Goal: Answer question/provide support

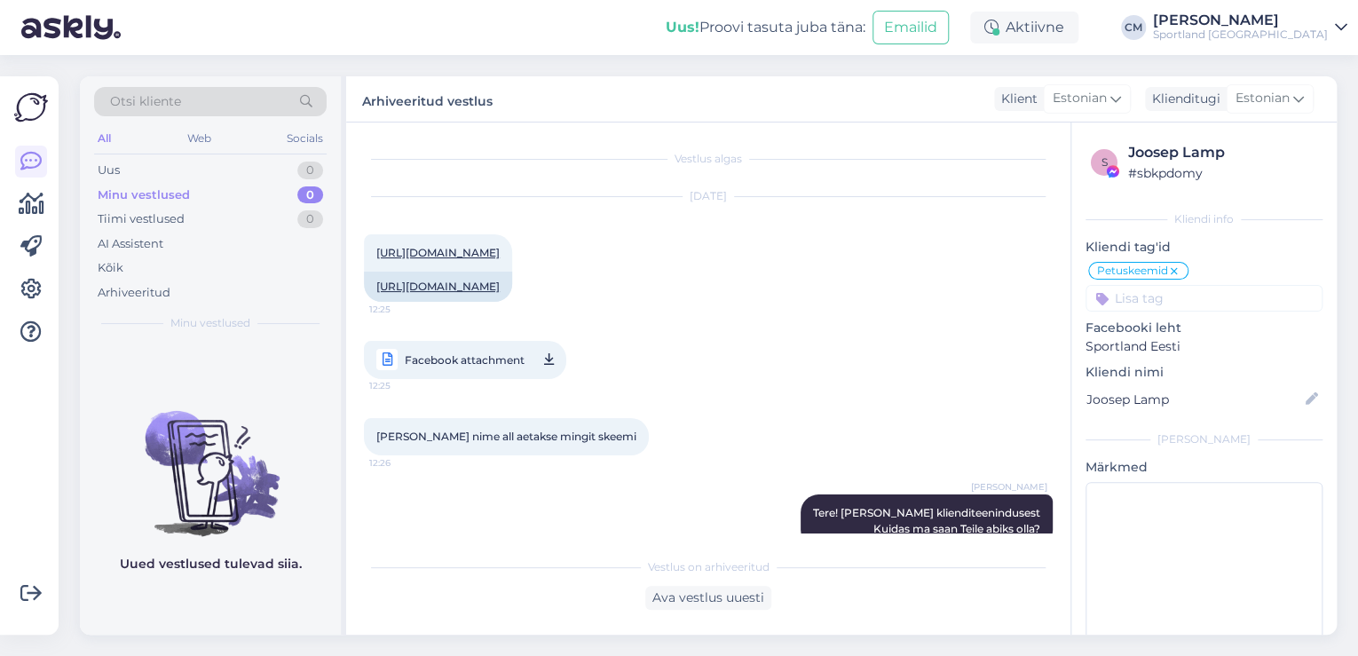
scroll to position [549, 0]
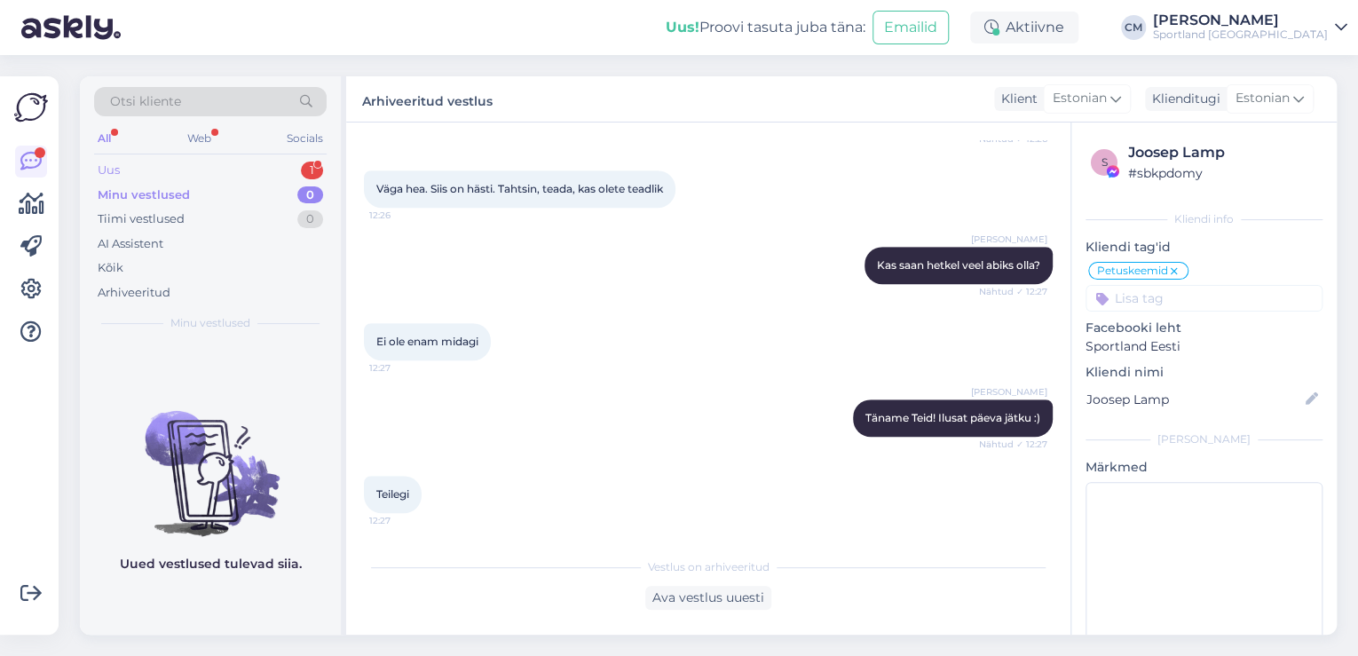
click at [271, 158] on div "Uus 1" at bounding box center [210, 170] width 232 height 25
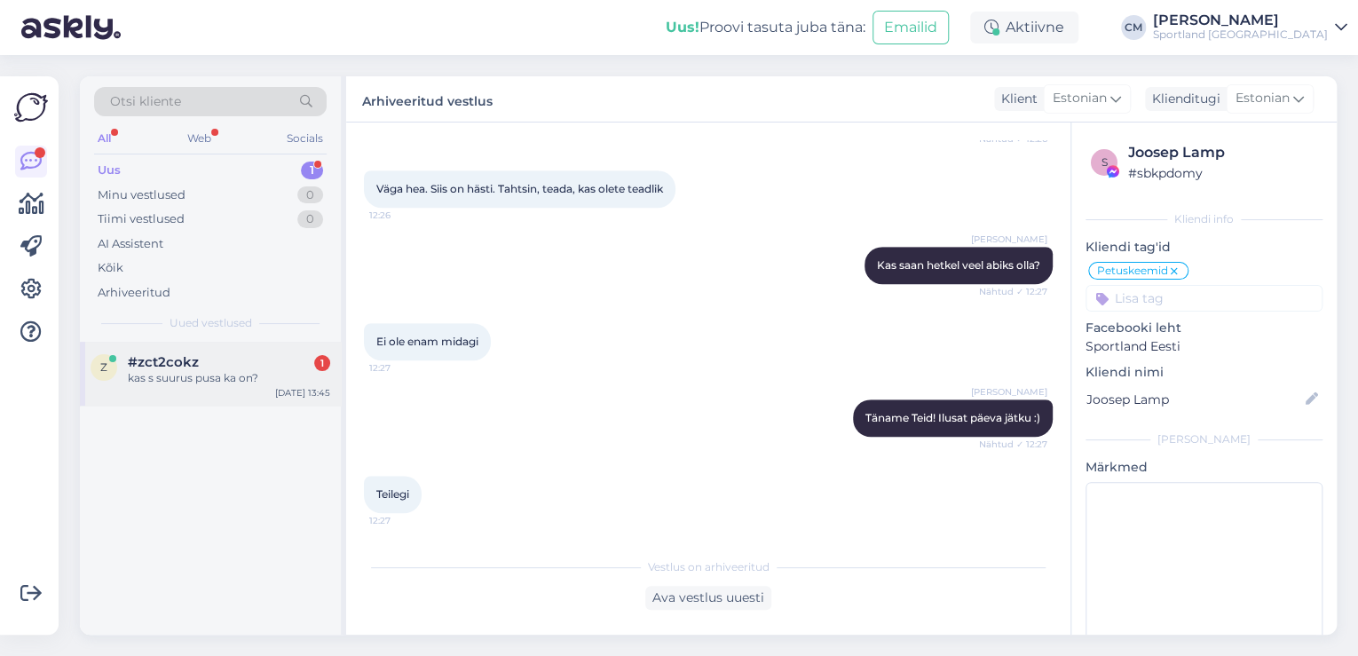
click at [264, 355] on div "#zct2cokz 1" at bounding box center [229, 362] width 202 height 16
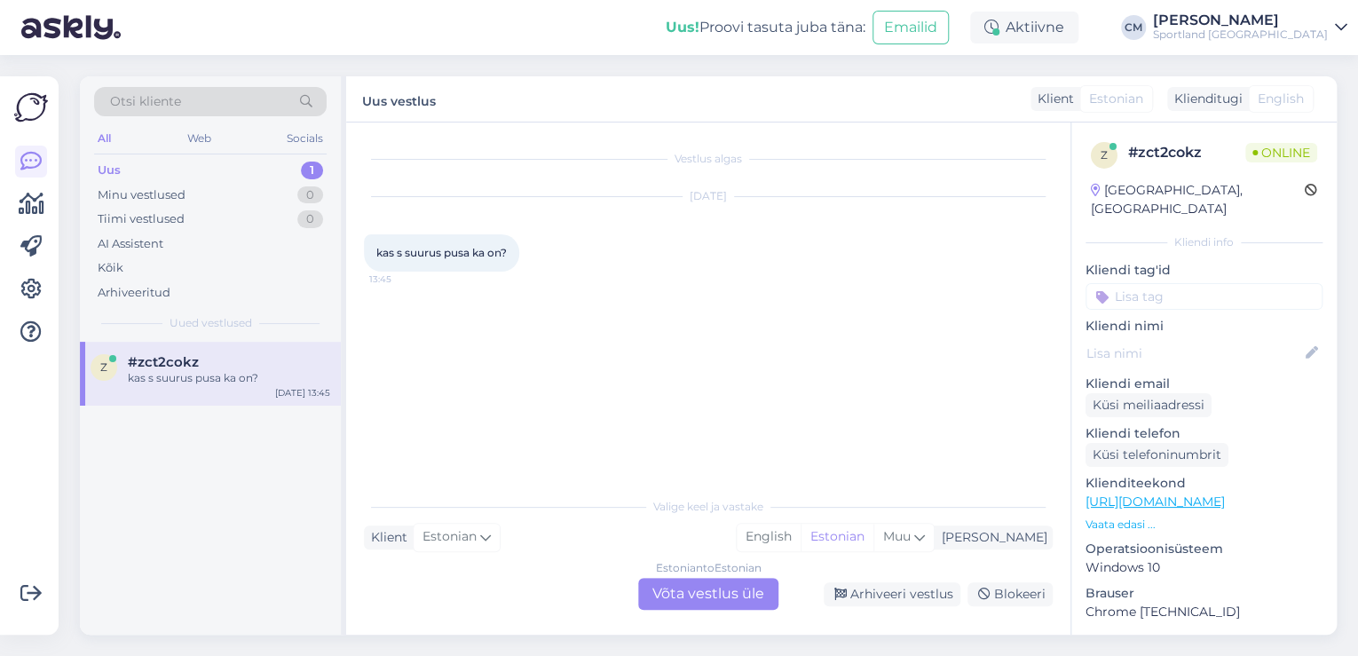
click at [740, 593] on div "Estonian to Estonian Võta vestlus üle" at bounding box center [708, 594] width 140 height 32
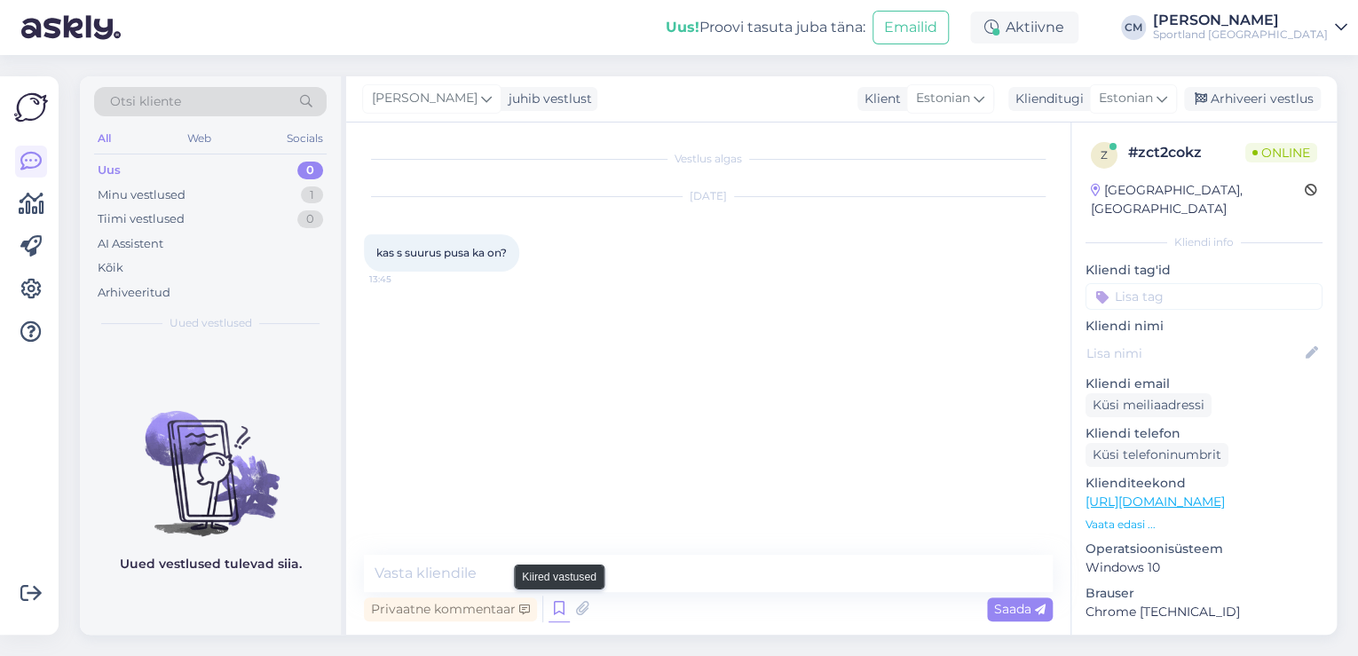
click at [557, 611] on icon at bounding box center [558, 608] width 21 height 27
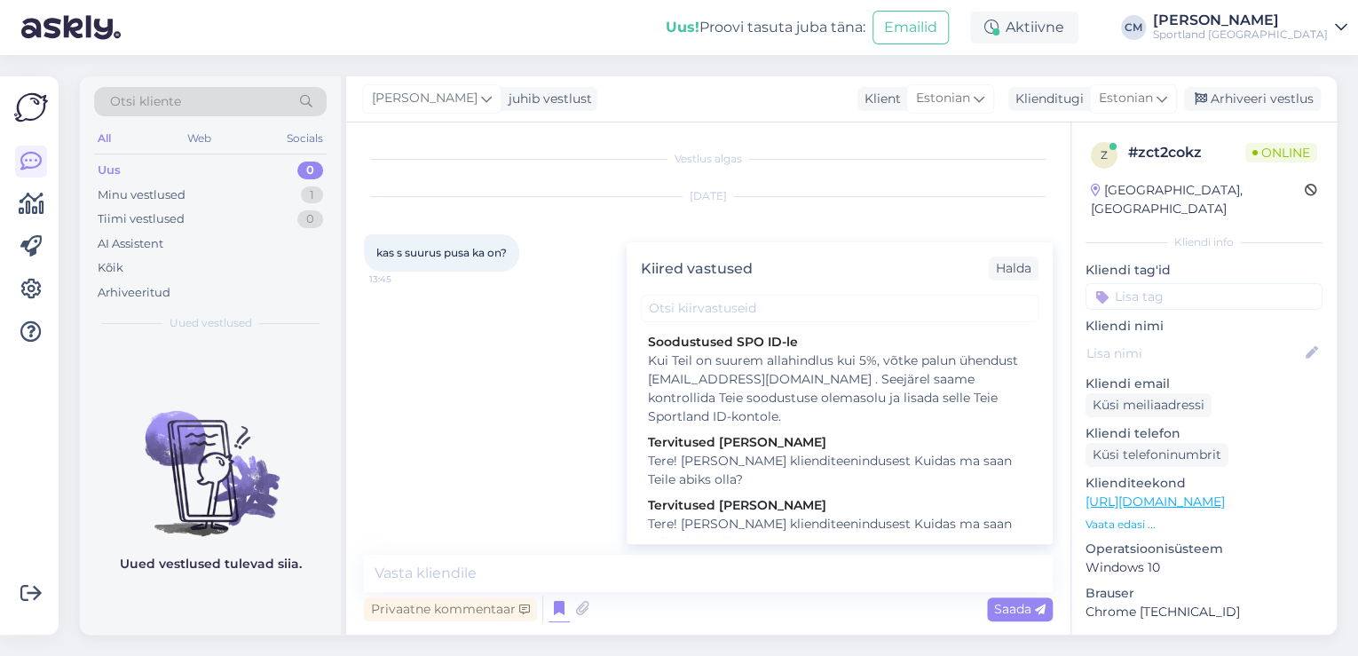
click at [783, 516] on div "Tere! [PERSON_NAME] klienditeenindusest Kuidas ma saan Teile abiks olla?" at bounding box center [839, 533] width 383 height 37
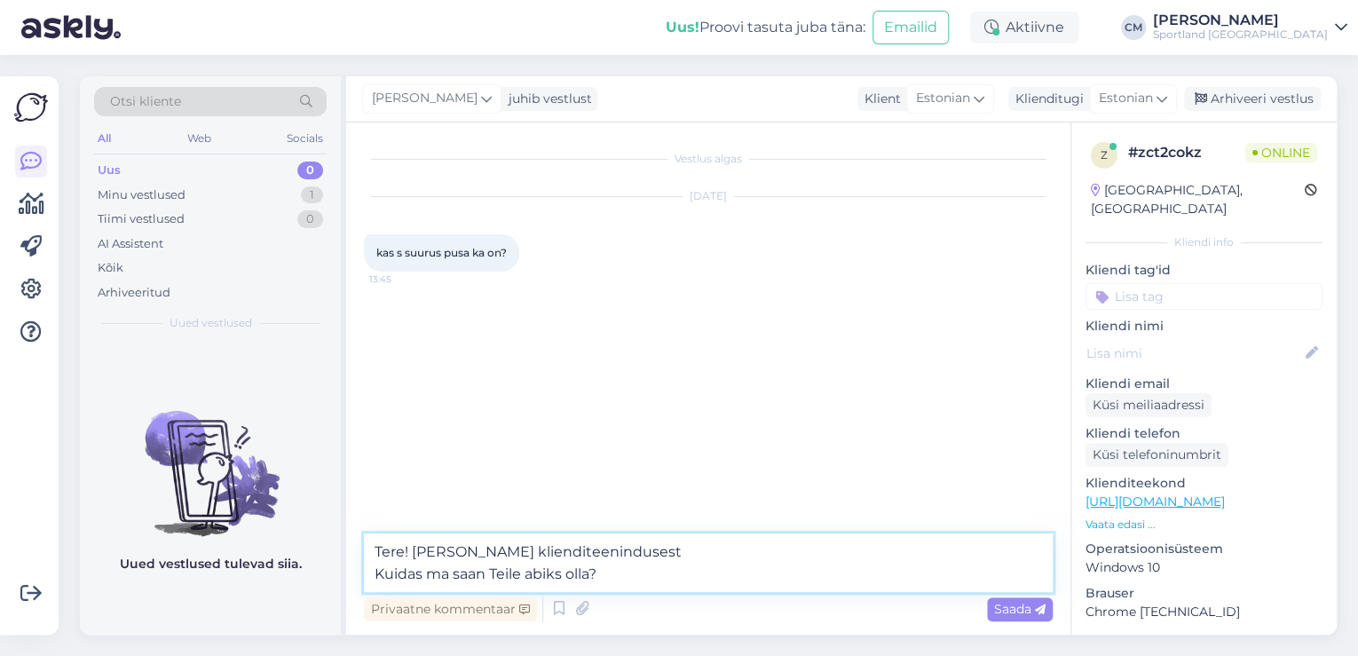
drag, startPoint x: 674, startPoint y: 566, endPoint x: 259, endPoint y: 578, distance: 414.6
click at [259, 578] on div "Otsi kliente All Web Socials Uus 0 Minu vestlused 1 Tiimi vestlused 0 AI Assist…" at bounding box center [708, 355] width 1257 height 558
type textarea "Tere! [PERSON_NAME] klienditeenindusest"
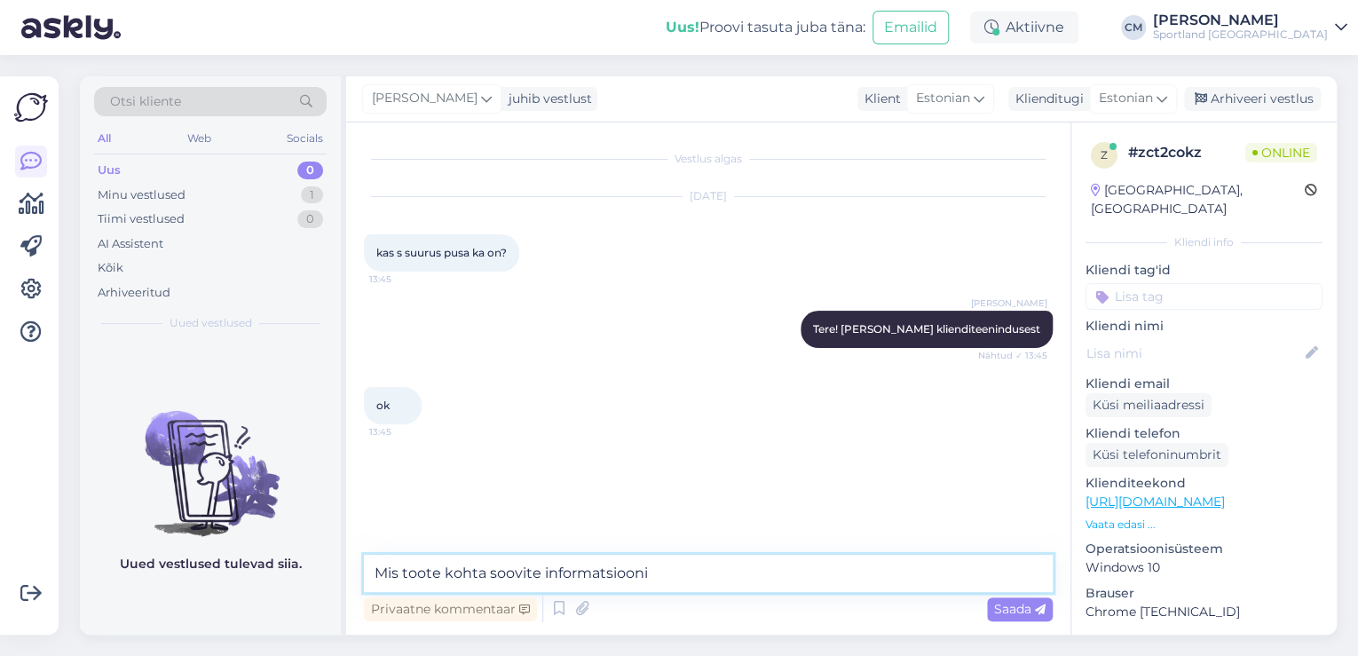
type textarea "Mis toote kohta soovite informatsiooni?"
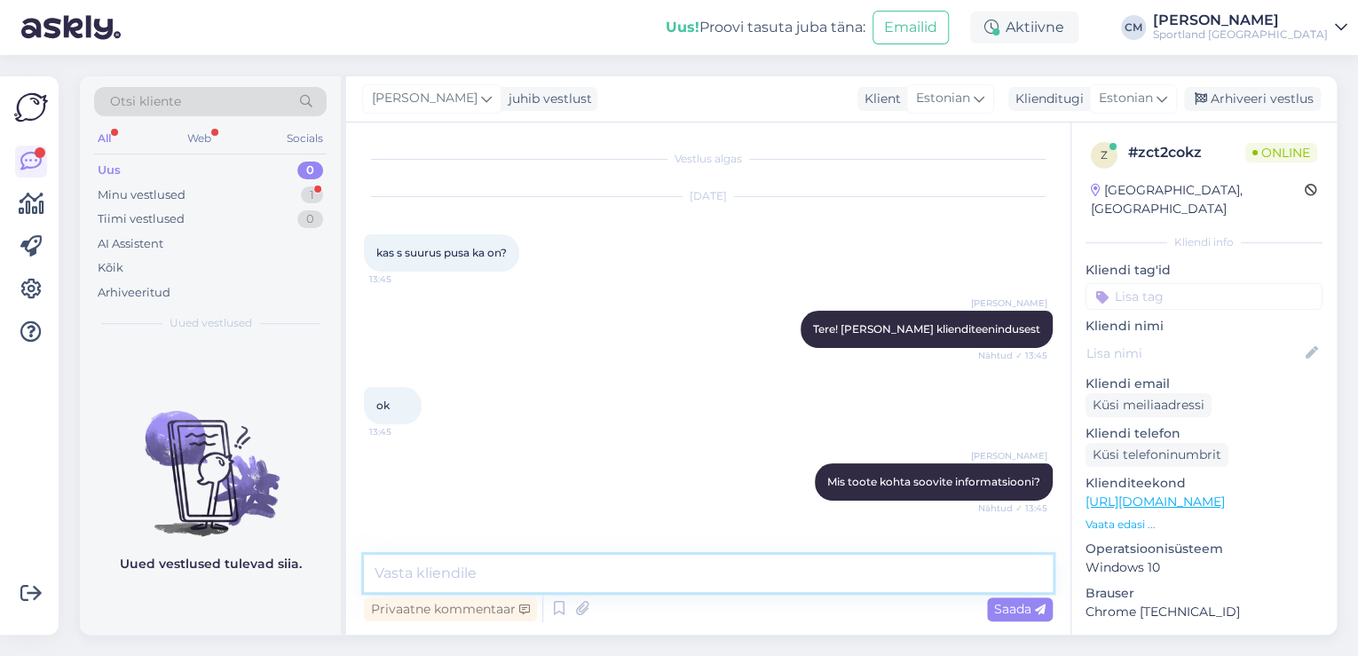
scroll to position [57, 0]
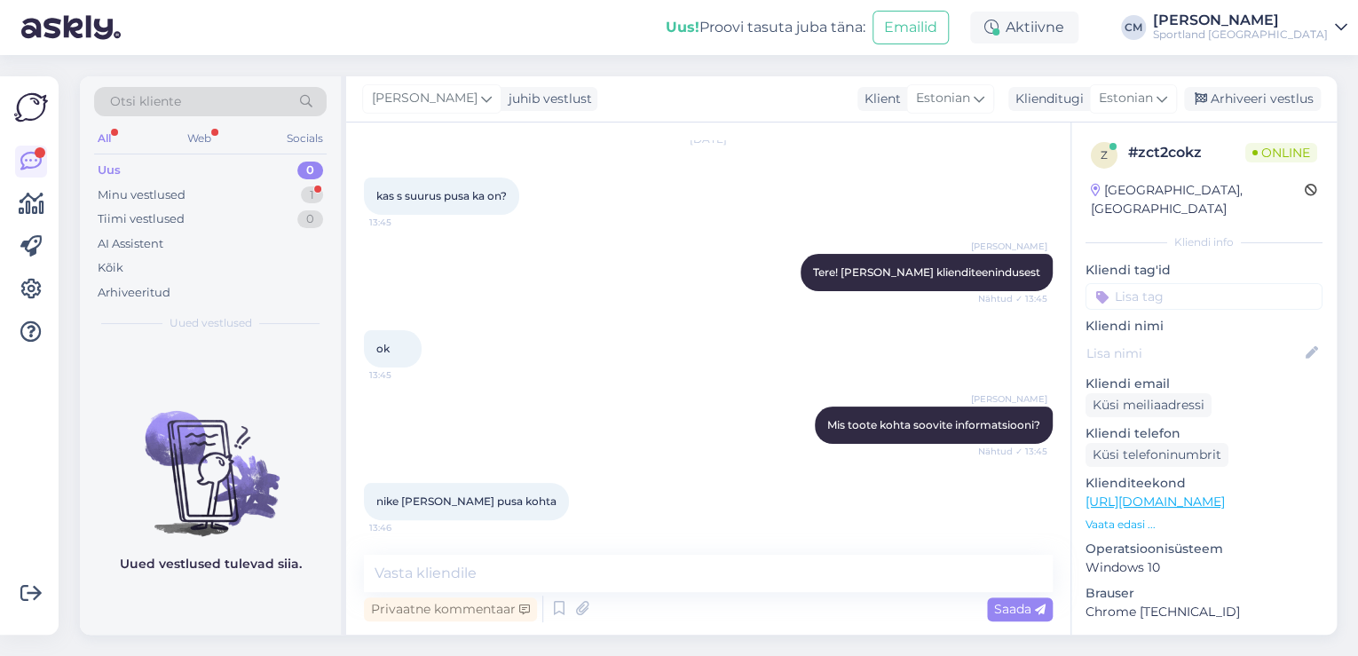
click at [1232, 474] on p "Klienditeekond" at bounding box center [1203, 483] width 237 height 19
click at [1225, 493] on link "[URL][DOMAIN_NAME]" at bounding box center [1154, 501] width 139 height 16
click at [418, 561] on textarea at bounding box center [708, 573] width 689 height 37
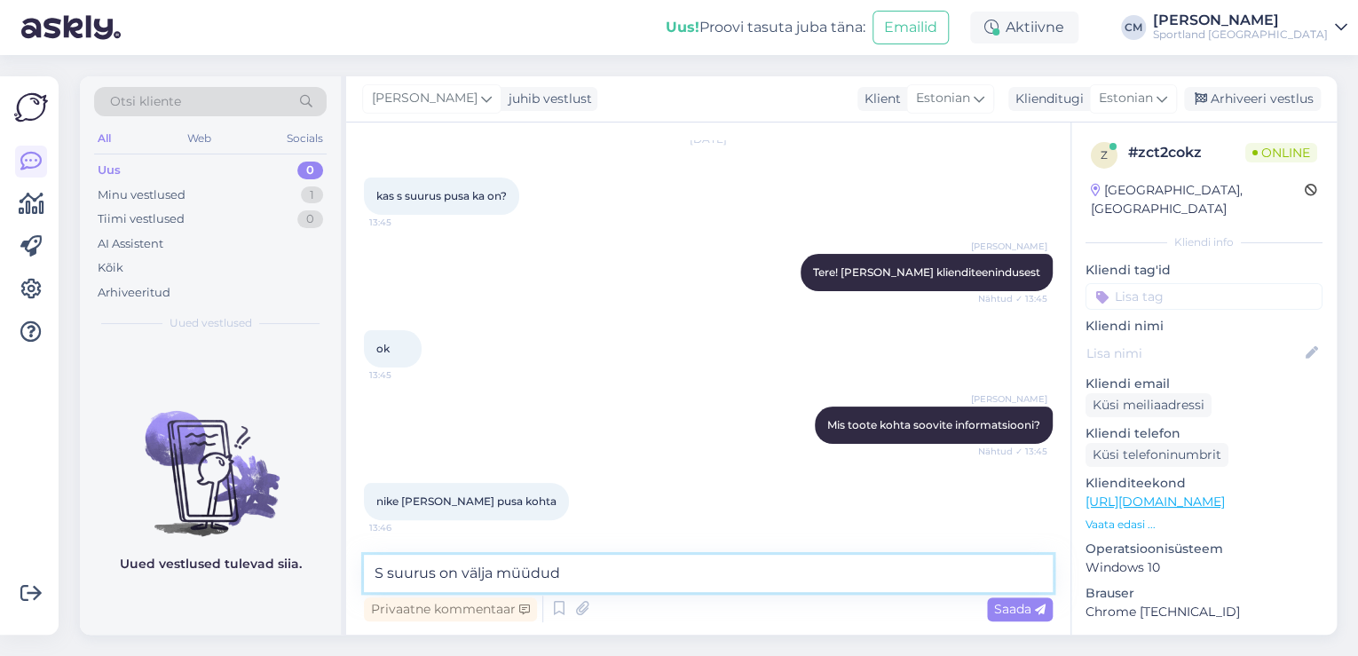
type textarea "S suurus on välja müüdud."
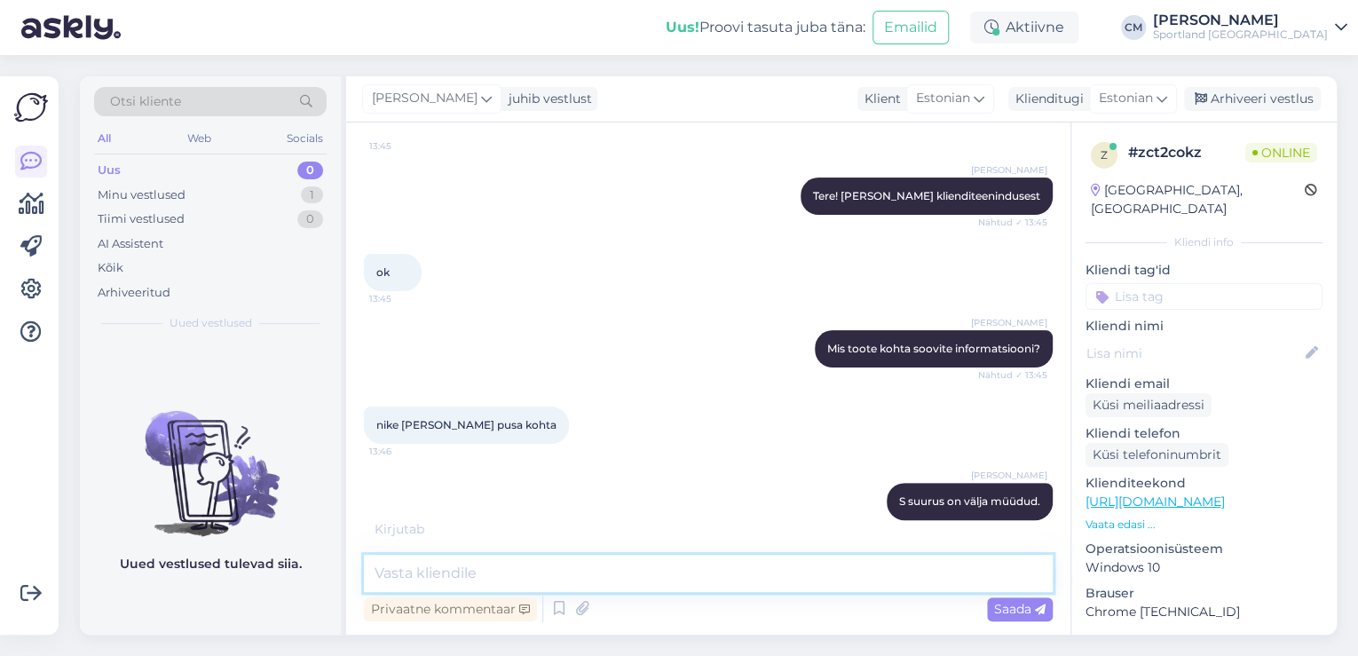
scroll to position [209, 0]
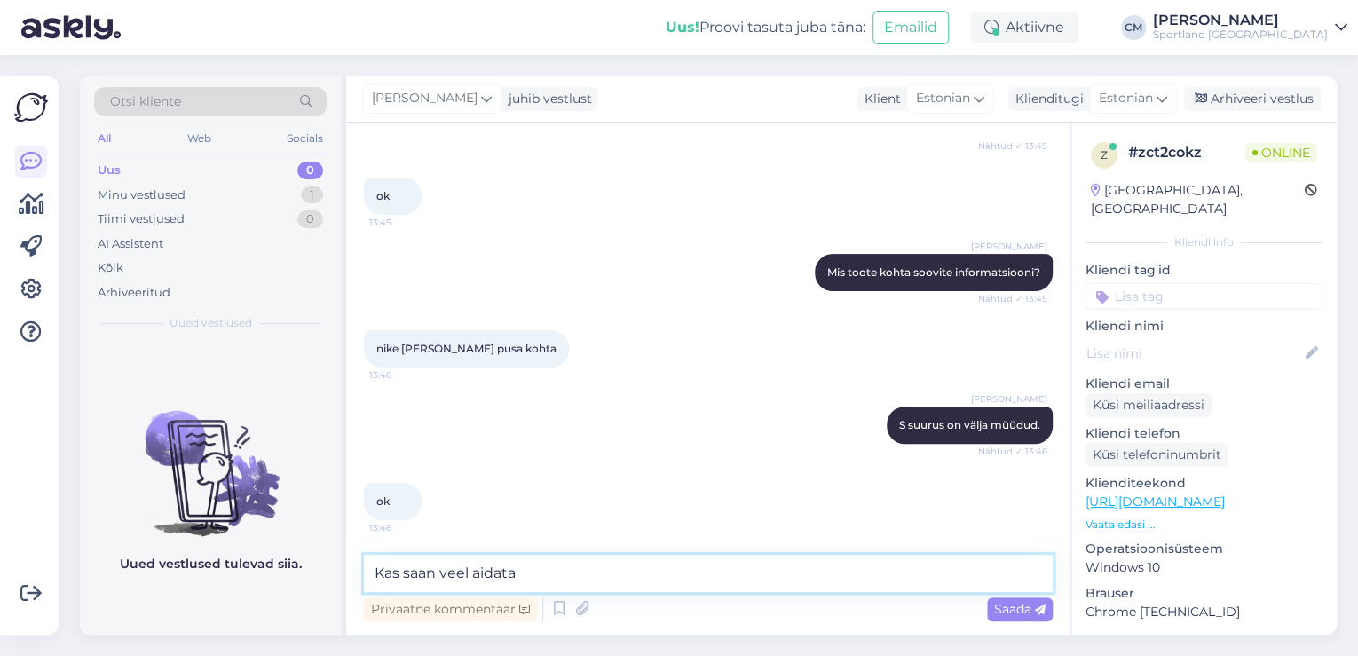
type textarea "Kas saan veel aidata?"
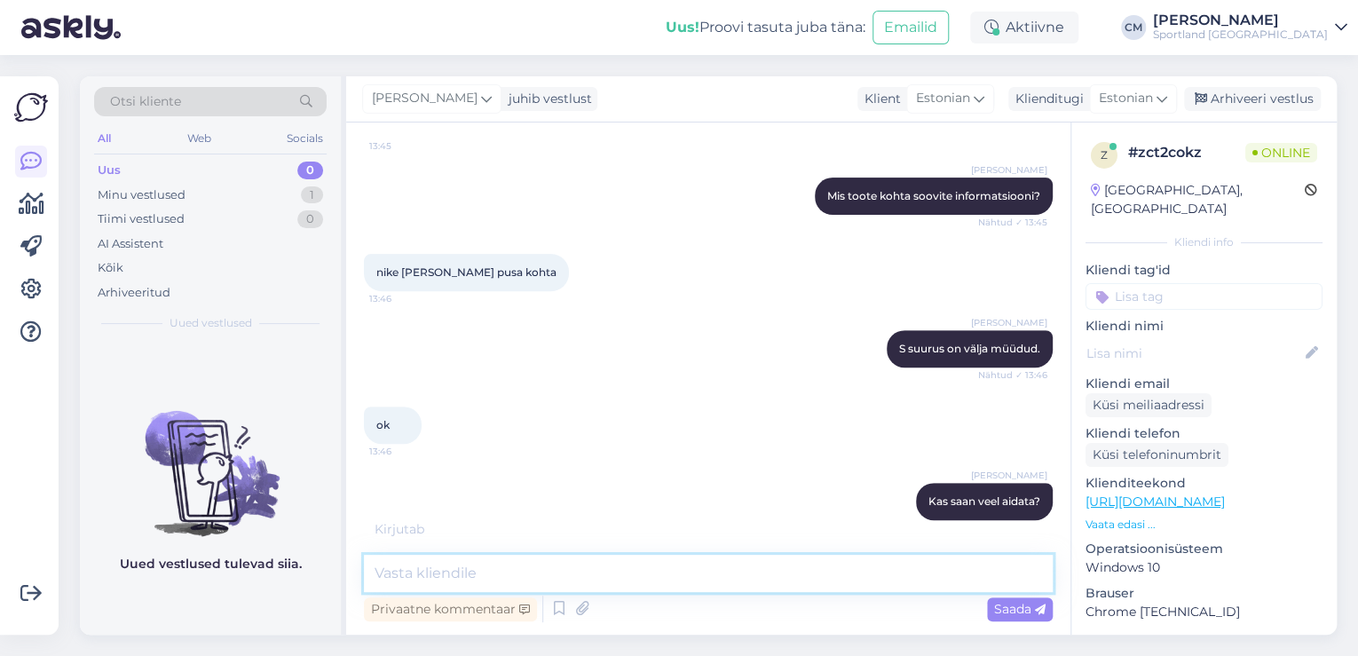
click at [692, 572] on textarea at bounding box center [708, 573] width 689 height 37
type textarea "Ilusat päeva jätku!"
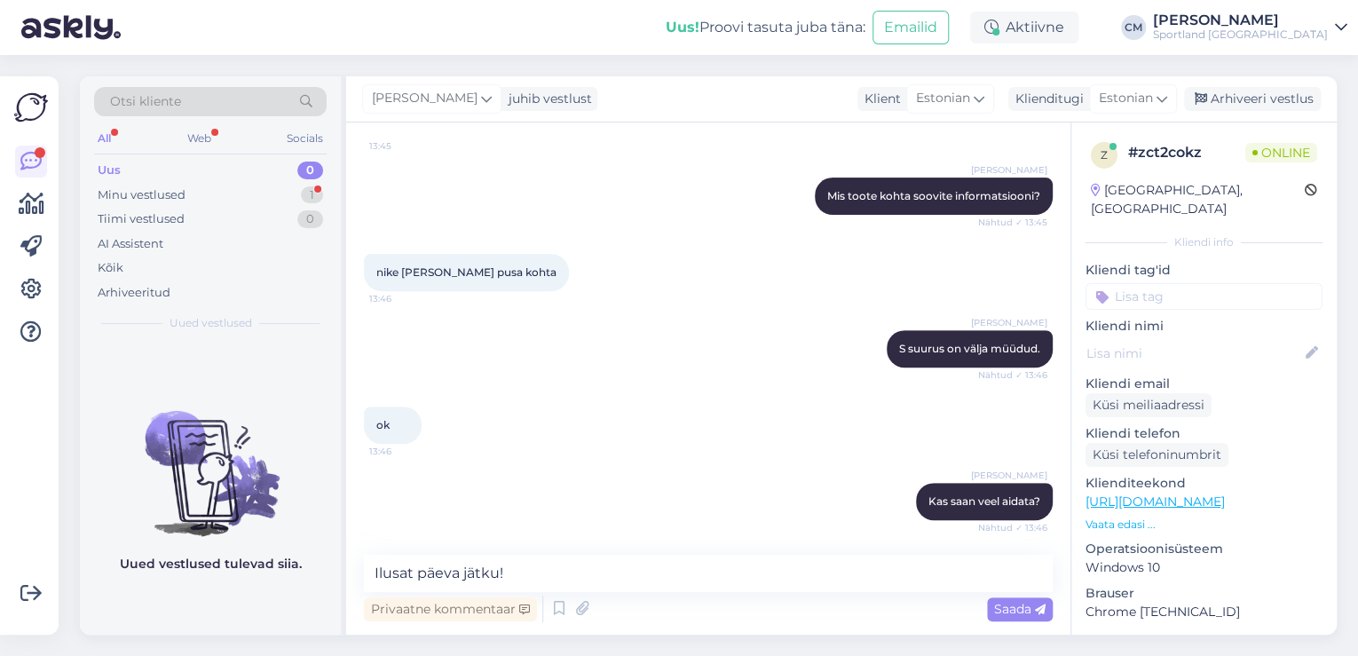
scroll to position [362, 0]
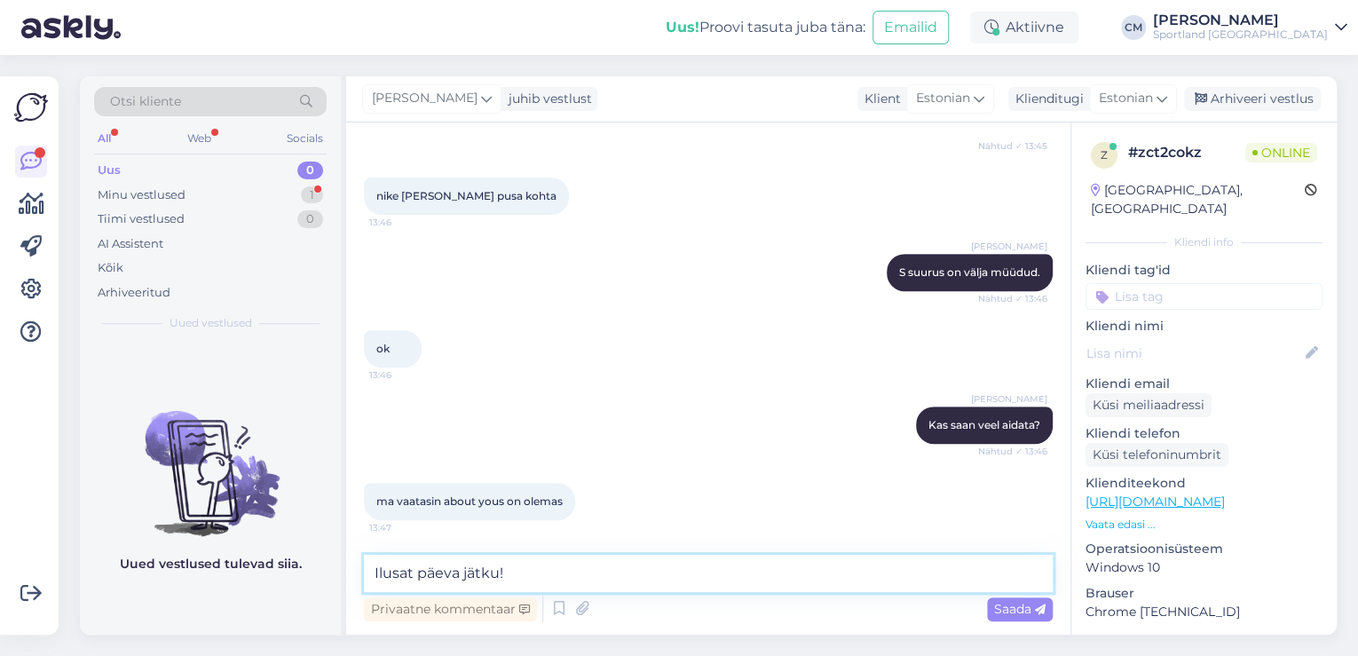
drag, startPoint x: 579, startPoint y: 567, endPoint x: 335, endPoint y: 582, distance: 245.4
click at [335, 582] on div "Otsi kliente All Web Socials Uus 0 Minu vestlused 1 Tiimi vestlused 0 AI Assist…" at bounding box center [708, 355] width 1257 height 558
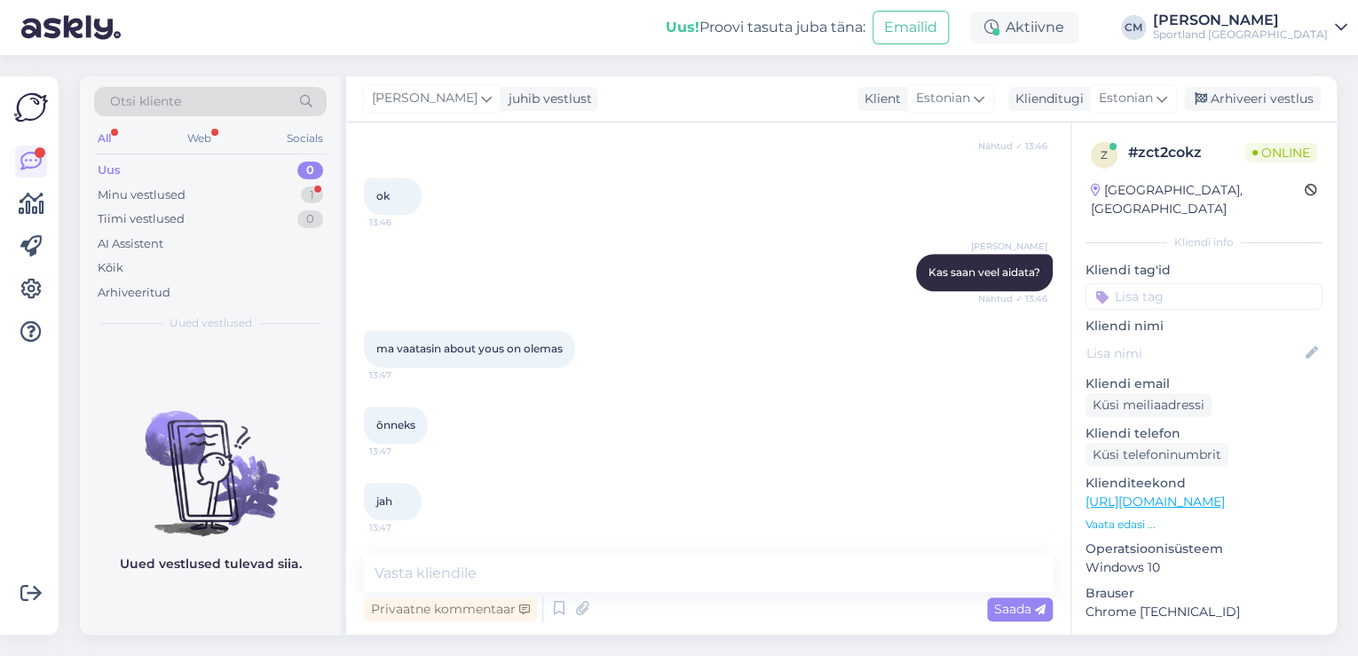
scroll to position [591, 0]
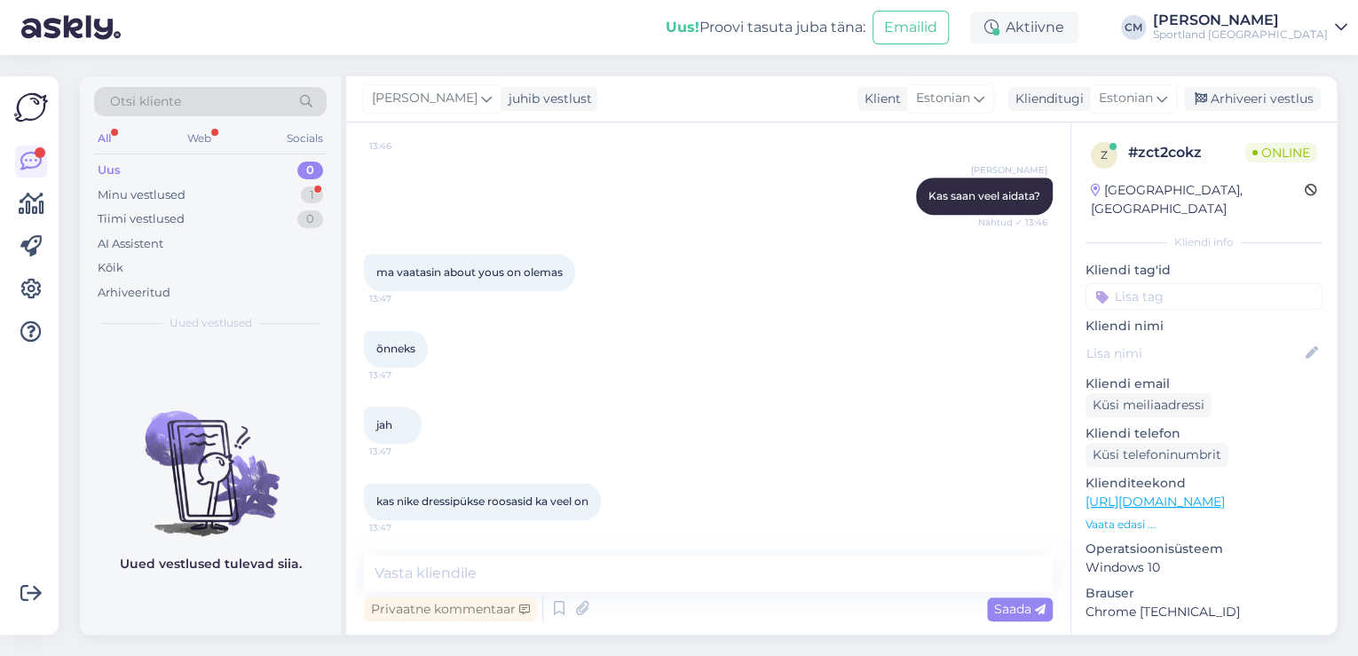
click at [1221, 493] on link "[URL][DOMAIN_NAME]" at bounding box center [1154, 501] width 139 height 16
click at [1115, 494] on div "Klienditeekond [URL][DOMAIN_NAME] Vaata edasi ..." at bounding box center [1203, 503] width 237 height 59
click at [1115, 516] on p "Vaata edasi ..." at bounding box center [1203, 524] width 237 height 16
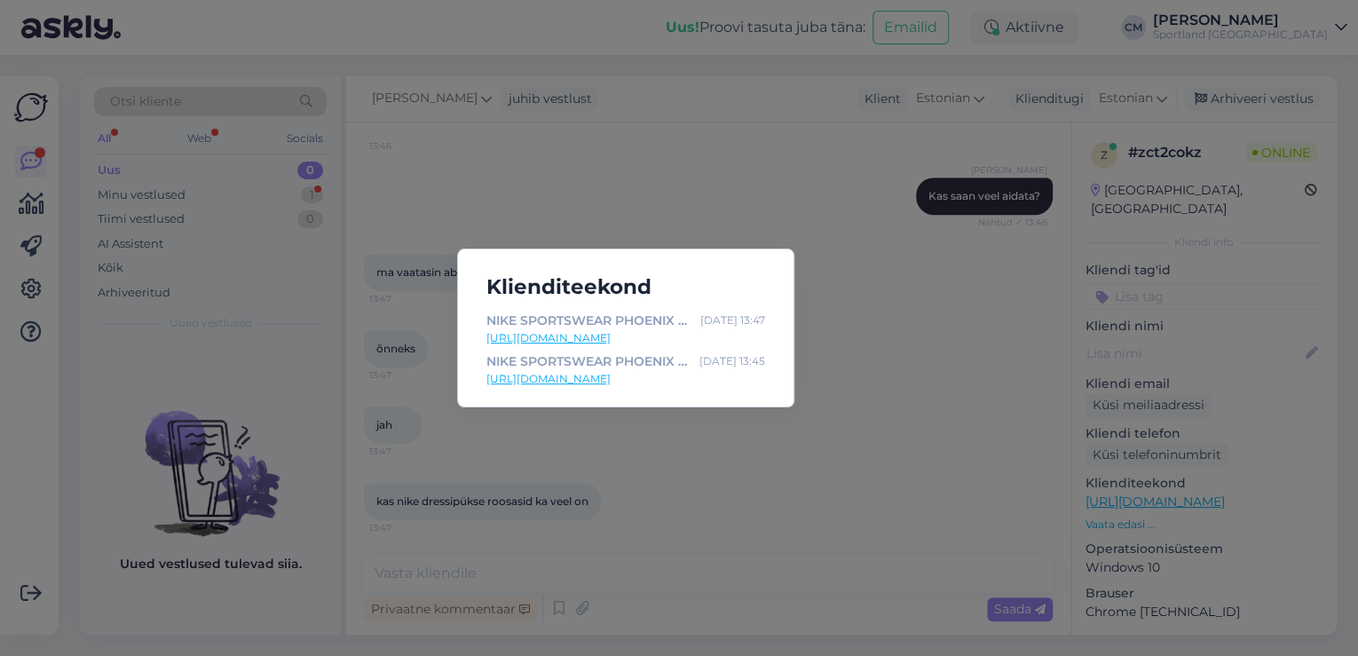
click at [706, 383] on link "[URL][DOMAIN_NAME]" at bounding box center [625, 379] width 279 height 16
click at [673, 514] on div "Klienditeekond NIKE SPORTSWEAR PHOENIX FLEECE | Dressipluusid | Sportland [DATE…" at bounding box center [679, 328] width 1358 height 656
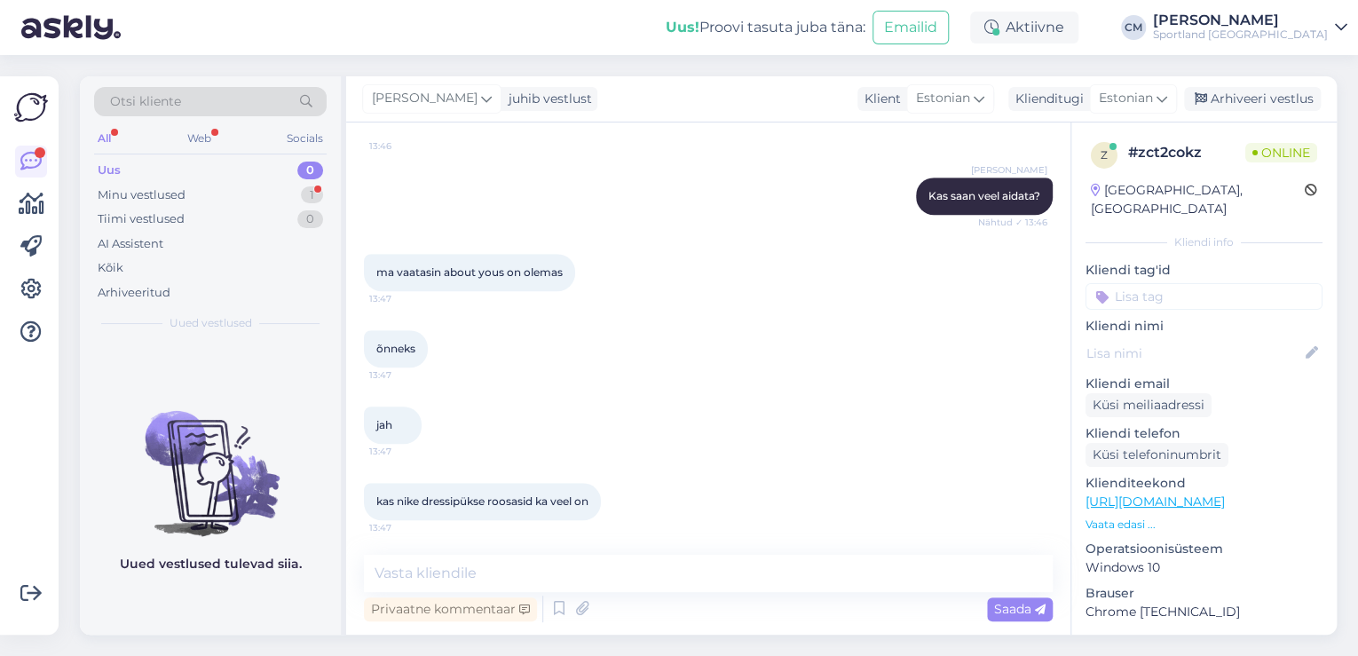
click at [600, 543] on div "Vestlus algas [DATE] kas s suurus pusa ka on? 13:45 [PERSON_NAME] Tere! [PERSON…" at bounding box center [708, 378] width 724 height 512
click at [568, 579] on textarea at bounding box center [708, 573] width 689 height 37
paste textarea "[URL][DOMAIN_NAME]"
type textarea "[URL][DOMAIN_NAME]"
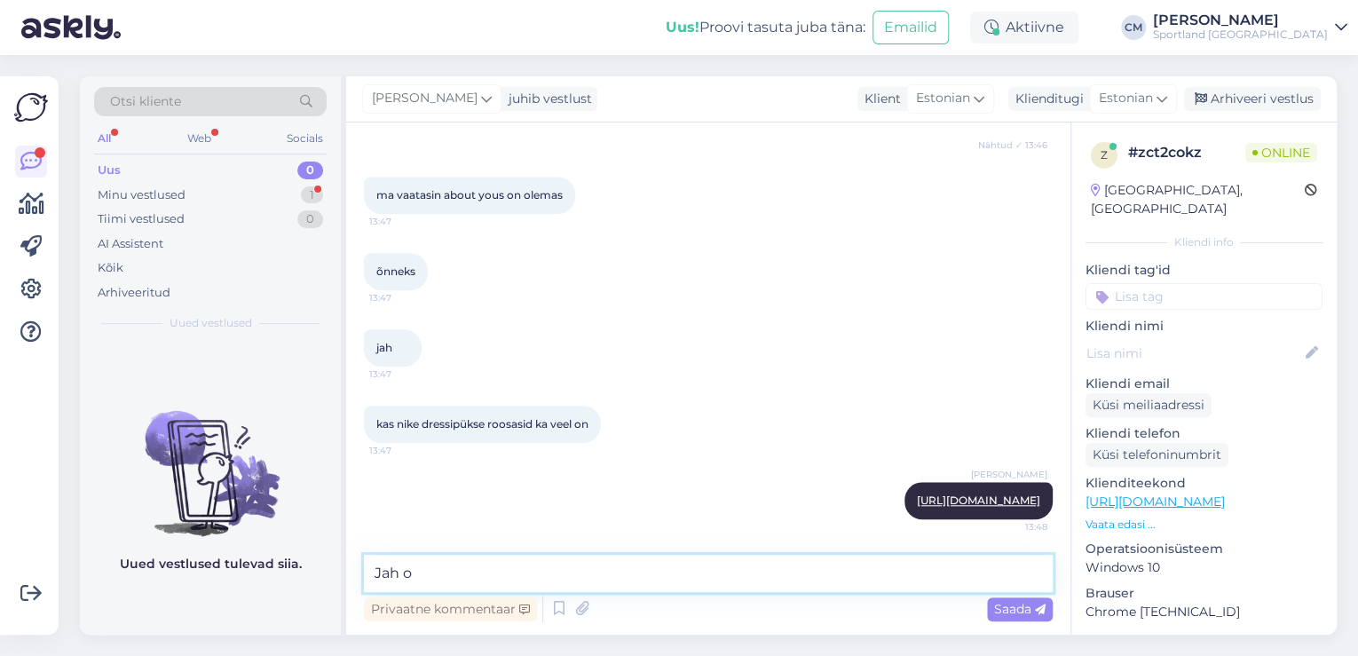
type textarea "Jah on"
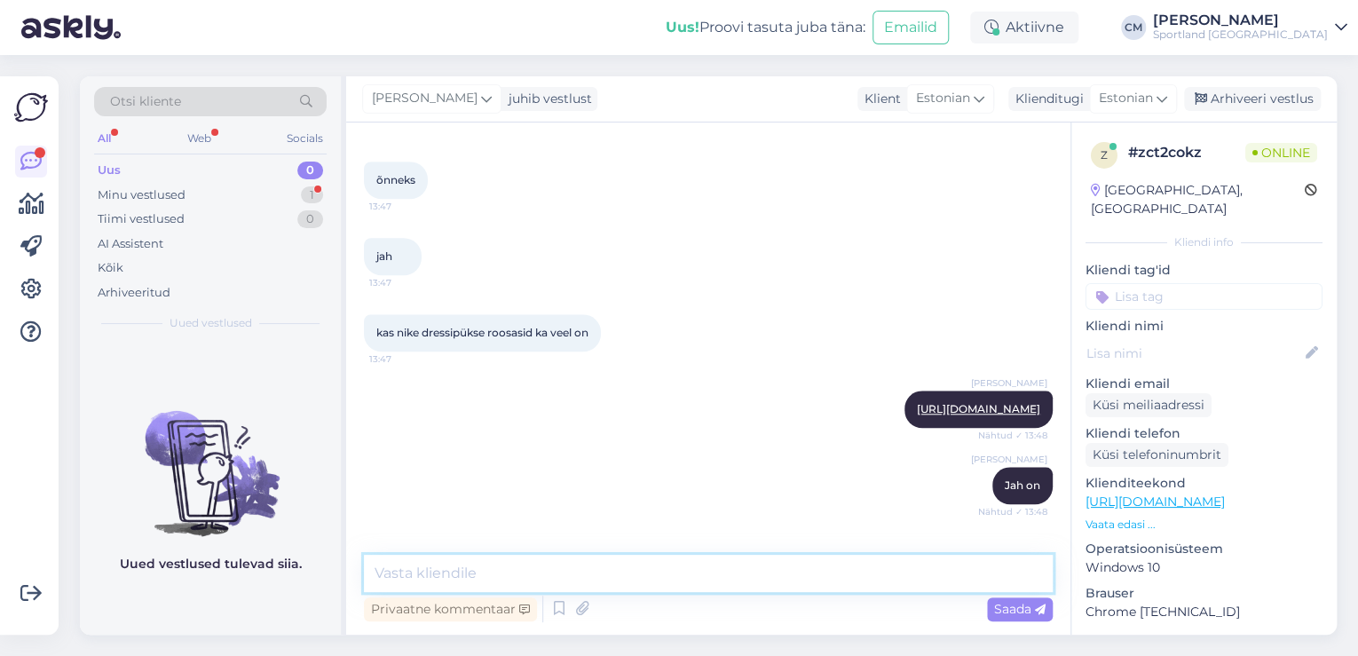
scroll to position [836, 0]
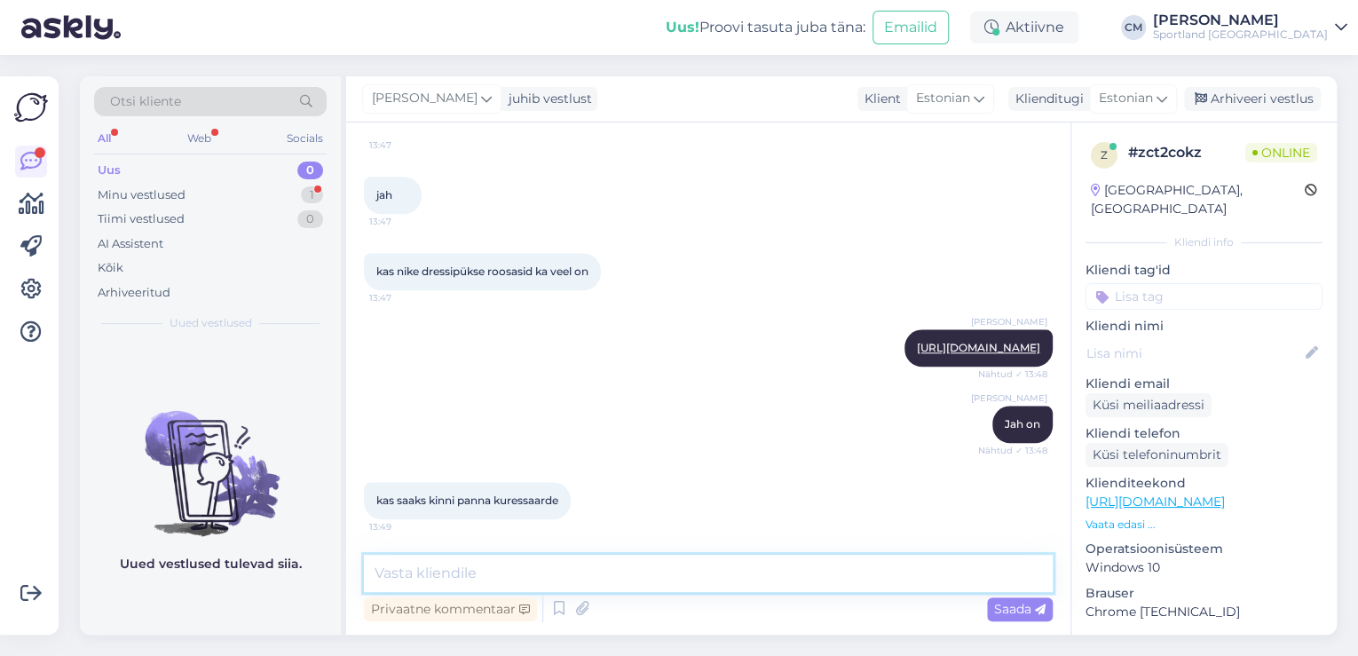
click at [473, 563] on textarea at bounding box center [708, 573] width 689 height 37
type textarea "M"
click at [559, 575] on textarea "Toodet saate broneerida 24 tunniks helistades otse kauplusesse" at bounding box center [708, 573] width 689 height 37
click at [555, 575] on textarea "Toodet saate broneerida 24 tunniks helistades otse kauplusesse" at bounding box center [708, 573] width 689 height 37
click at [550, 575] on textarea "Toodet saate broneerida 24 tunniks helistades otse kauplusesse" at bounding box center [708, 573] width 689 height 37
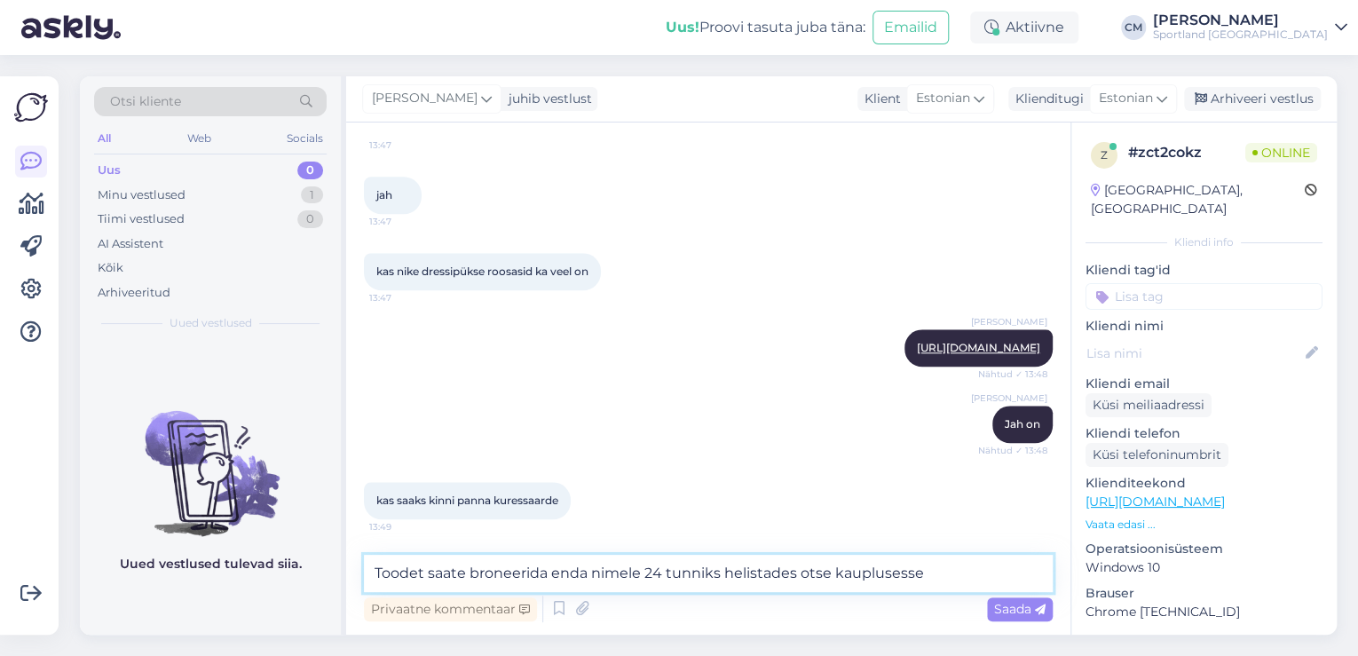
click at [905, 582] on textarea "Toodet saate broneerida enda nimele 24 tunniks helistades otse kauplusesse" at bounding box center [708, 573] width 689 height 37
click at [918, 577] on textarea "Toodet saate broneerida enda nimele 24 tunniks helistades otse kauplusesse" at bounding box center [708, 573] width 689 height 37
click at [385, 574] on textarea "Toodet saate broneerida enda nimele 24 tunniks helistades otse kauplusesse:" at bounding box center [708, 573] width 689 height 37
click at [993, 580] on textarea "Jah, toodet saate broneerida enda nimele 24 tunniks helistades otse kauplusesse:" at bounding box center [708, 573] width 689 height 37
paste textarea "[URL][DOMAIN_NAME]"
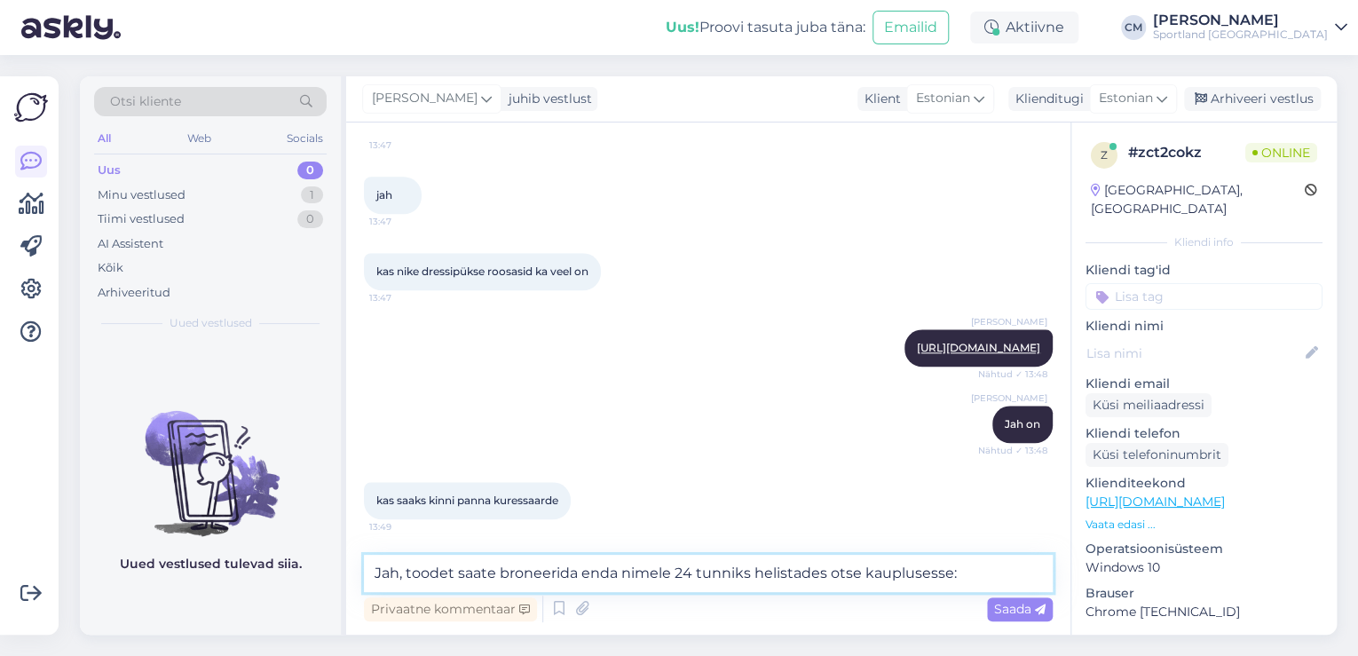
type textarea "Jah, toodet saate broneerida enda nimele 24 tunniks helistades otse kauplusesse…"
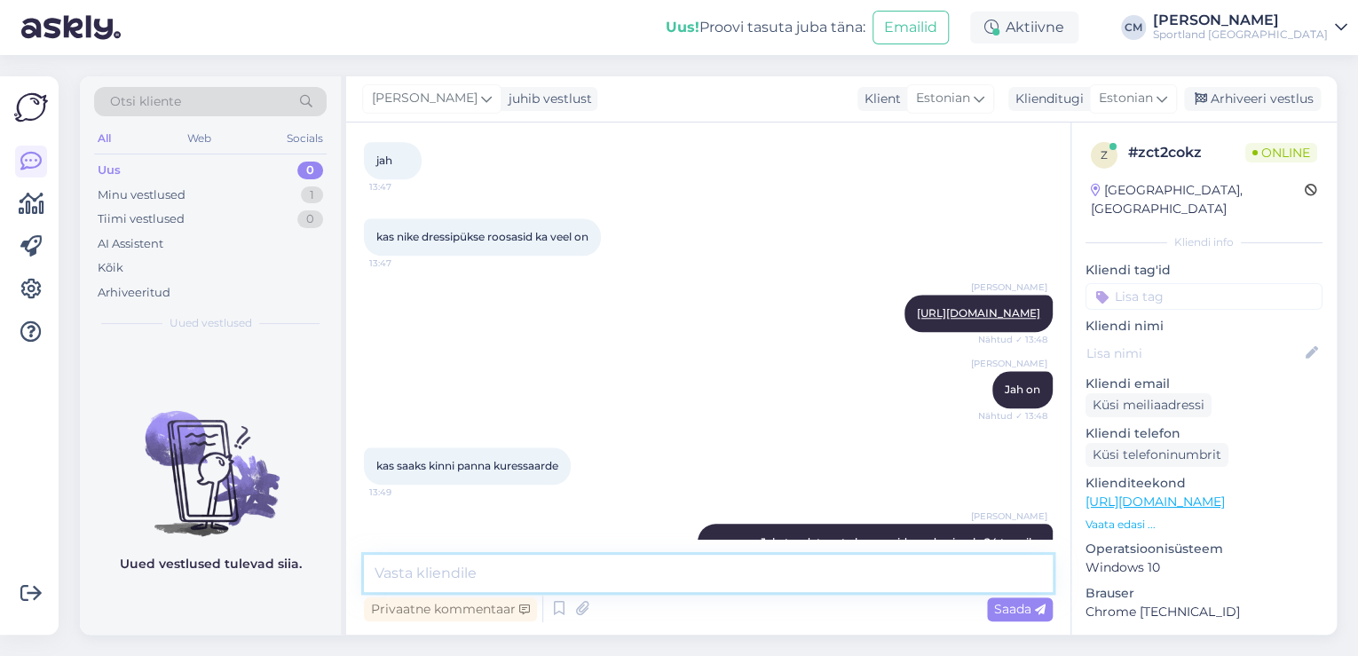
scroll to position [960, 0]
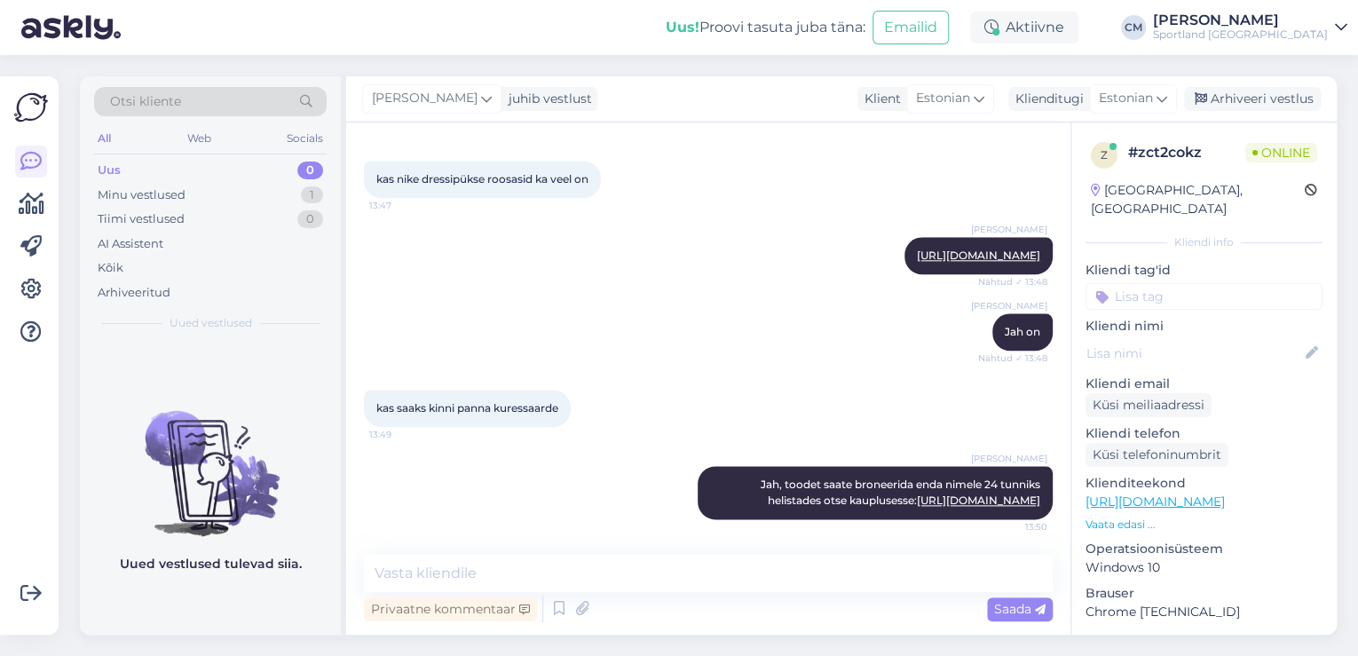
click at [1132, 295] on div "z # zct2cokz Online [GEOGRAPHIC_DATA], Kuressaare Kliendi info Kliendi tag'id V…" at bounding box center [1203, 498] width 265 height 753
click at [1159, 283] on input at bounding box center [1203, 296] width 237 height 27
type input "bron"
click at [1190, 338] on span "Toodete broneerimine kaupluses" at bounding box center [1204, 343] width 142 height 11
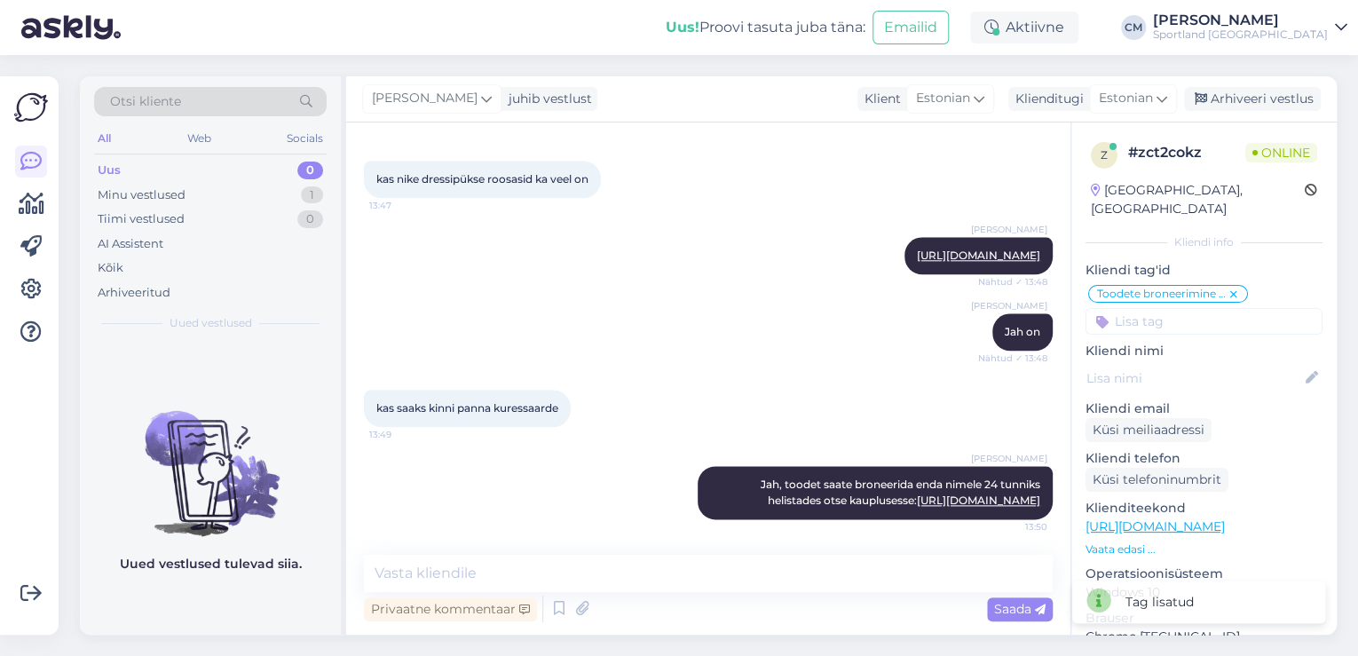
click at [1202, 308] on input at bounding box center [1203, 321] width 237 height 27
type input "saada"
click at [1196, 384] on span "Toote saadavus" at bounding box center [1203, 389] width 83 height 11
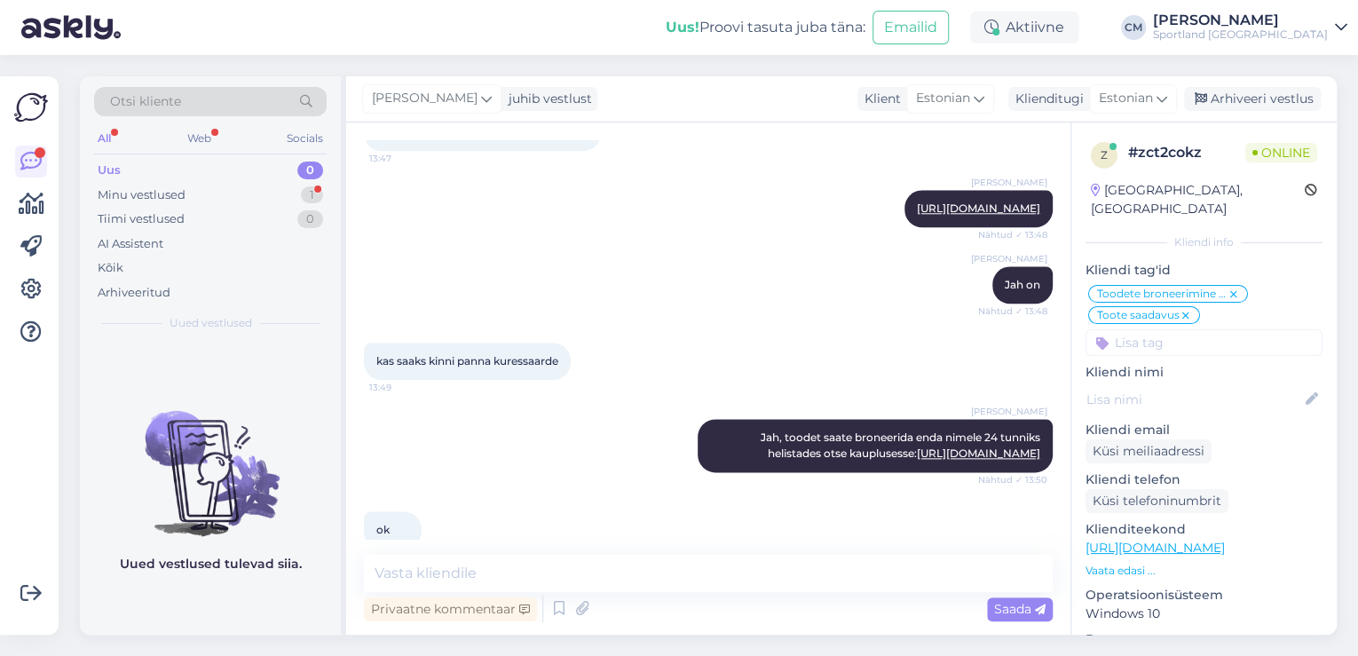
scroll to position [1036, 0]
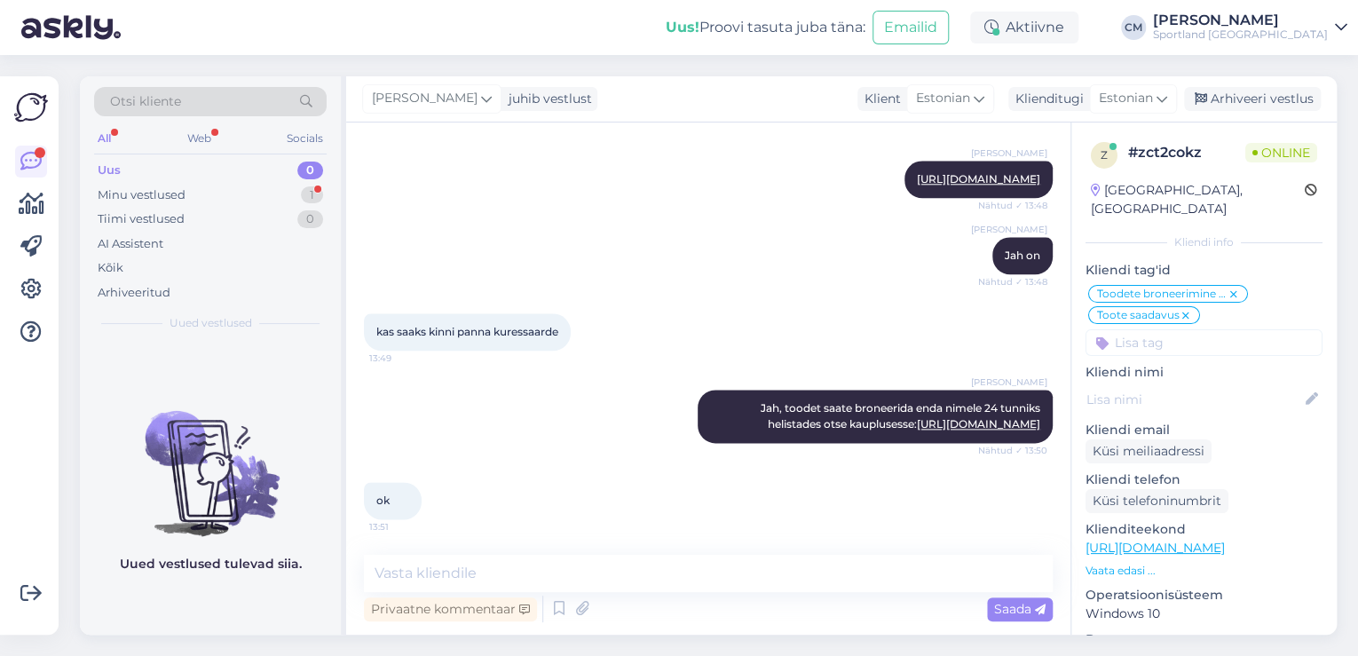
click at [549, 547] on div "Vestlus algas [DATE] kas s suurus pusa ka on? 13:45 [PERSON_NAME] Tere! [PERSON…" at bounding box center [708, 378] width 724 height 512
click at [529, 564] on textarea at bounding box center [708, 573] width 689 height 37
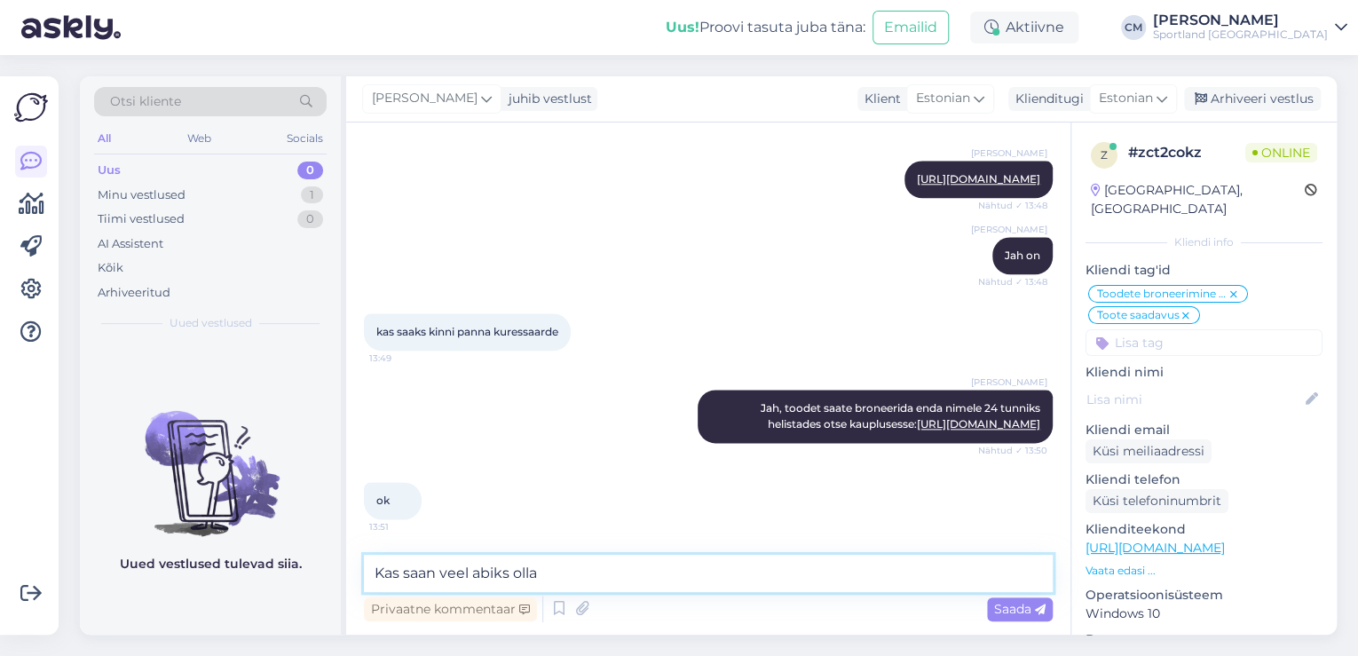
type textarea "Kas saan veel abiks olla?"
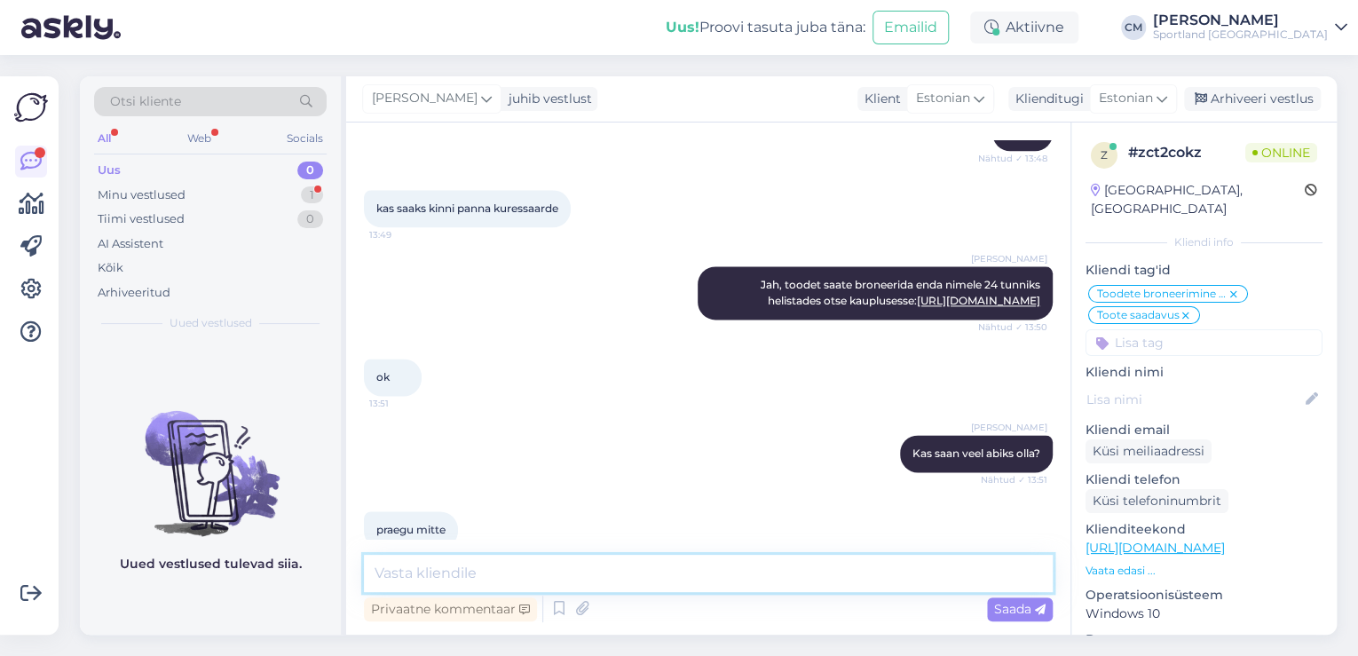
scroll to position [1265, 0]
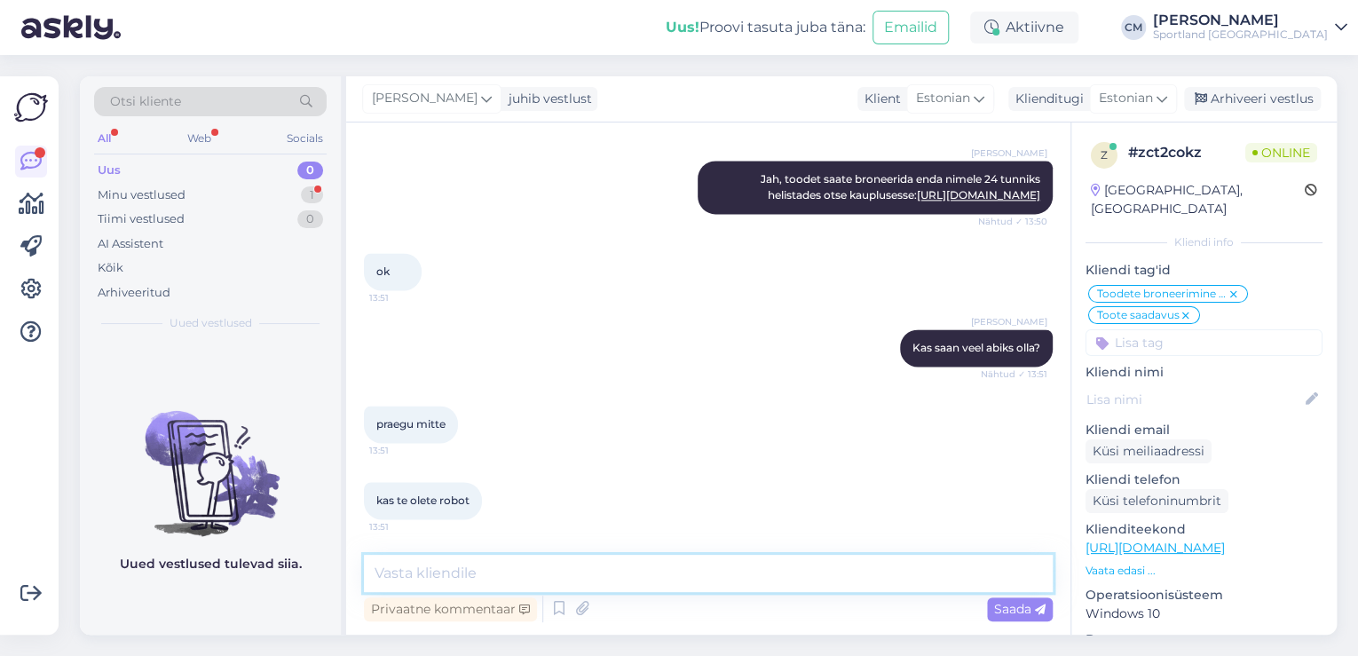
click at [474, 564] on textarea at bounding box center [708, 573] width 689 height 37
type textarea "e"
type textarea "Ei ole robot."
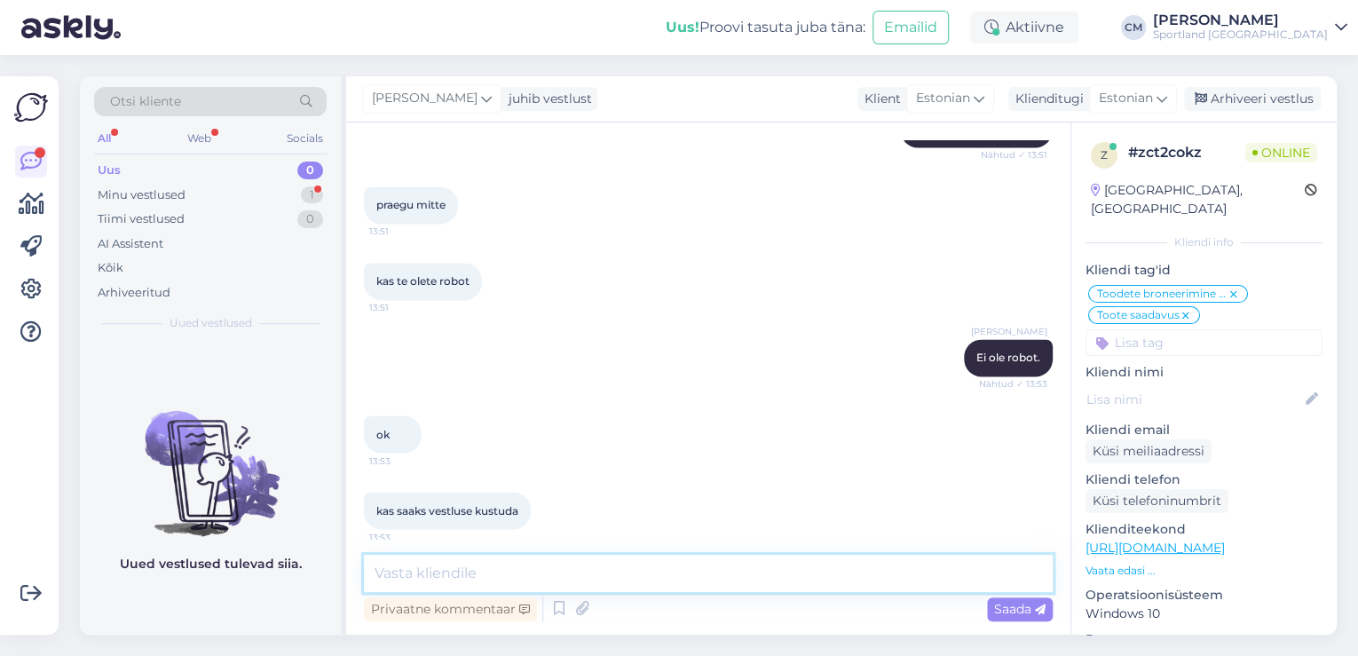
scroll to position [1494, 0]
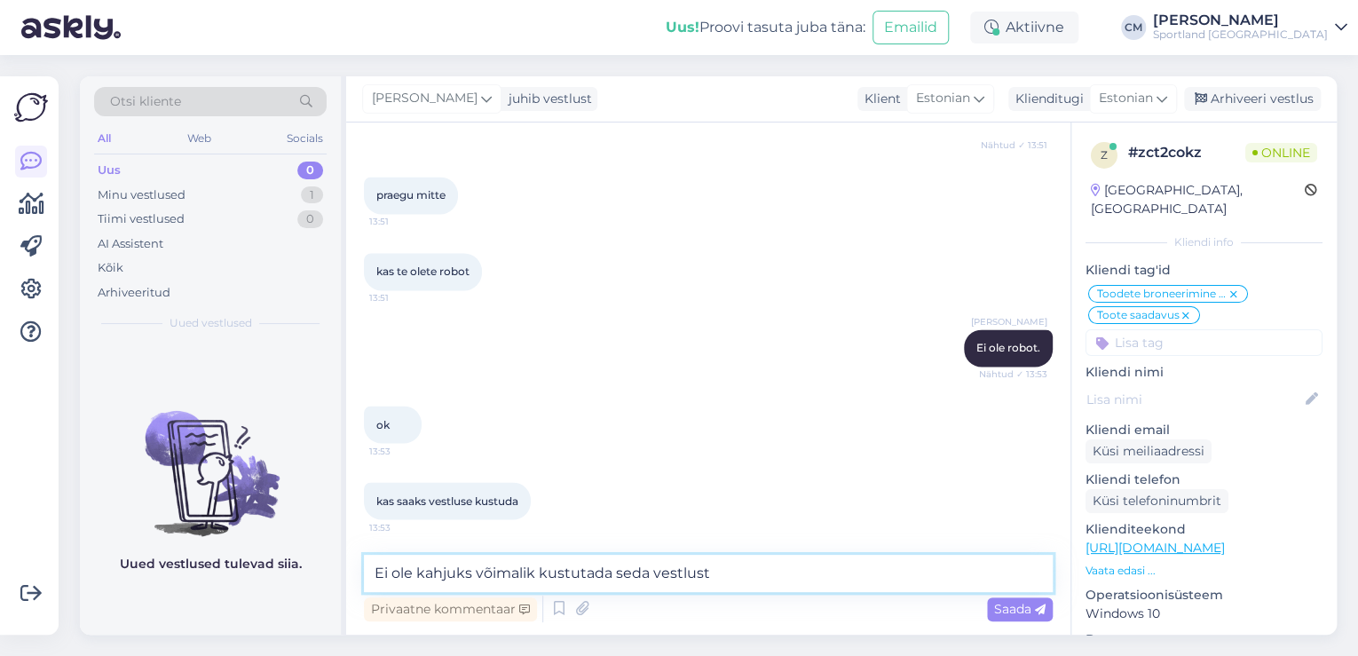
type textarea "Ei ole kahjuks võimalik kustutada seda vestlust."
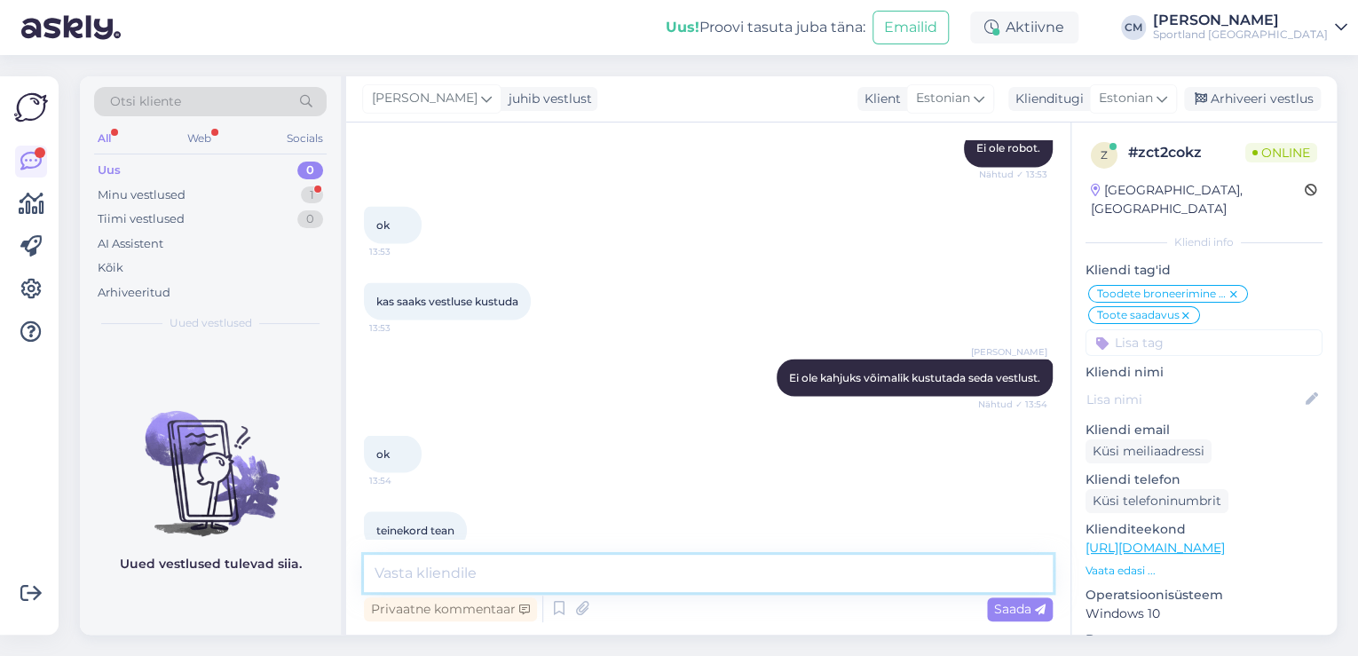
scroll to position [1723, 0]
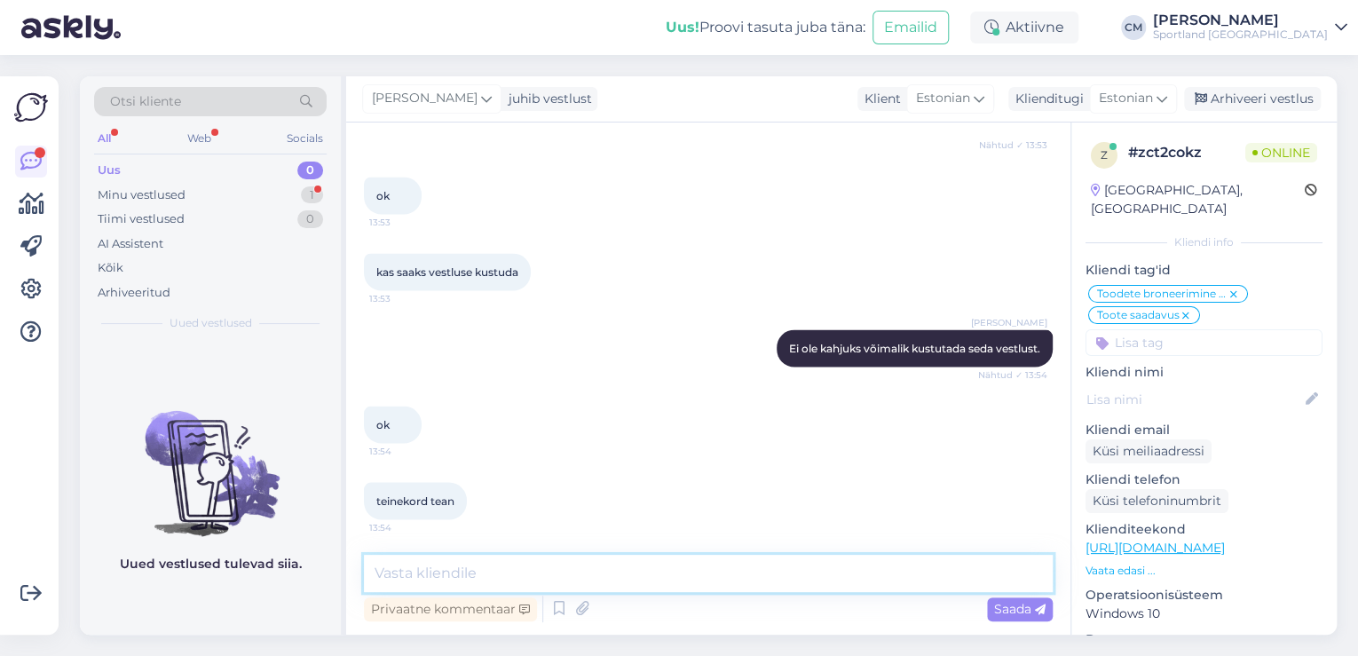
click at [492, 572] on textarea at bounding box center [708, 573] width 689 height 37
click at [636, 549] on div "Vestlus algas [DATE] kas s suurus pusa ka on? 13:45 [PERSON_NAME] Tere! [PERSON…" at bounding box center [708, 378] width 724 height 512
click at [636, 559] on textarea at bounding box center [708, 573] width 689 height 37
type textarea "k"
type textarea "Kas saan veel aidata?"
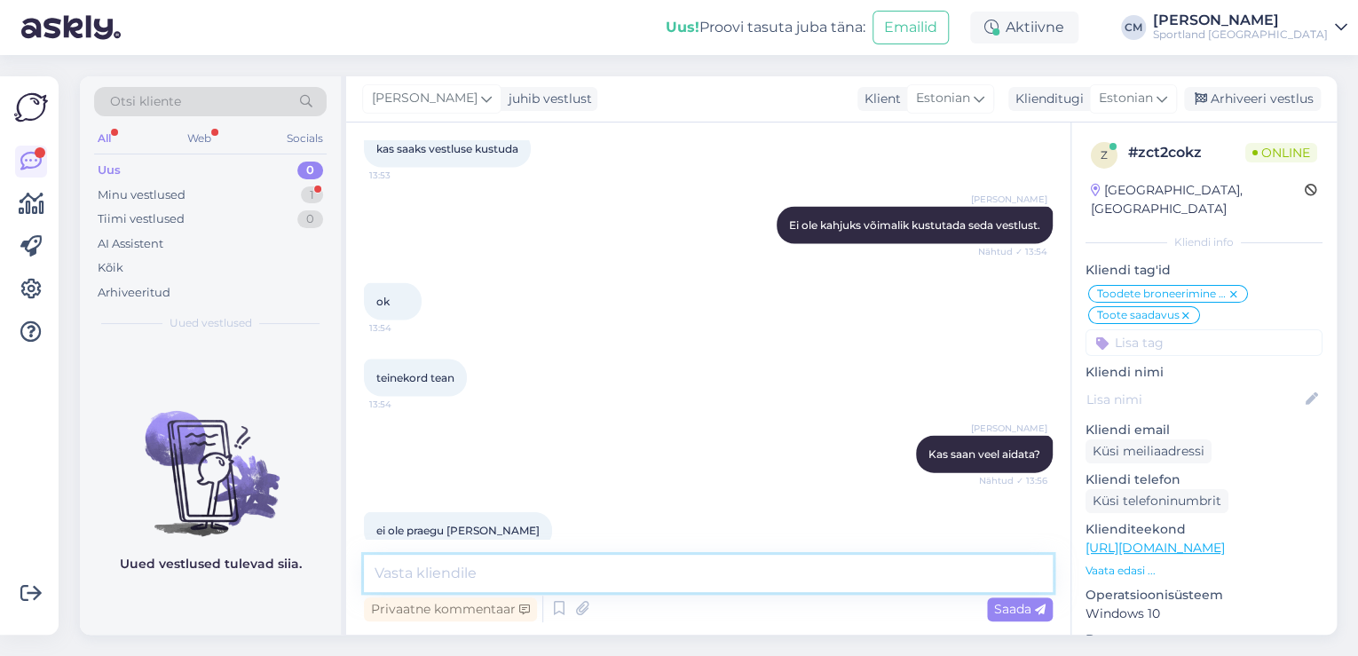
scroll to position [1876, 0]
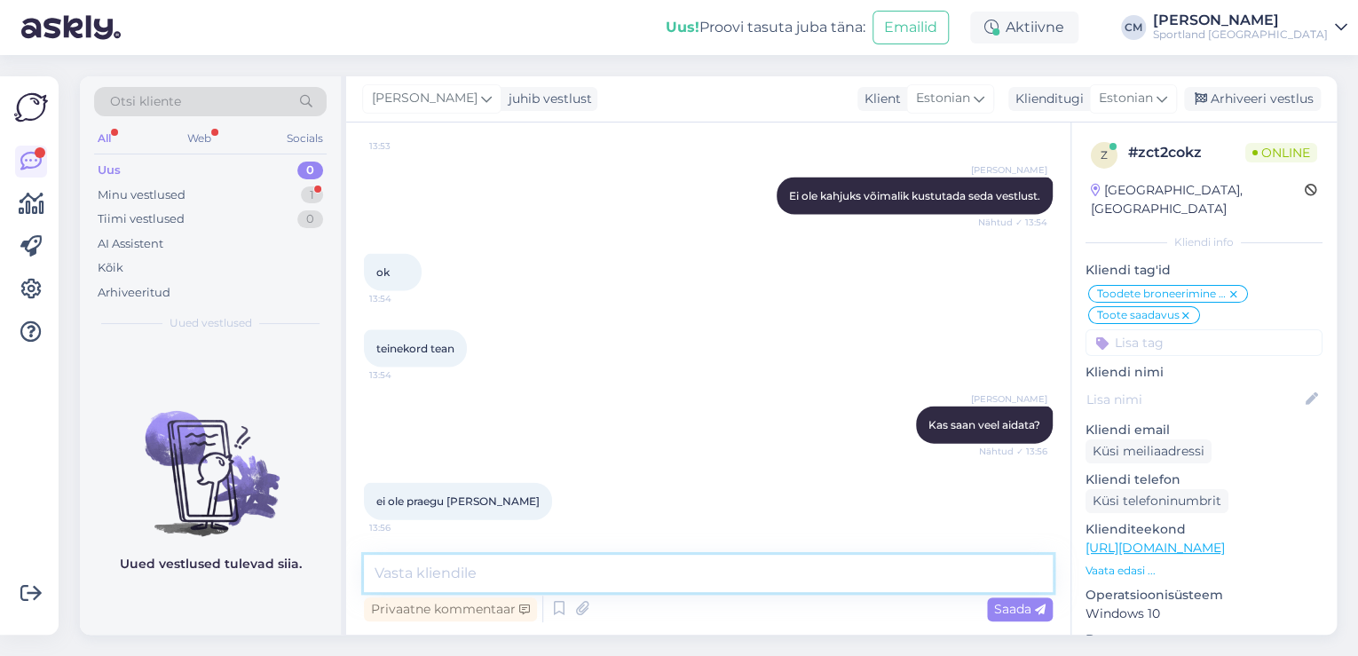
click at [504, 578] on textarea at bounding box center [708, 573] width 689 height 37
type textarea "Ilusat päeva jätku!"
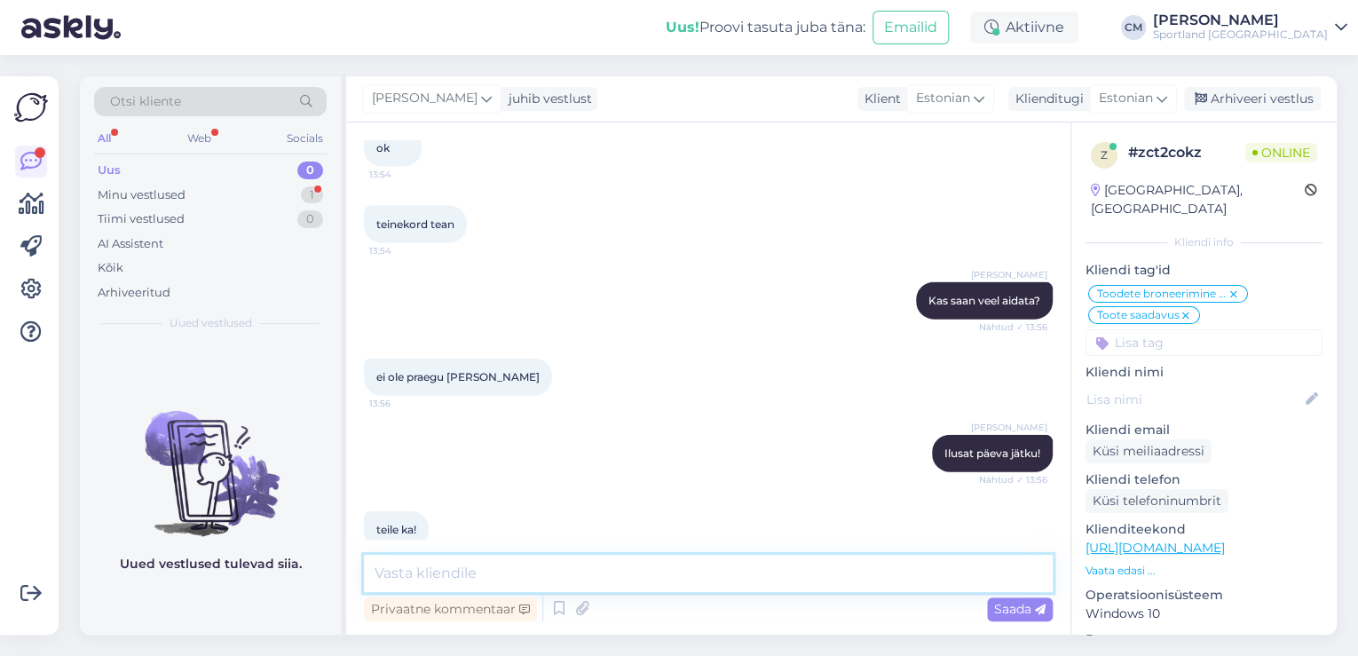
scroll to position [2029, 0]
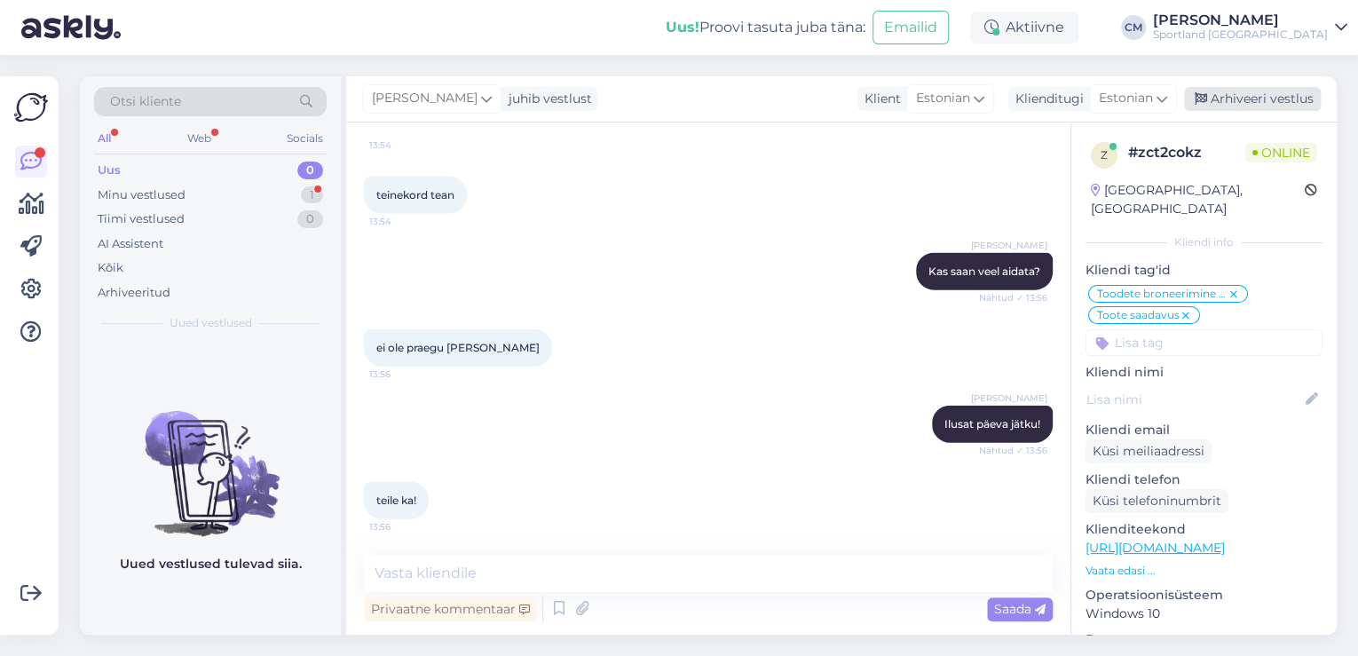
click at [1257, 95] on div "Arhiveeri vestlus" at bounding box center [1252, 99] width 137 height 24
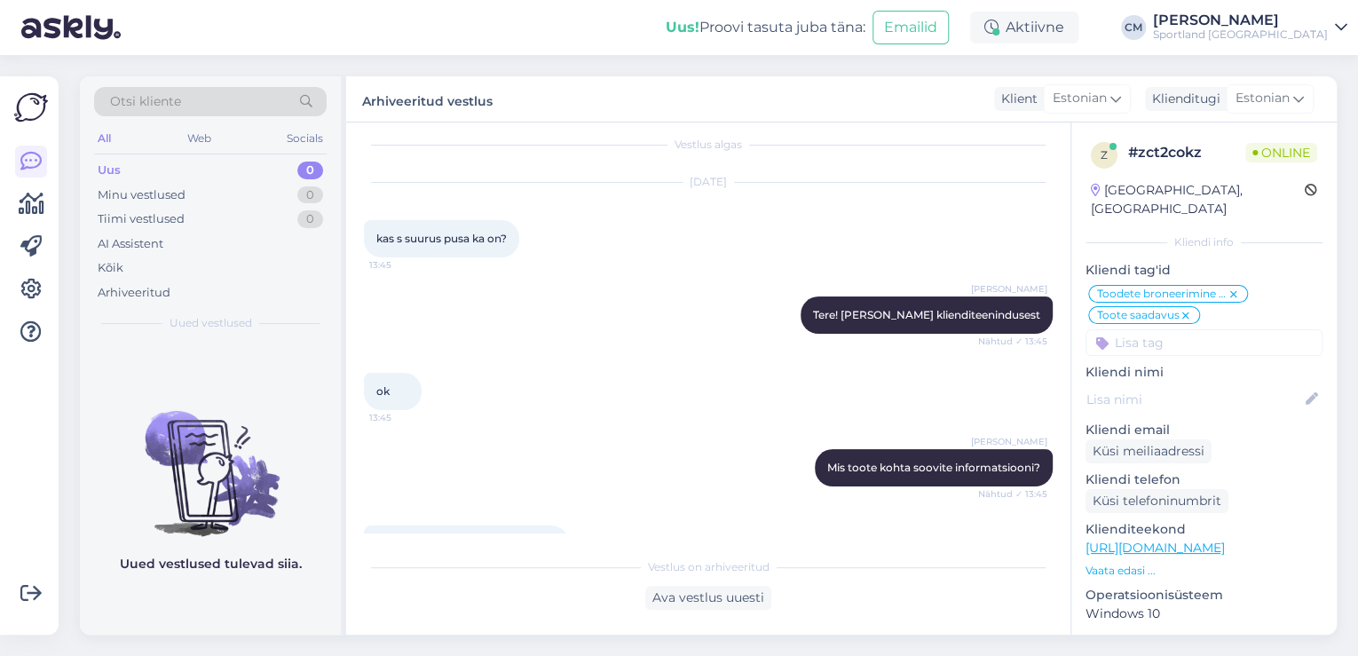
scroll to position [0, 0]
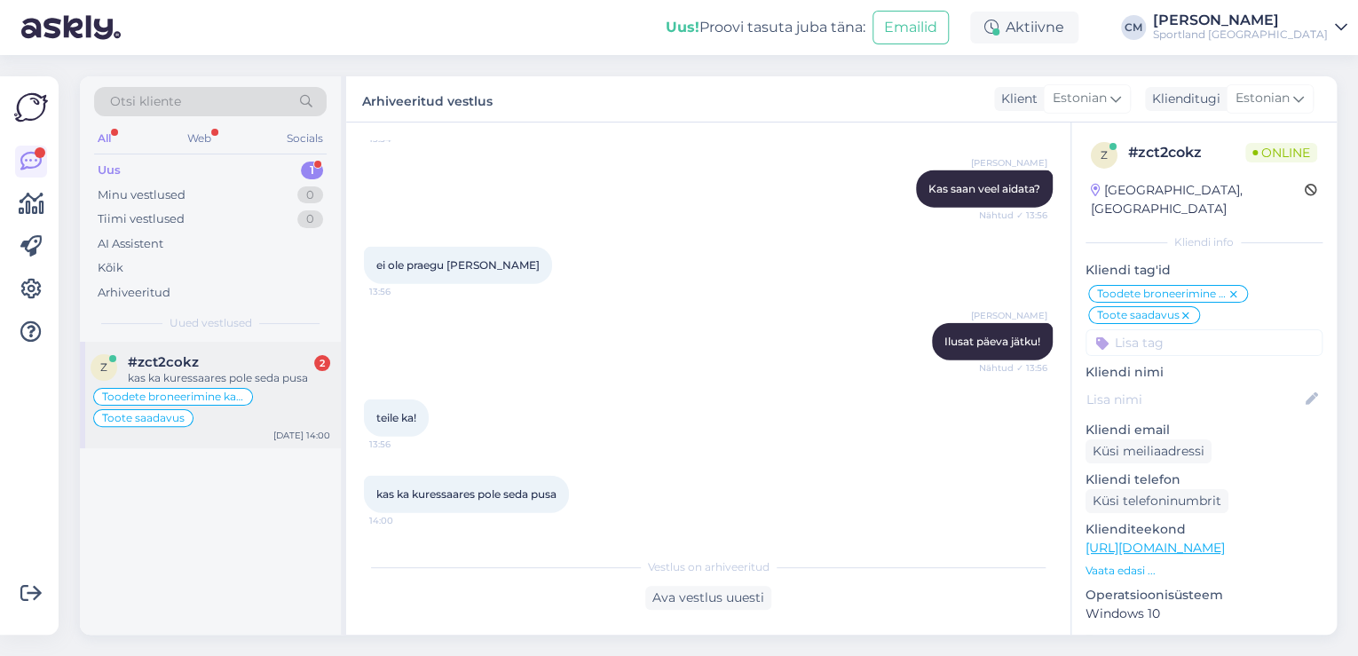
click at [261, 380] on div "kas ka kuressaares pole seda pusa" at bounding box center [229, 378] width 202 height 16
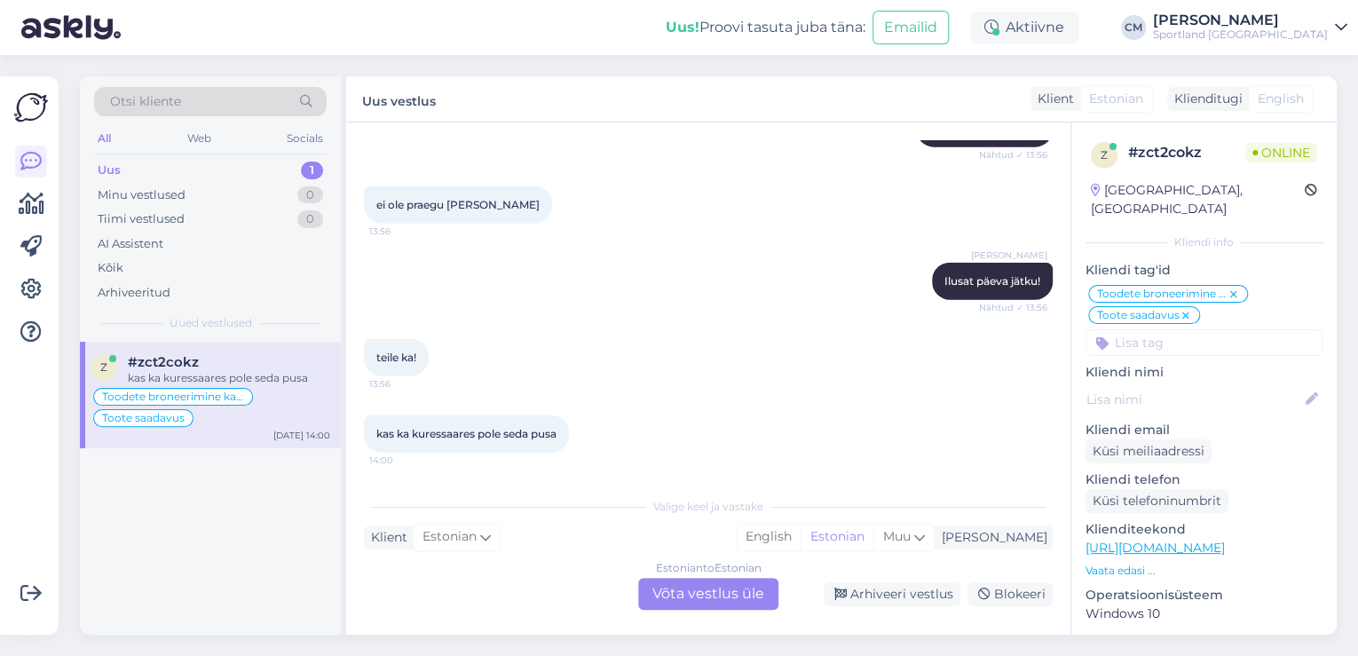
click at [679, 583] on div "Estonian to Estonian Võta vestlus üle" at bounding box center [708, 594] width 140 height 32
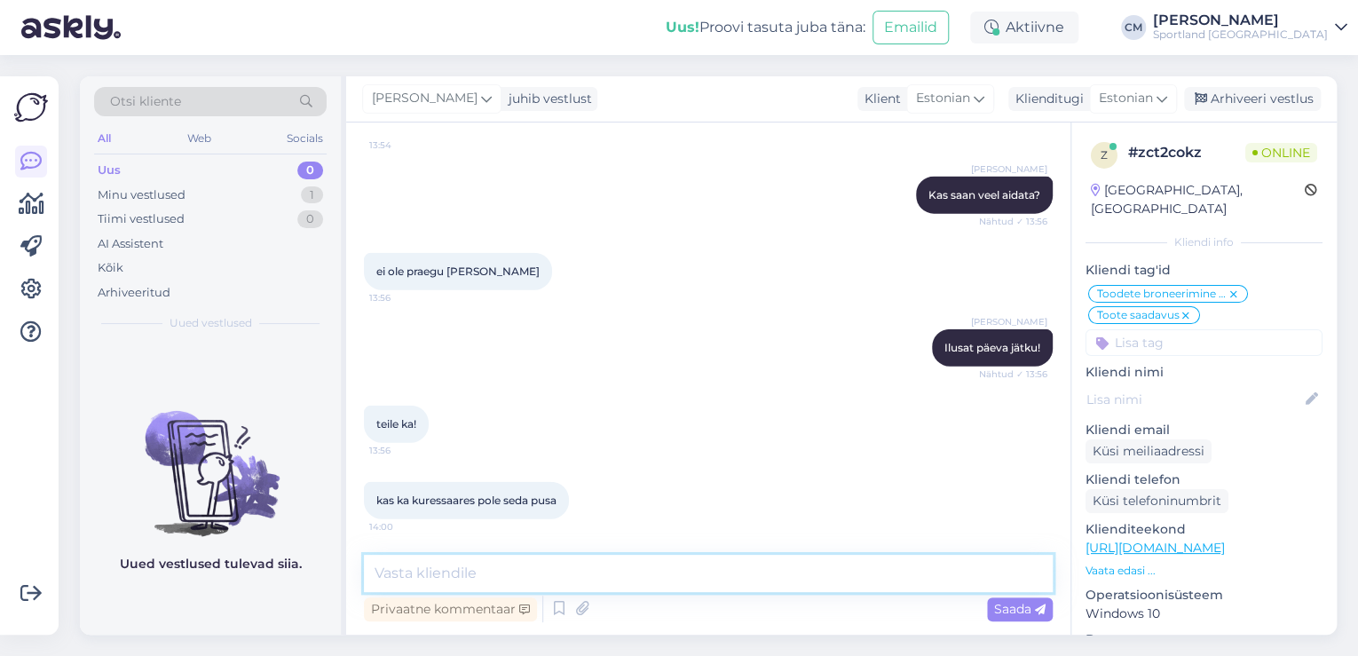
click at [613, 565] on textarea at bounding box center [708, 573] width 689 height 37
type textarea "Ei suurus S on välja müüdud."
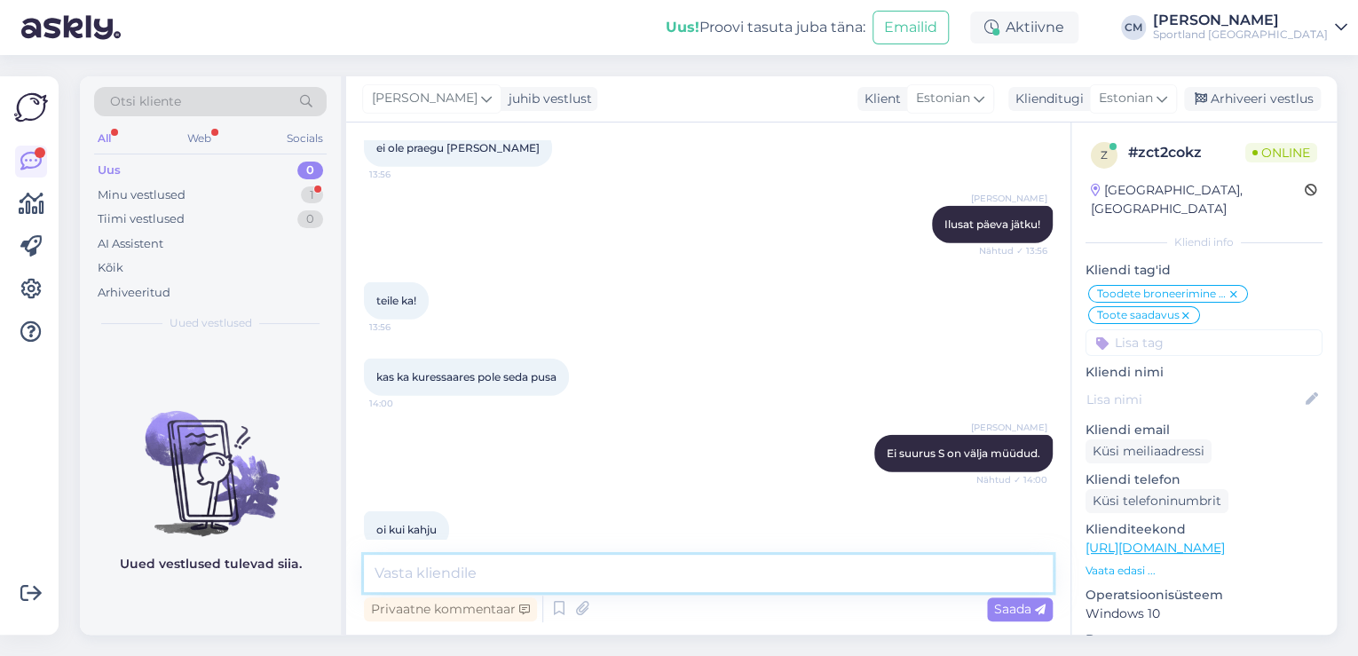
scroll to position [2257, 0]
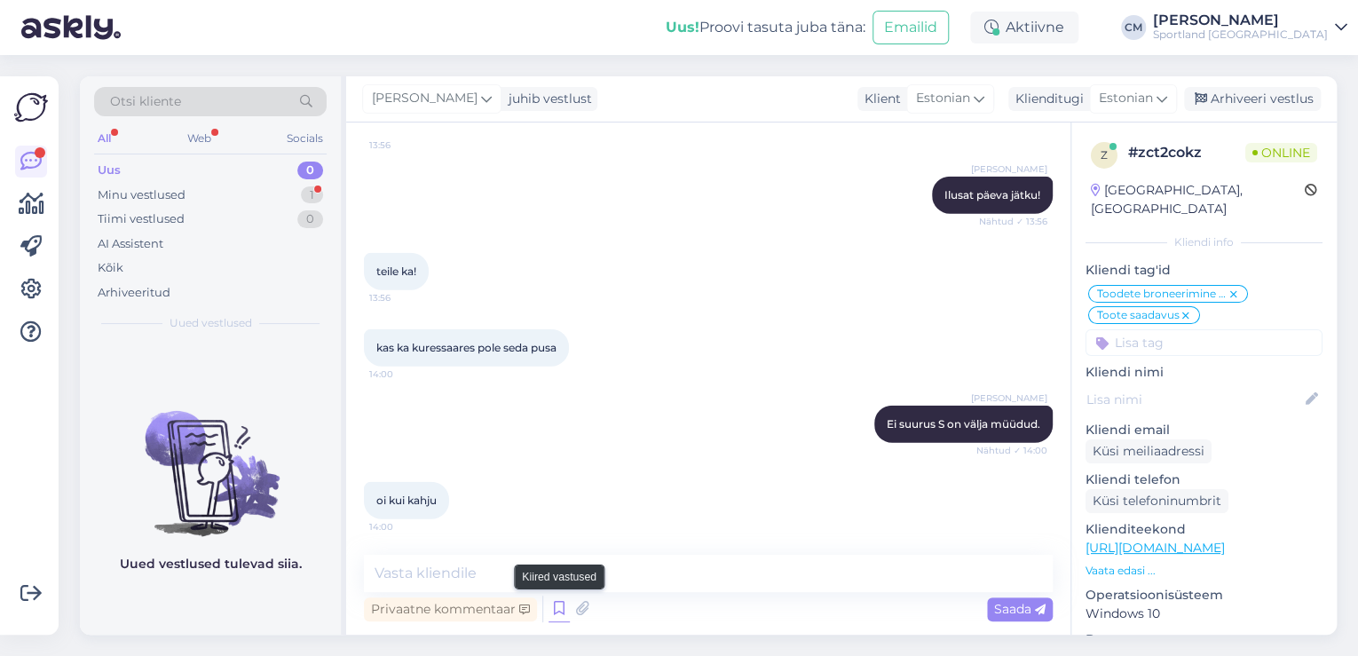
click at [558, 611] on icon at bounding box center [558, 608] width 21 height 27
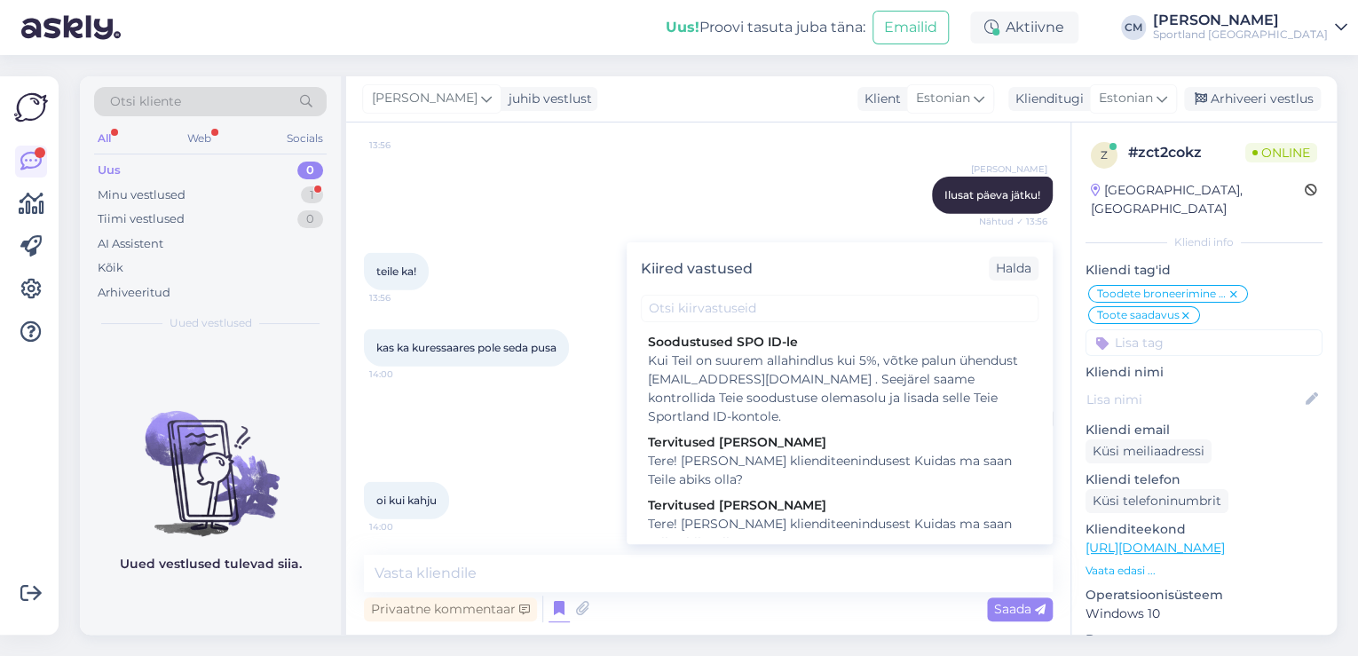
click at [816, 323] on div "Kiired vastused [PERSON_NAME] SPO ID-le Kui Teil on suurem allahindlus kui 5%, …" at bounding box center [839, 393] width 426 height 302
click at [820, 319] on input "text" at bounding box center [840, 309] width 398 height 28
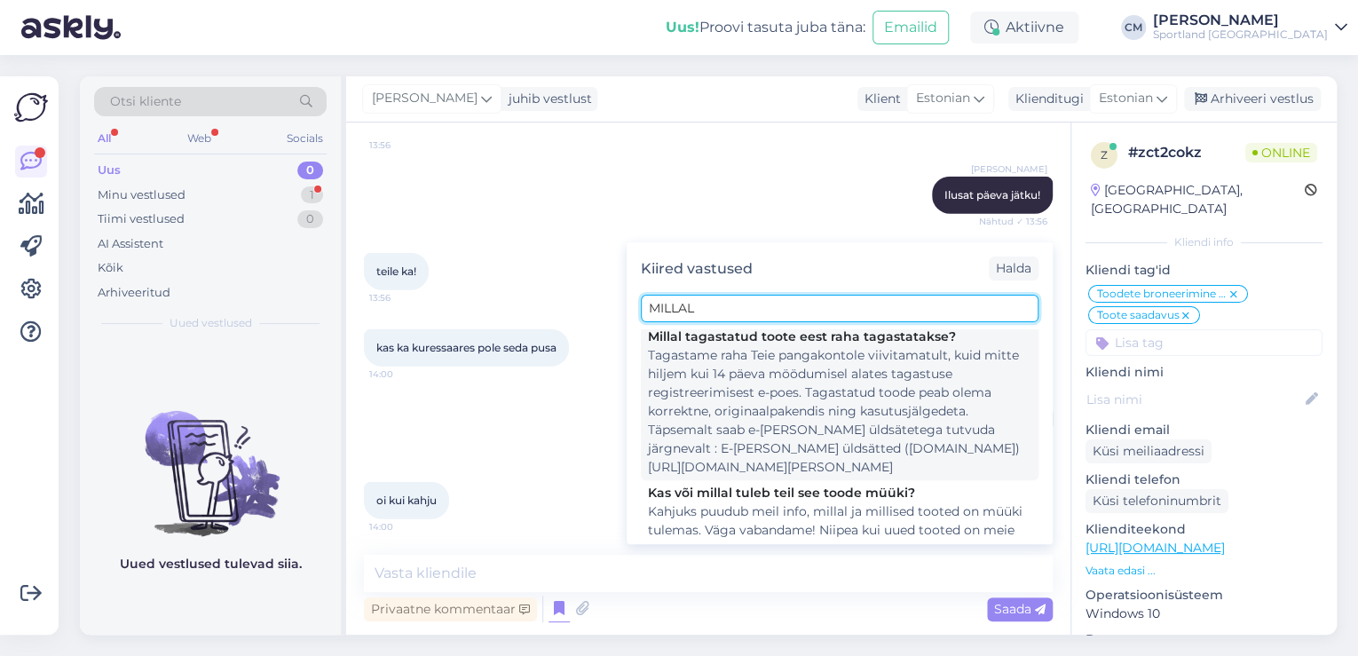
scroll to position [223, 0]
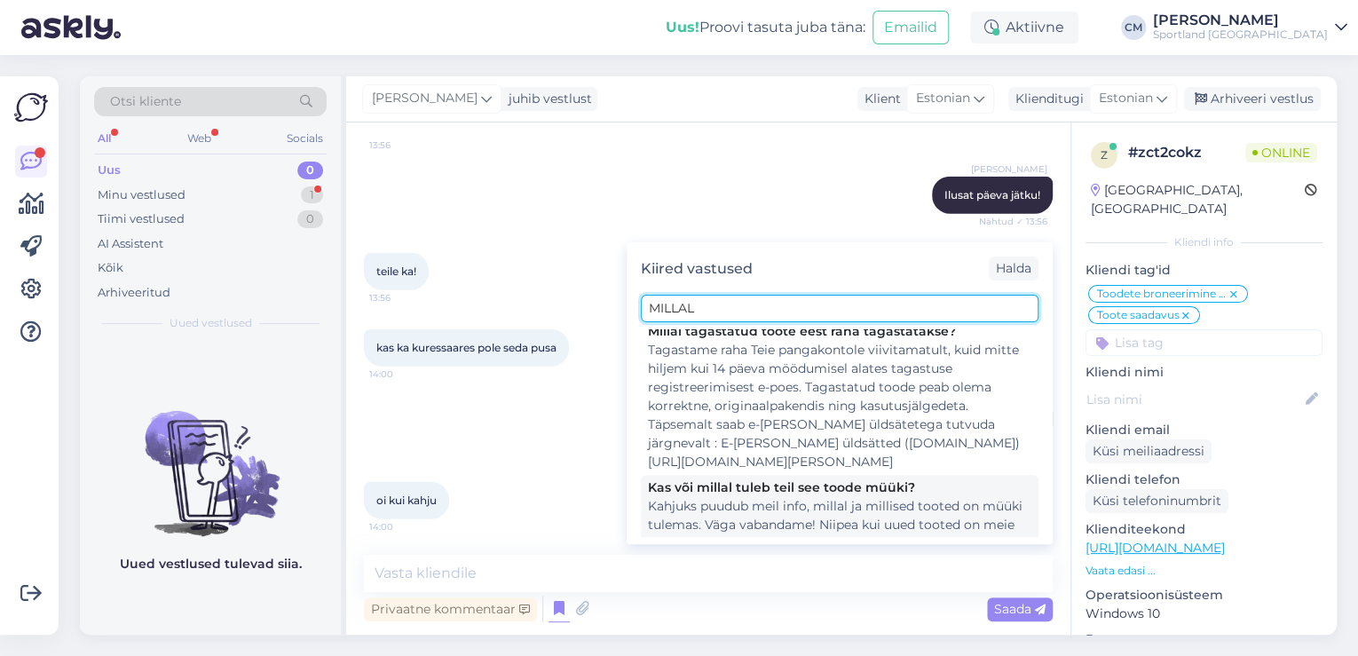
type input "MILLAL"
click at [787, 497] on div "Kahjuks puudub meil info, millal ja millised tooted on müüki tulemas. Väga vaba…" at bounding box center [839, 534] width 383 height 75
type textarea "Kahjuks puudub meil info, millal ja millised tooted on müüki tulemas. Väga vaba…"
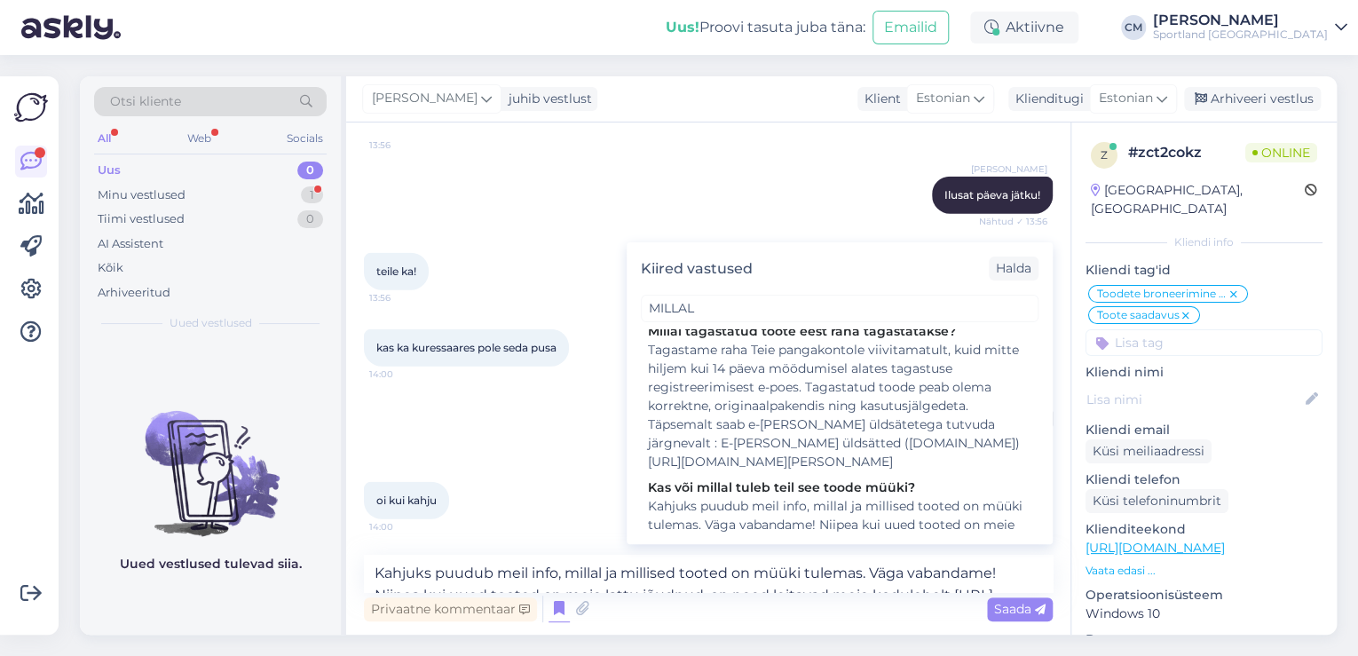
scroll to position [2277, 0]
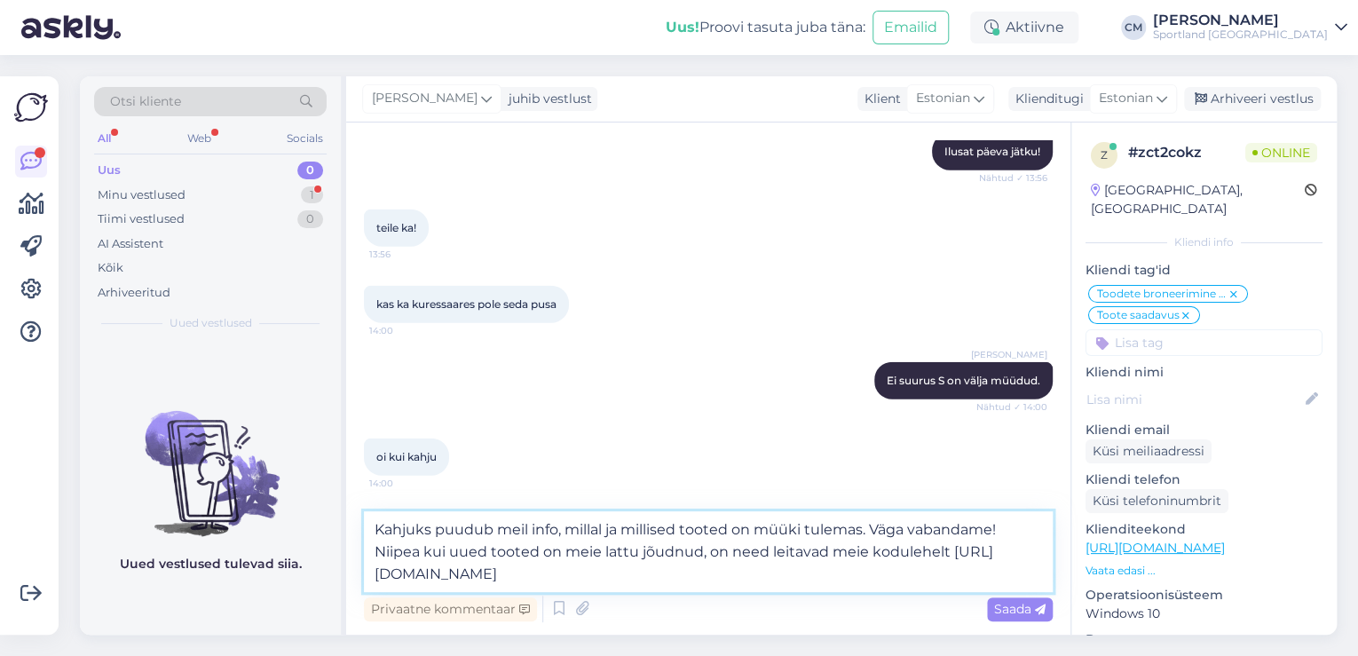
click at [635, 571] on textarea "Kahjuks puudub meil info, millal ja millised tooted on müüki tulemas. Väga vaba…" at bounding box center [708, 551] width 689 height 81
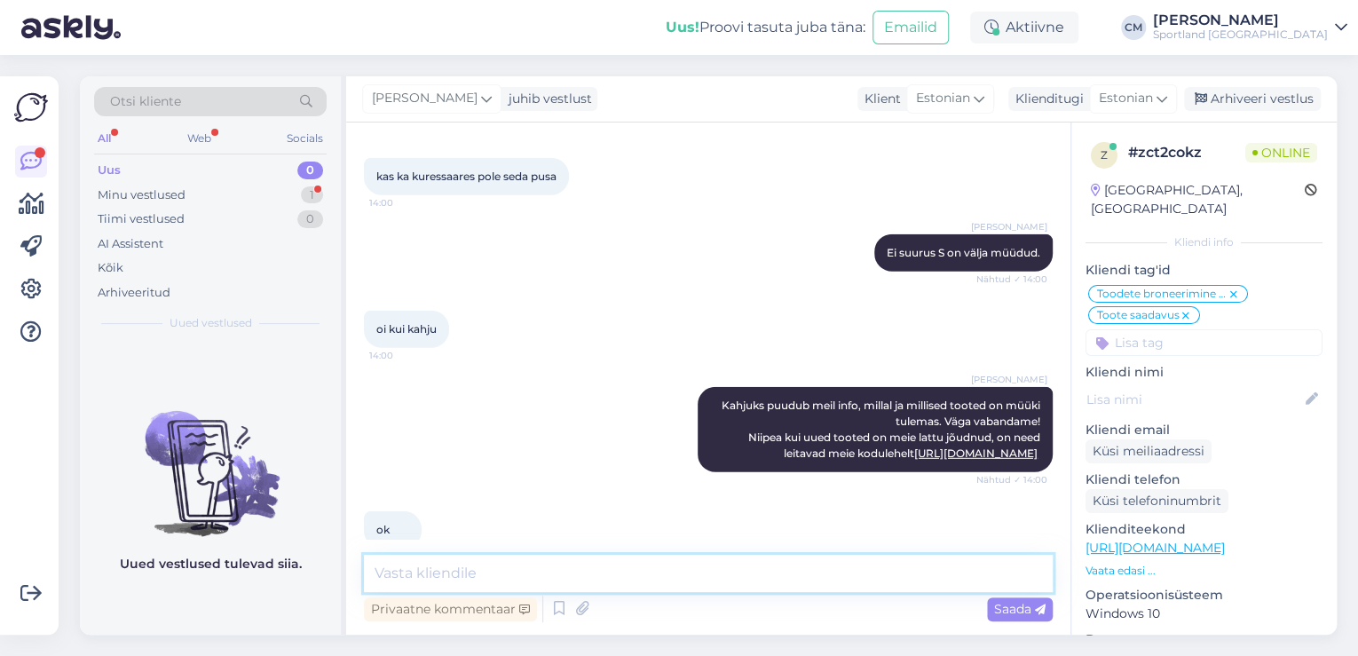
scroll to position [2458, 0]
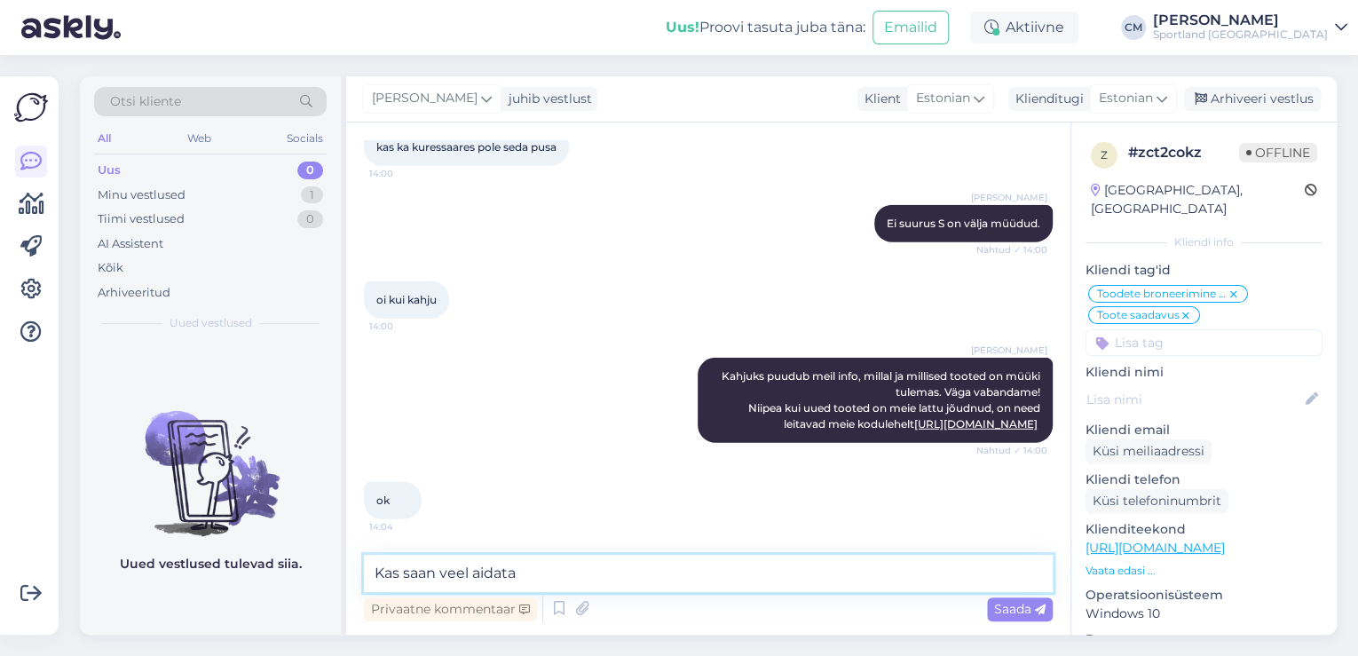
type textarea "Kas saan veel aidata?"
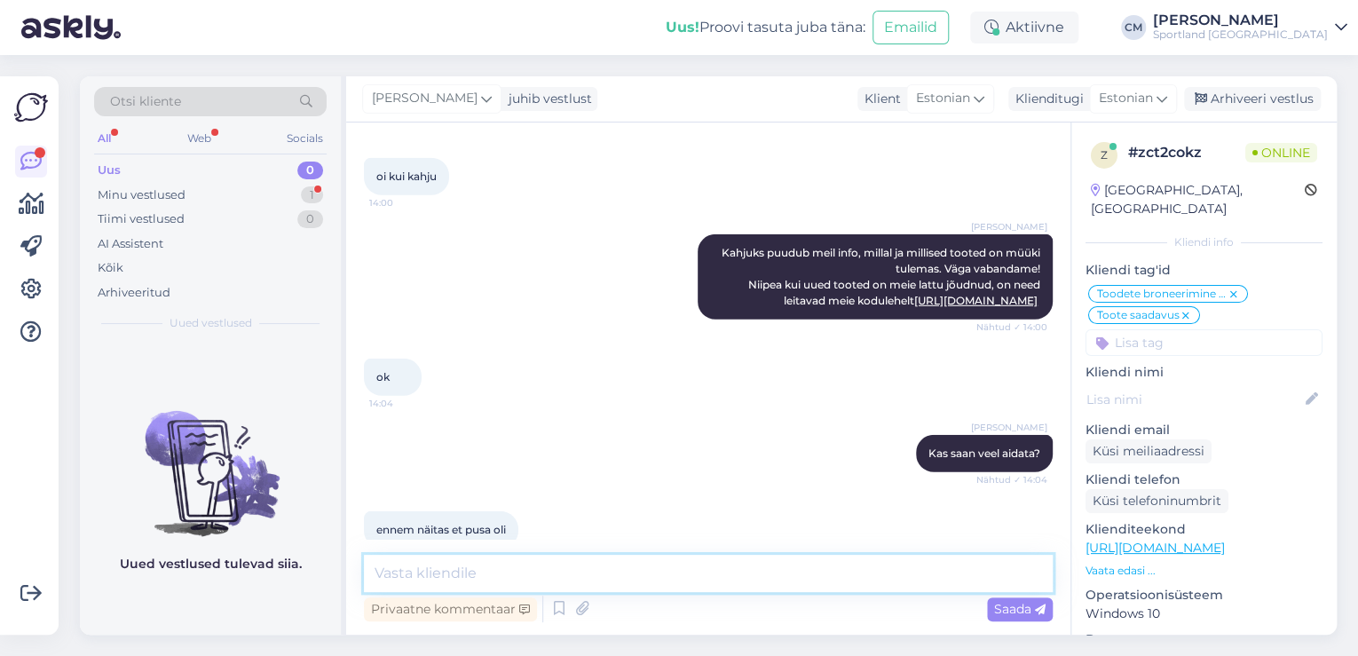
scroll to position [2611, 0]
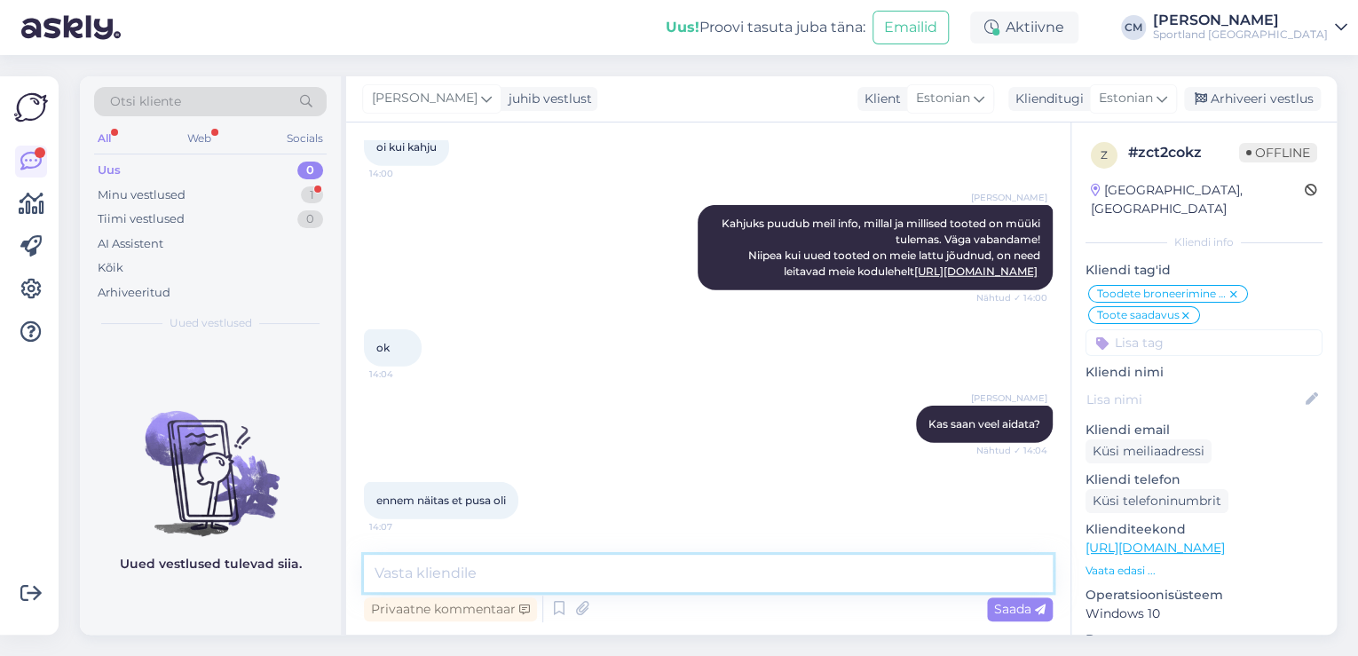
click at [511, 571] on textarea at bounding box center [708, 573] width 689 height 37
click at [535, 574] on textarea "Kas proovisite sellele puusale tellimust teha ja jätsite ostu pooleli?" at bounding box center [708, 573] width 689 height 37
click at [538, 574] on textarea "Kas proovisite sellele puusale tellimust teha ja jätsite ostu pooleli?" at bounding box center [708, 573] width 689 height 37
click at [540, 574] on textarea "Kas proovisite sellele puusale tellimust teha ja jätsite ostu pooleli?" at bounding box center [708, 573] width 689 height 37
click at [543, 574] on textarea "Kas proovisite sellele puusale tellimust teha ja jätsite ostu pooleli?" at bounding box center [708, 573] width 689 height 37
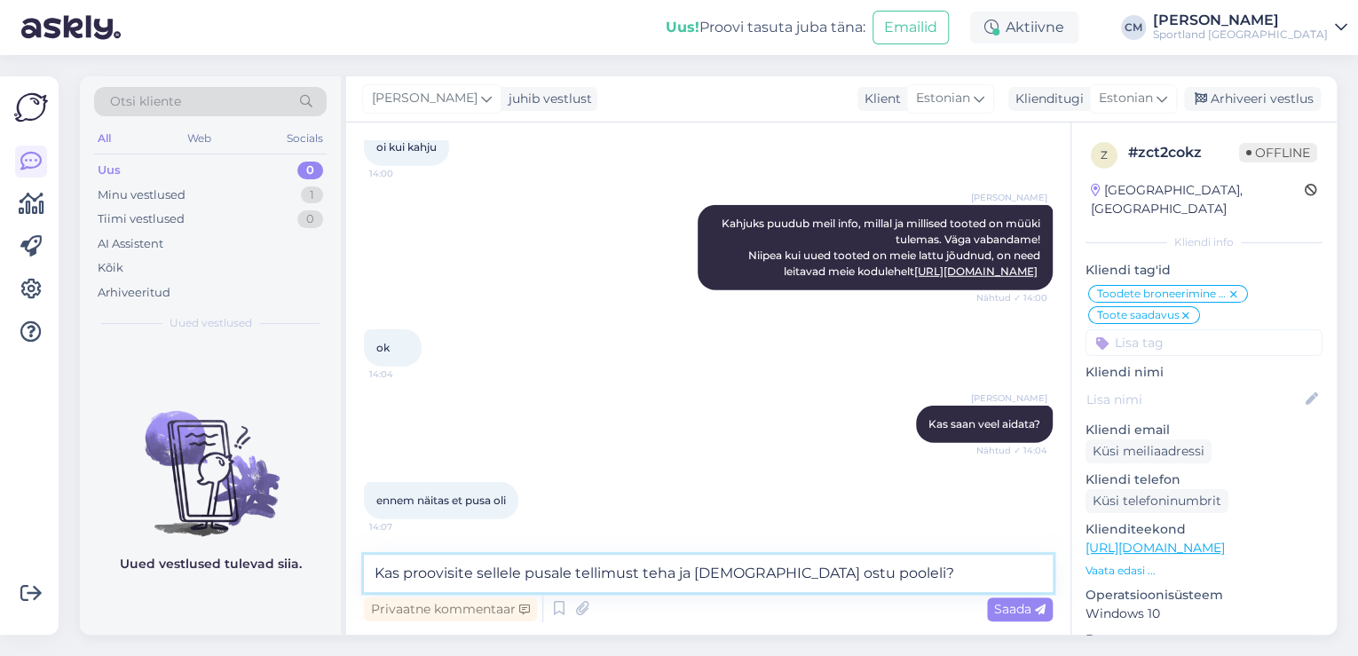
click at [848, 575] on textarea "Kas proovisite sellele pusale tellimust teha ja [DEMOGRAPHIC_DATA] ostu pooleli?" at bounding box center [708, 573] width 689 height 37
click at [741, 573] on textarea "Kas proovisite sellele pusale tellimust teha ja [DEMOGRAPHIC_DATA] ostu pooleli?" at bounding box center [708, 573] width 689 height 37
type textarea "Kas proovisite sellele pusale tellimust teha ja jätsite seejärel ostu pooleli?"
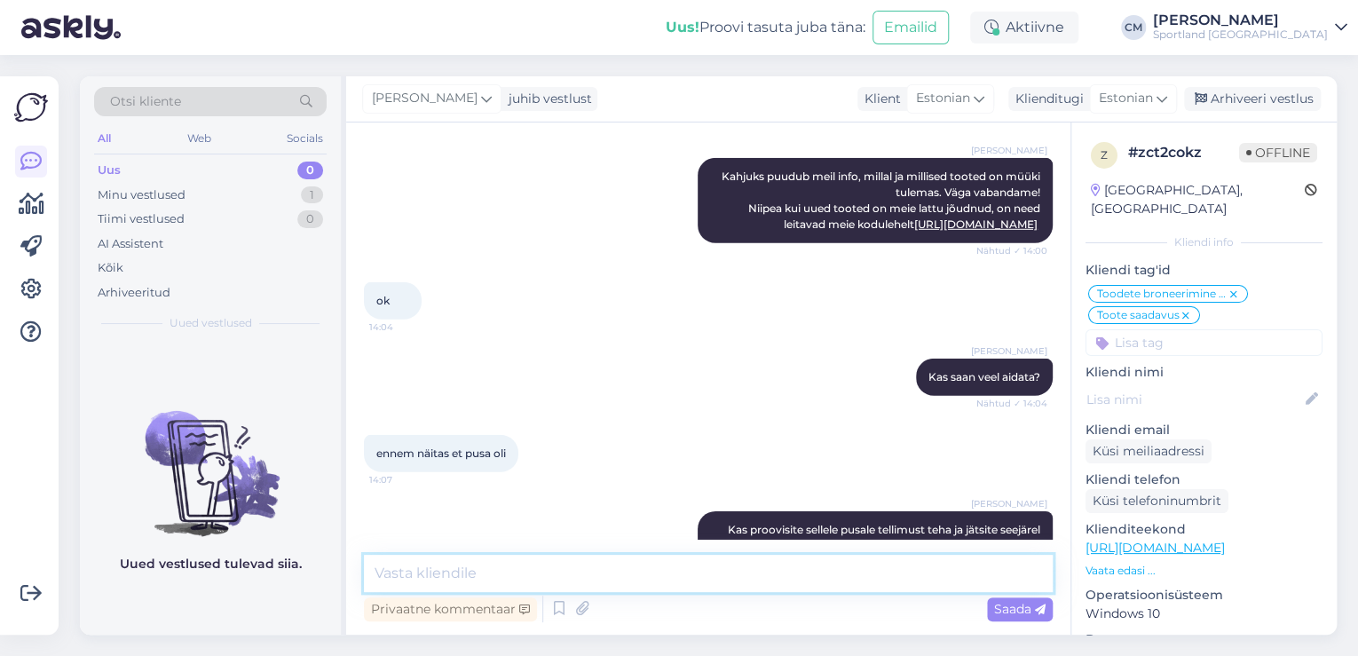
scroll to position [2703, 0]
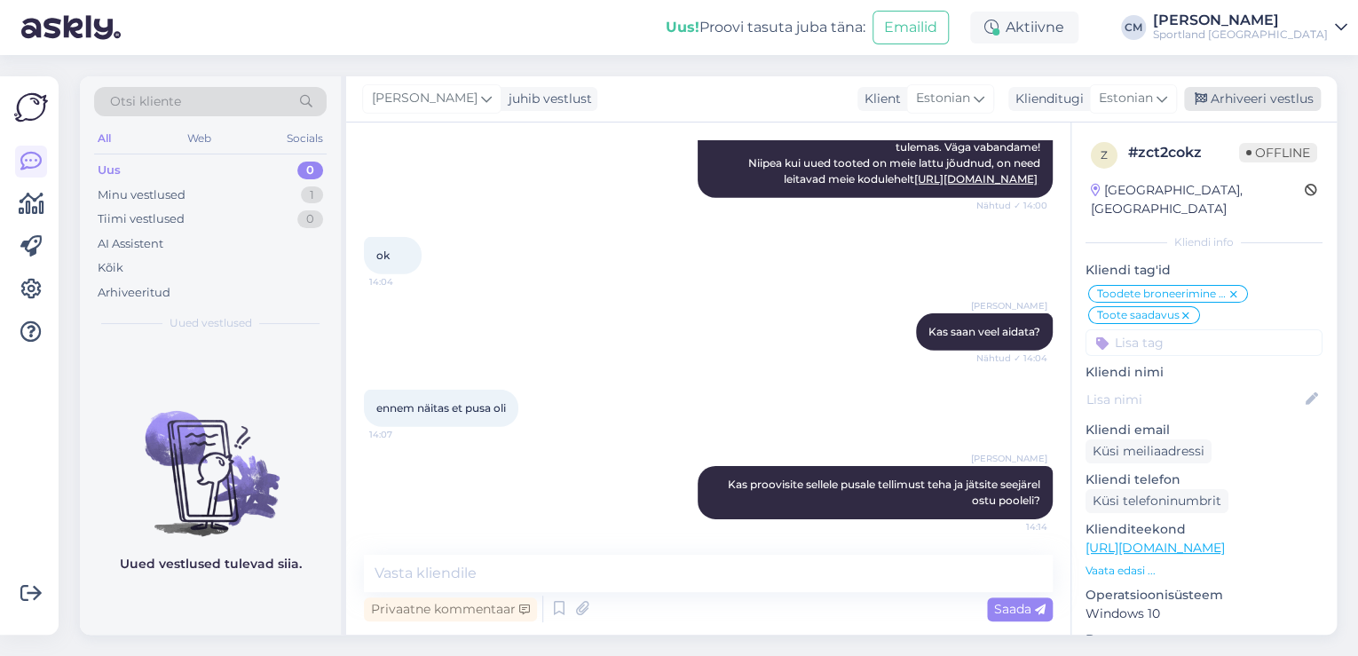
click at [1238, 94] on div "Arhiveeri vestlus" at bounding box center [1252, 99] width 137 height 24
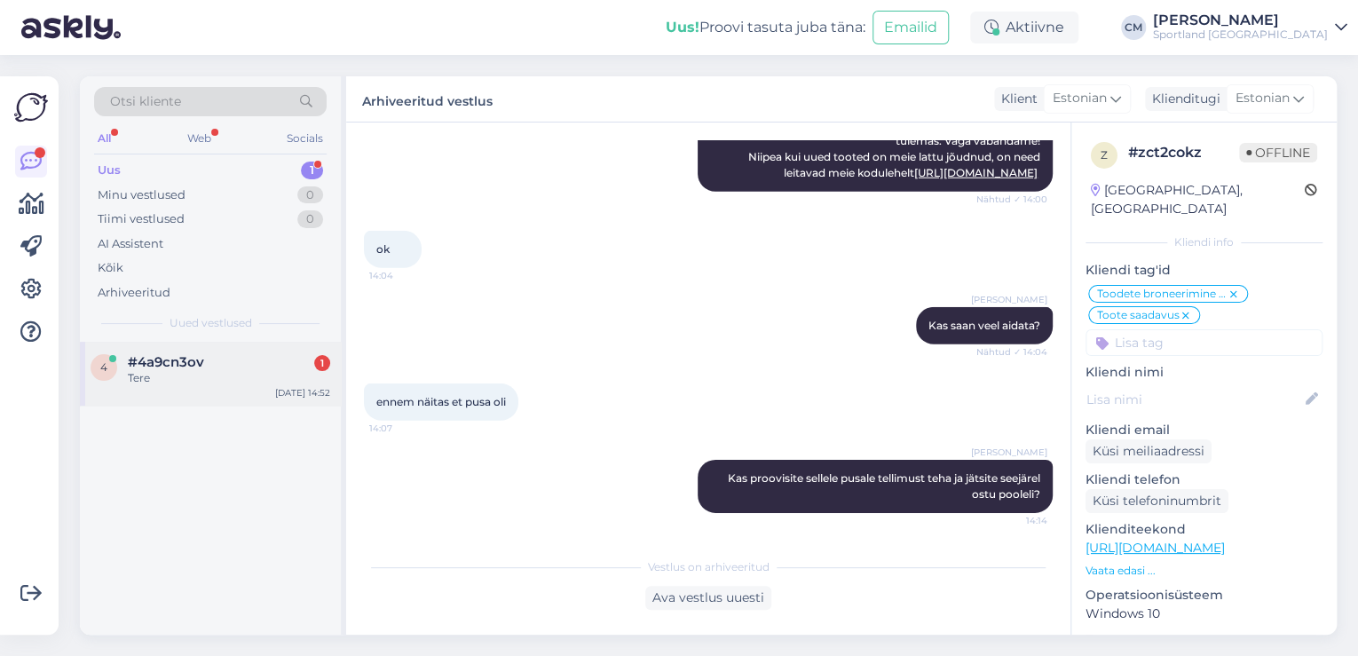
click at [262, 397] on div "4 #4a9cn3ov 1 Tere [DATE] 14:52" at bounding box center [210, 374] width 261 height 64
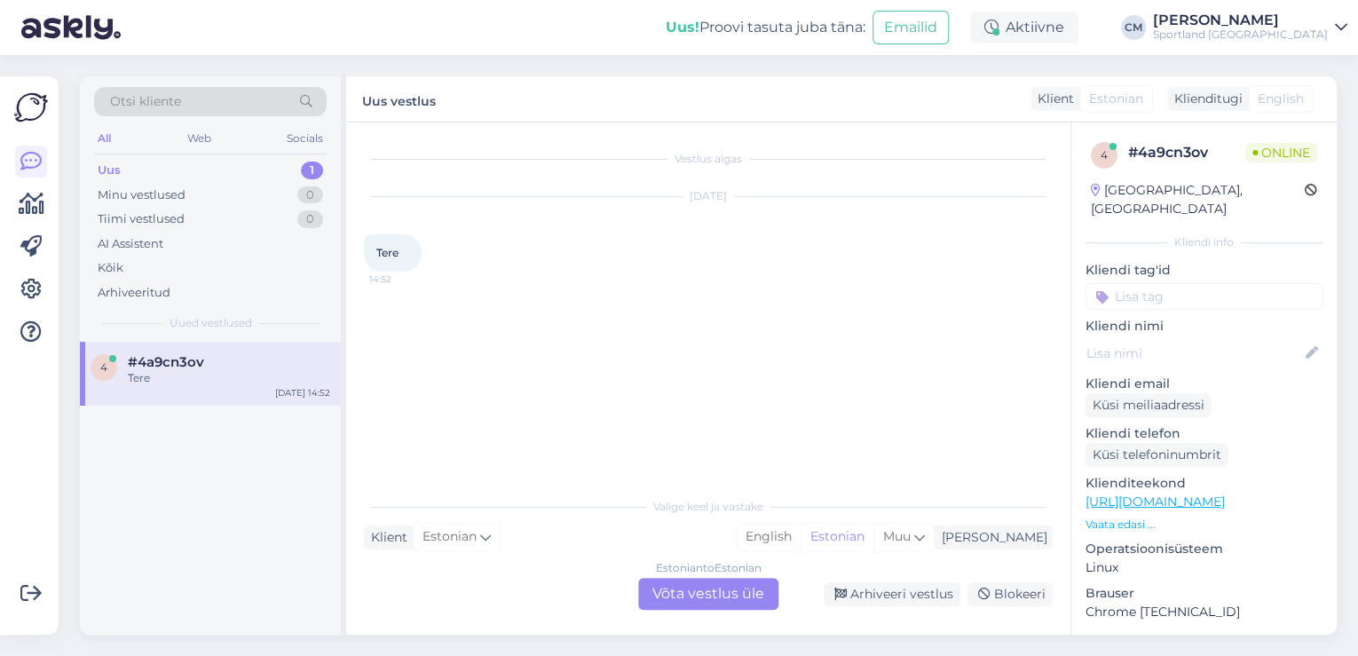
click at [753, 595] on div "Estonian to Estonian Võta vestlus üle" at bounding box center [708, 594] width 140 height 32
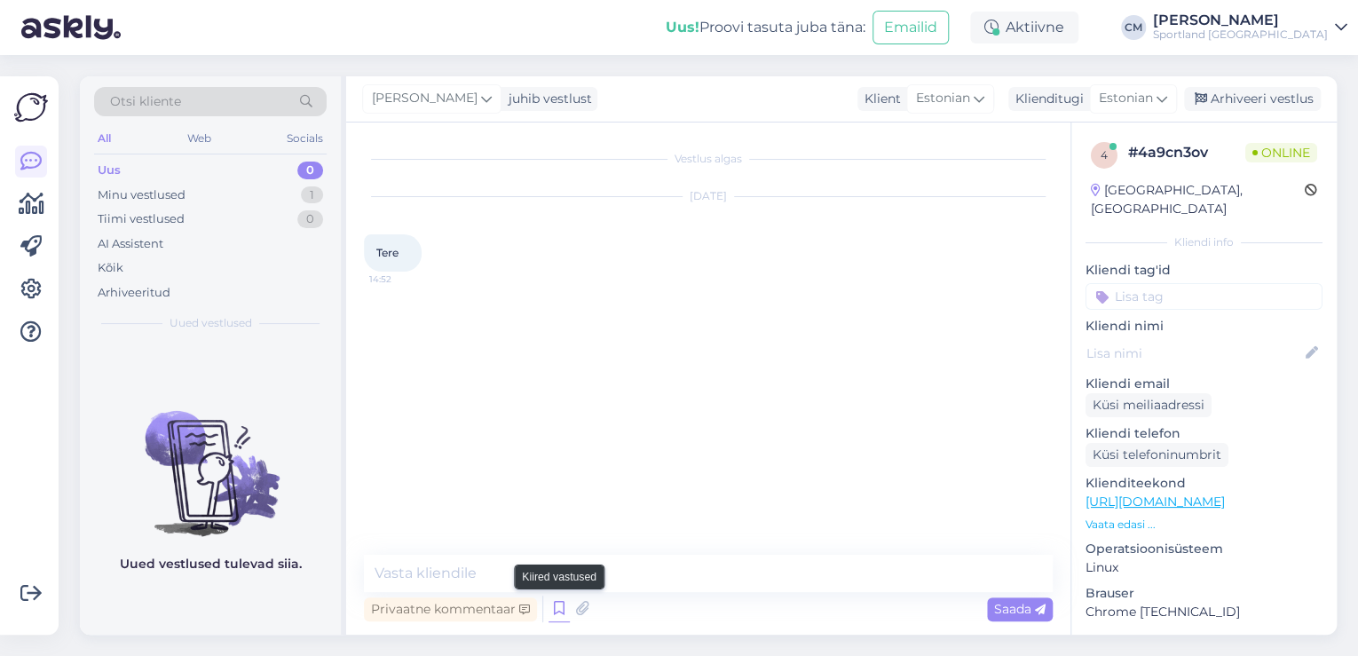
click at [553, 609] on icon at bounding box center [558, 608] width 21 height 27
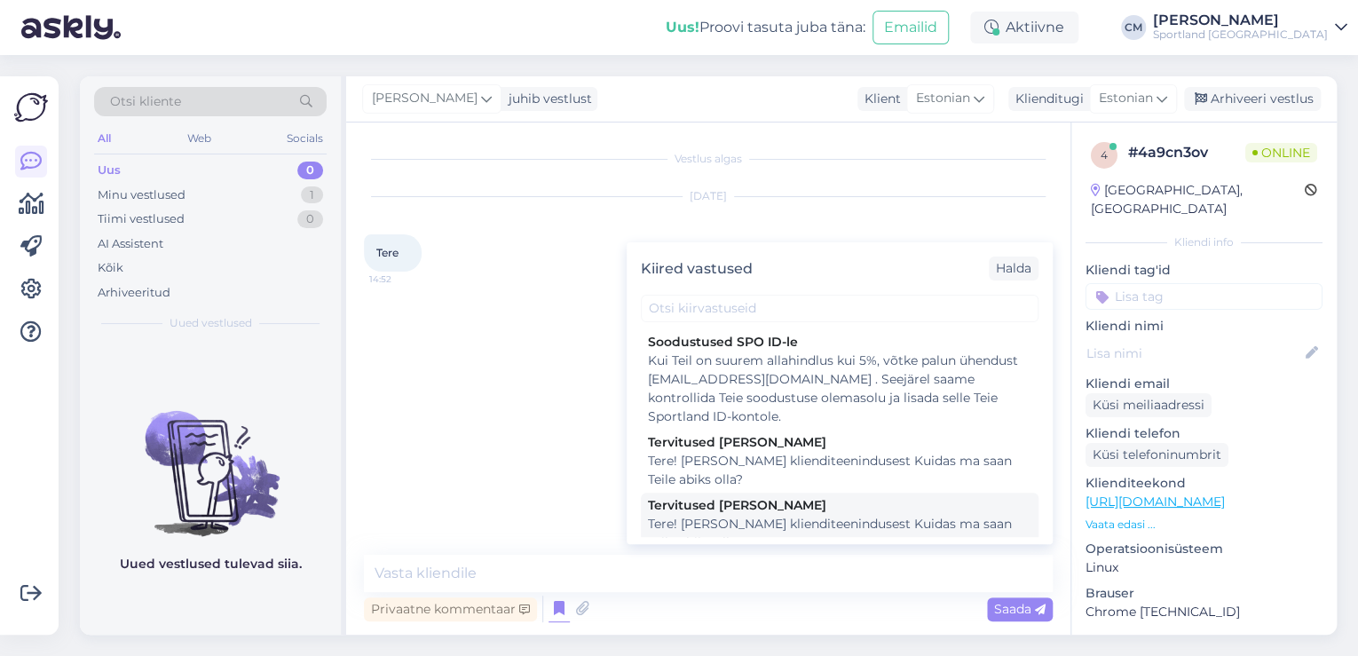
click at [767, 500] on div "Tervitused [PERSON_NAME]" at bounding box center [839, 505] width 383 height 19
type textarea "Tere! [PERSON_NAME] klienditeenindusest Kuidas ma saan Teile abiks olla?"
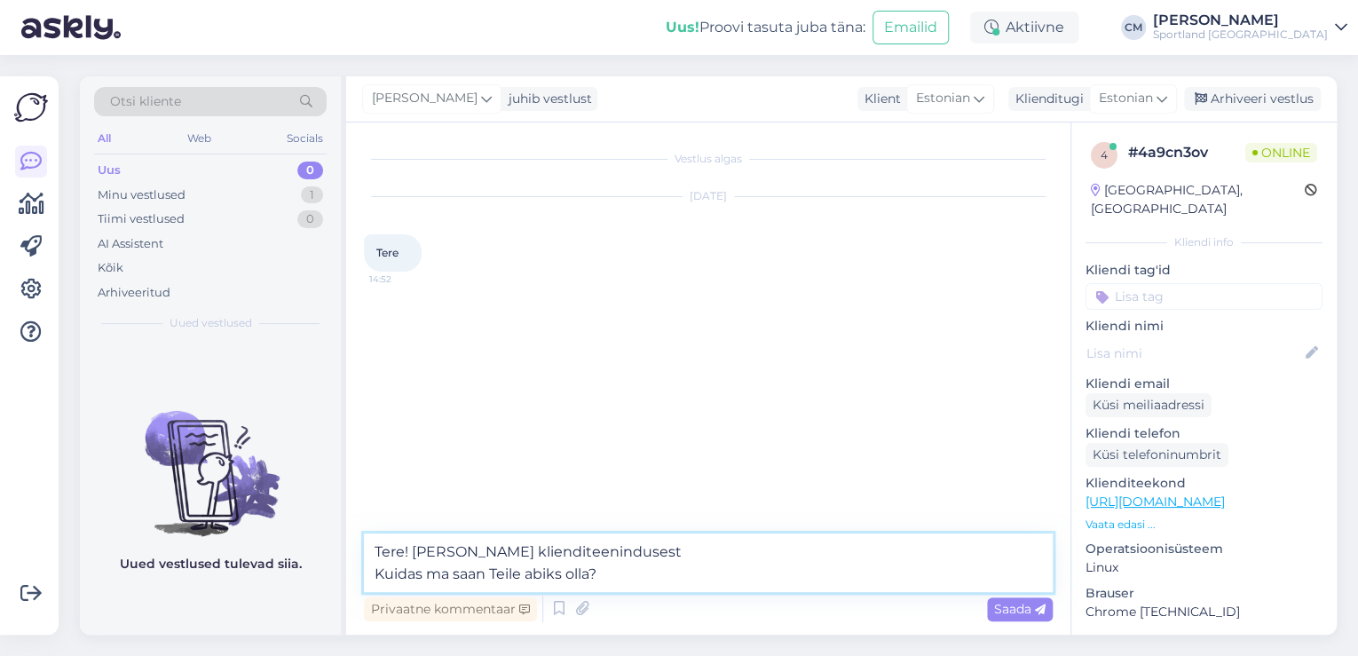
click at [749, 558] on textarea "Tere! [PERSON_NAME] klienditeenindusest Kuidas ma saan Teile abiks olla?" at bounding box center [708, 562] width 689 height 59
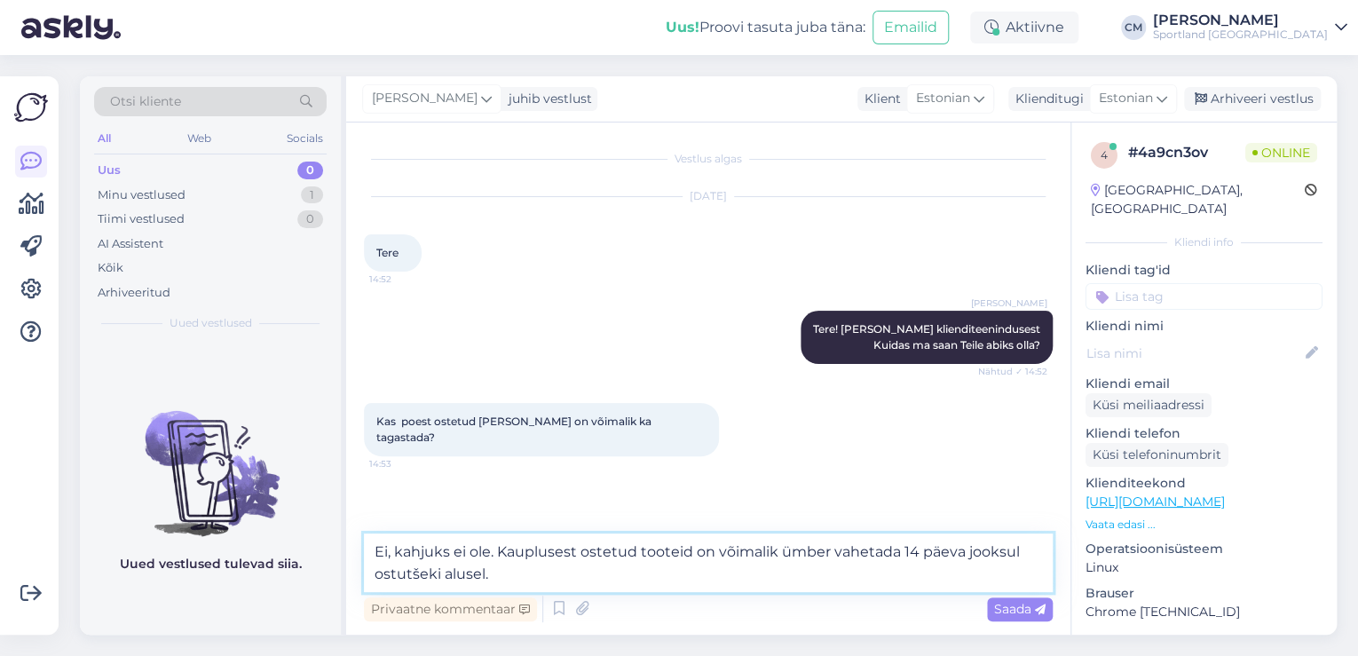
click at [493, 549] on textarea "Ei, kahjuks ei ole. Kauplusest ostetud tooteid on võimalik ümber vahetada 14 pä…" at bounding box center [708, 562] width 689 height 59
type textarea "Ei, kahjuks ei ole võimalik tagastada. Kauplusest ostetud tooteid on võimalik ü…"
click at [707, 576] on textarea "Ei, kahjuks ei ole võimalik tagastada. Kauplusest ostetud tooteid on võimalik ü…" at bounding box center [708, 562] width 689 height 59
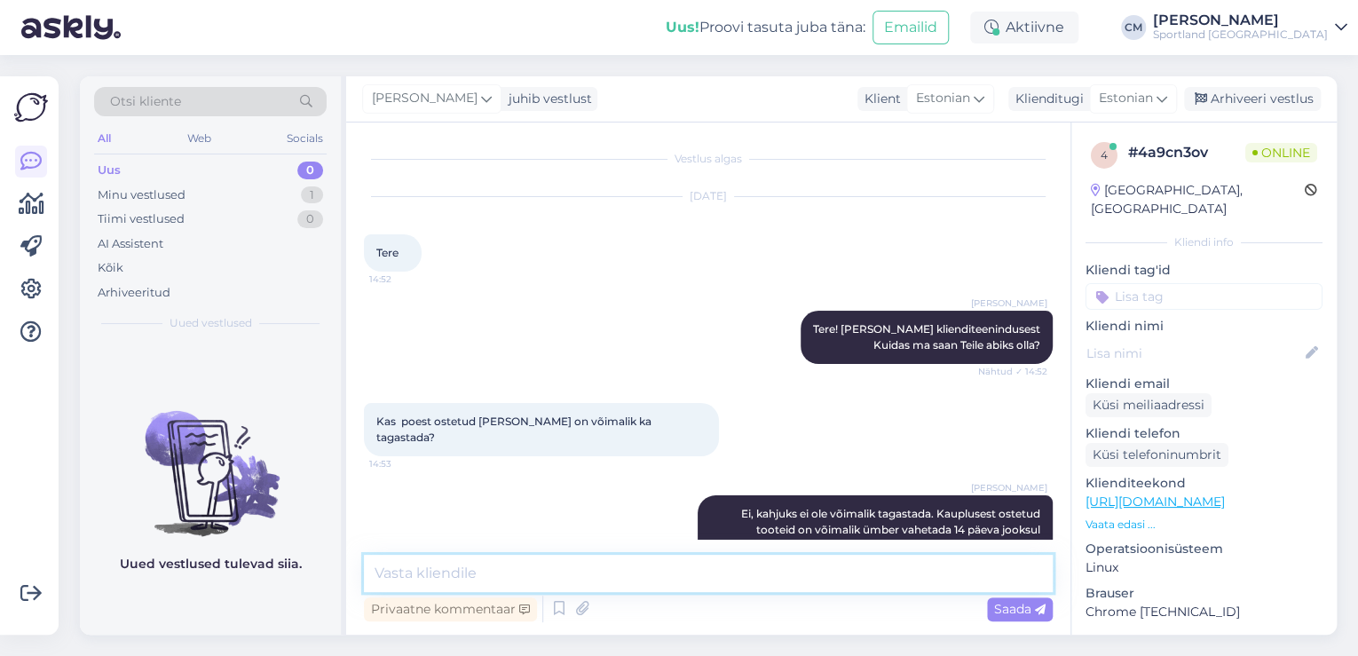
scroll to position [28, 0]
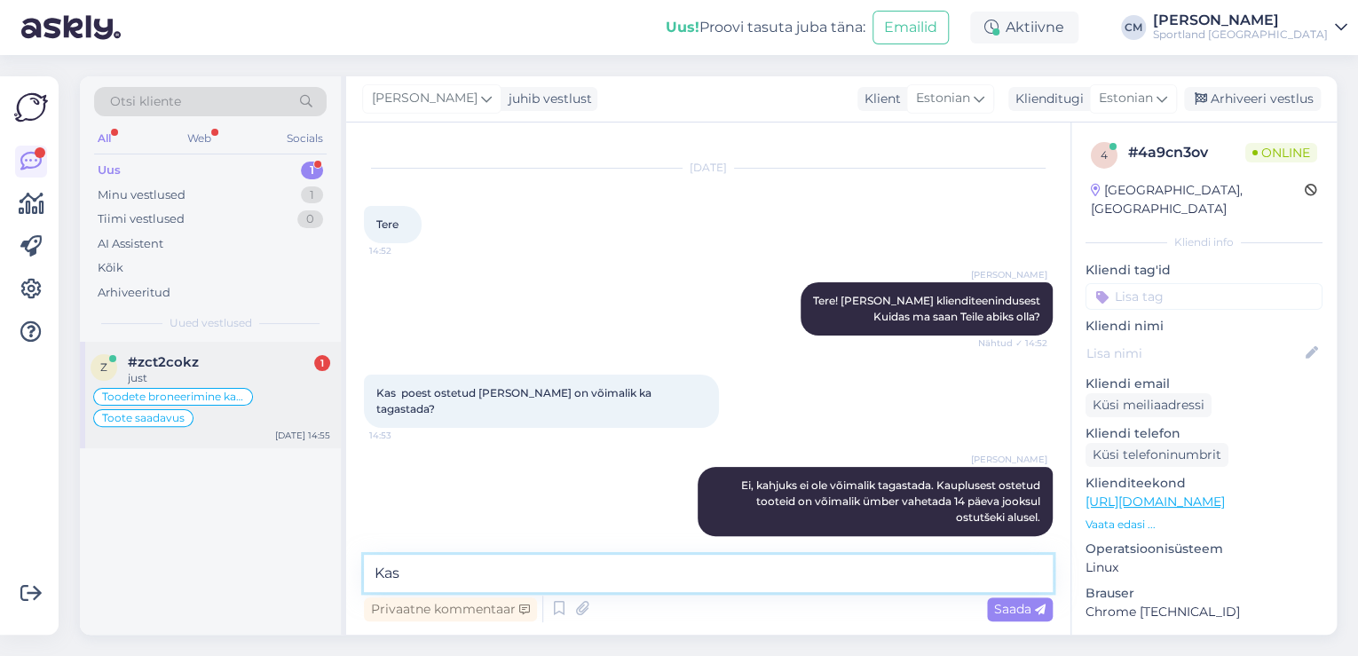
type textarea "Kas"
click at [286, 404] on div "Toodete broneerimine kaupluses Toote saadavus" at bounding box center [211, 407] width 240 height 43
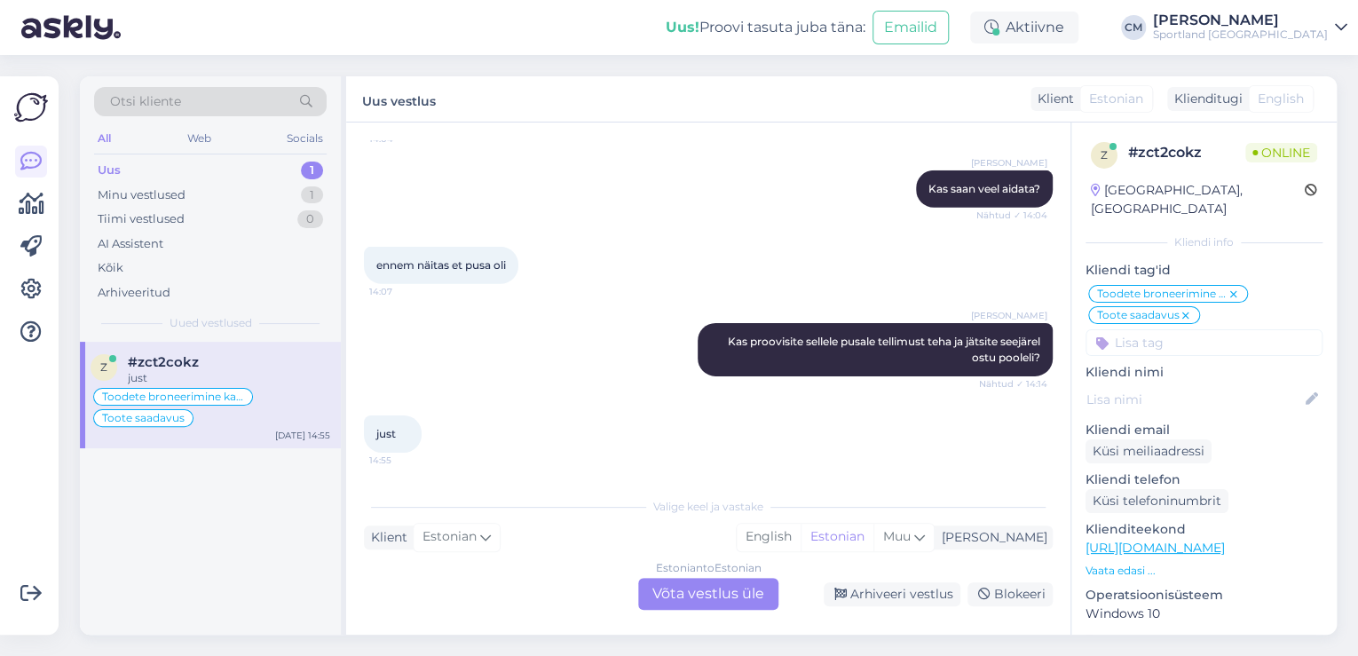
click at [710, 590] on div "Estonian to Estonian Võta vestlus üle" at bounding box center [708, 594] width 140 height 32
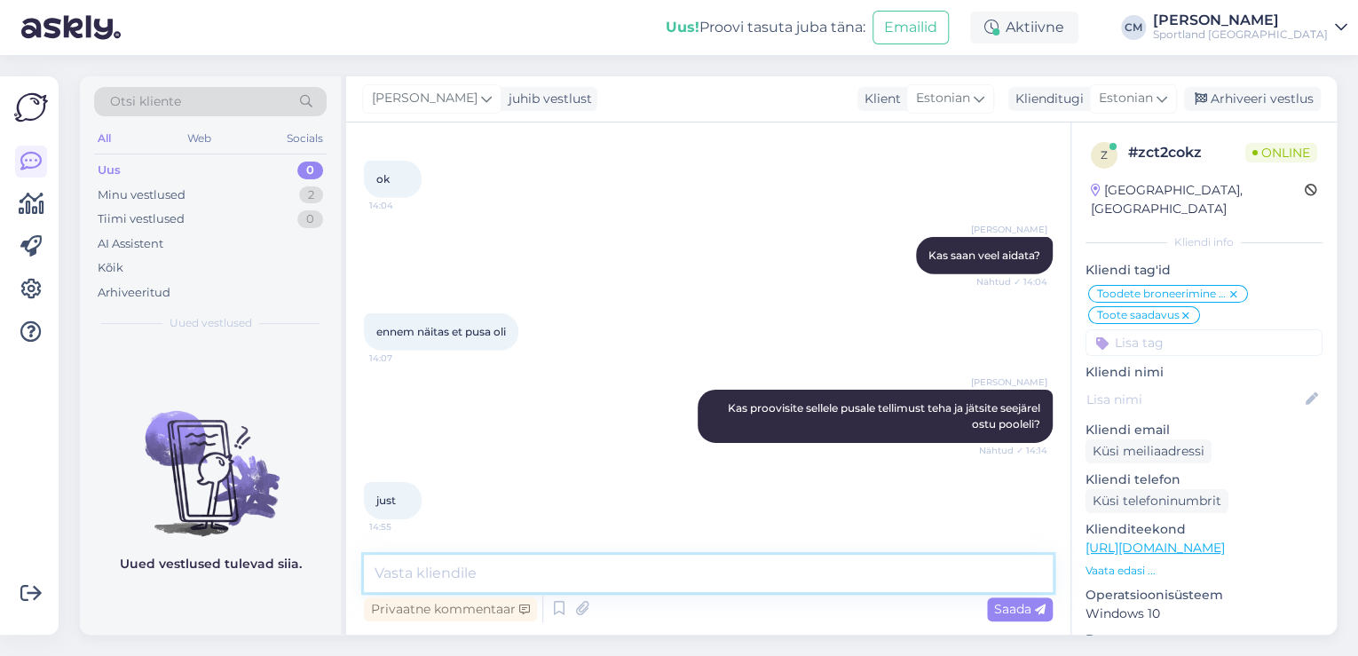
click at [625, 573] on textarea at bounding box center [708, 573] width 689 height 37
type textarea "[PERSON_NAME] nimele proovisite tellimust esitada?"
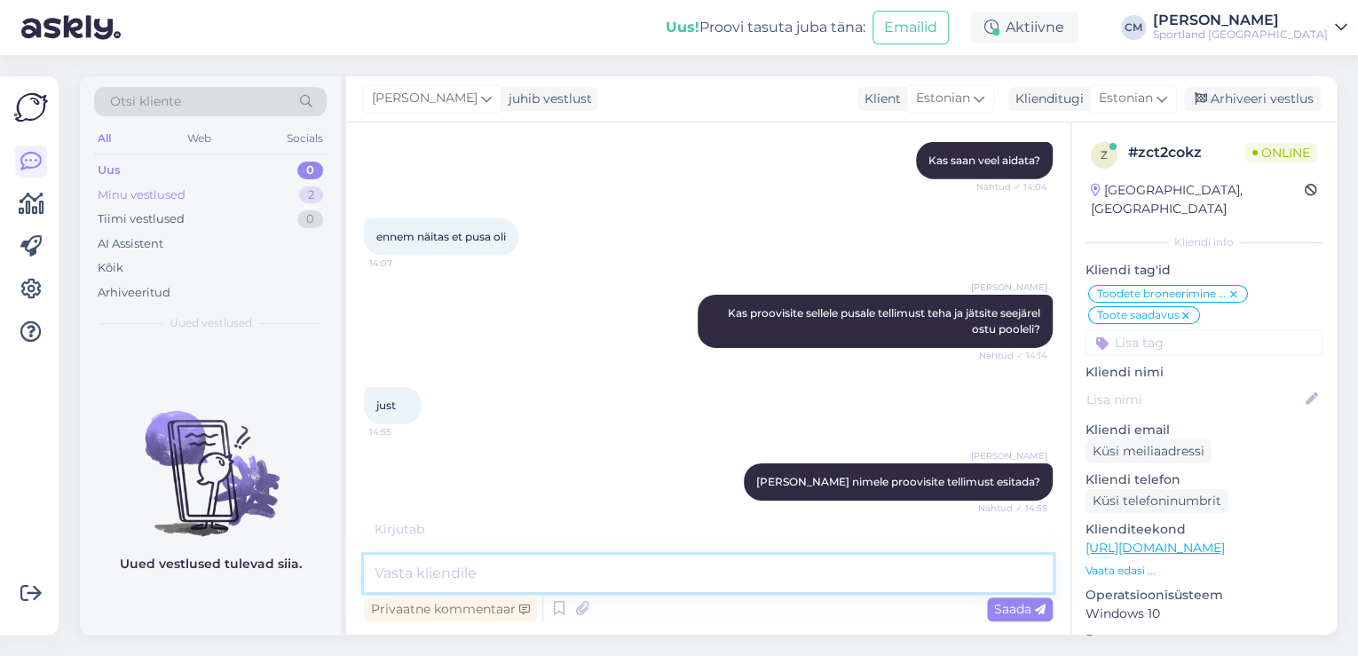
scroll to position [2932, 0]
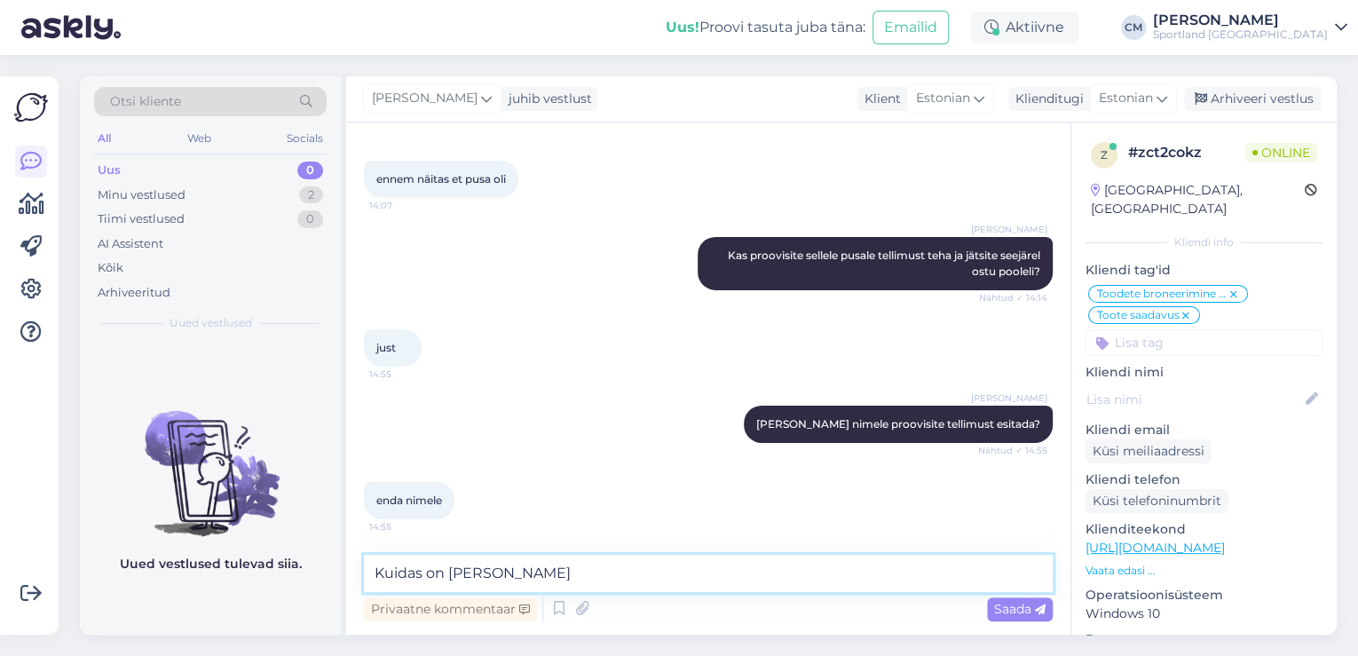
type textarea "Kuidas on [PERSON_NAME]?"
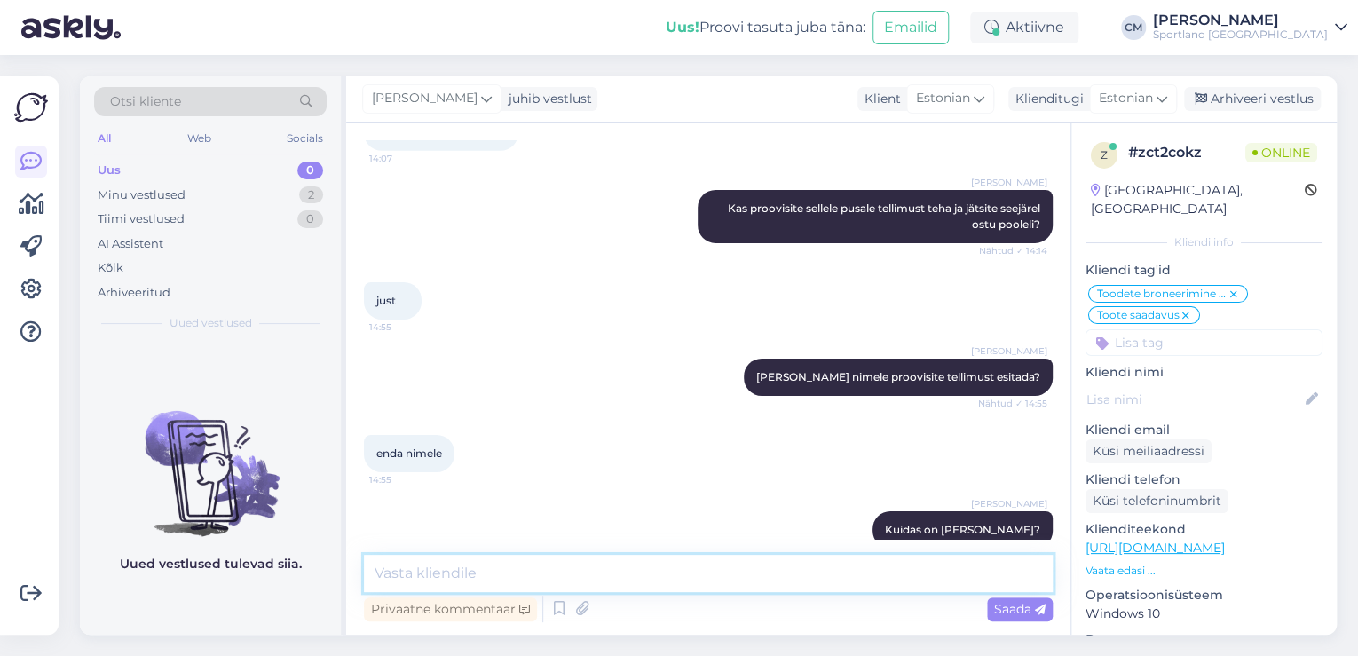
scroll to position [3008, 0]
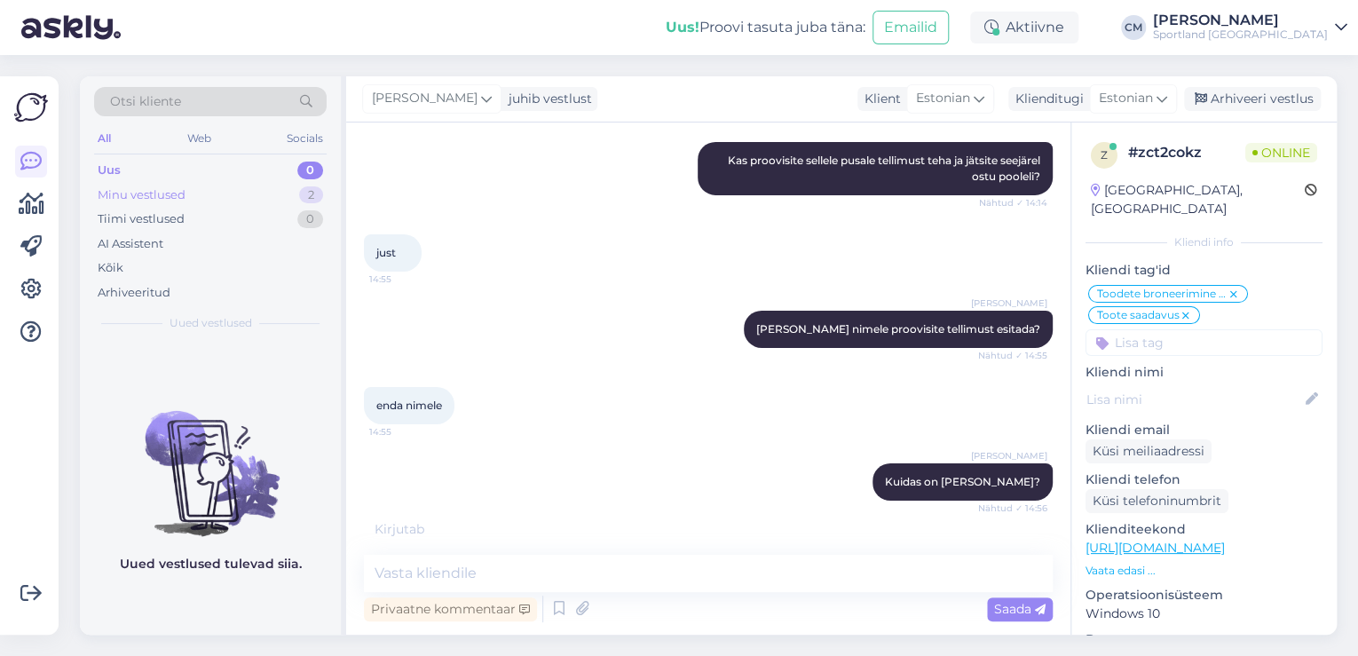
click at [323, 203] on div "Minu vestlused 2" at bounding box center [210, 195] width 232 height 25
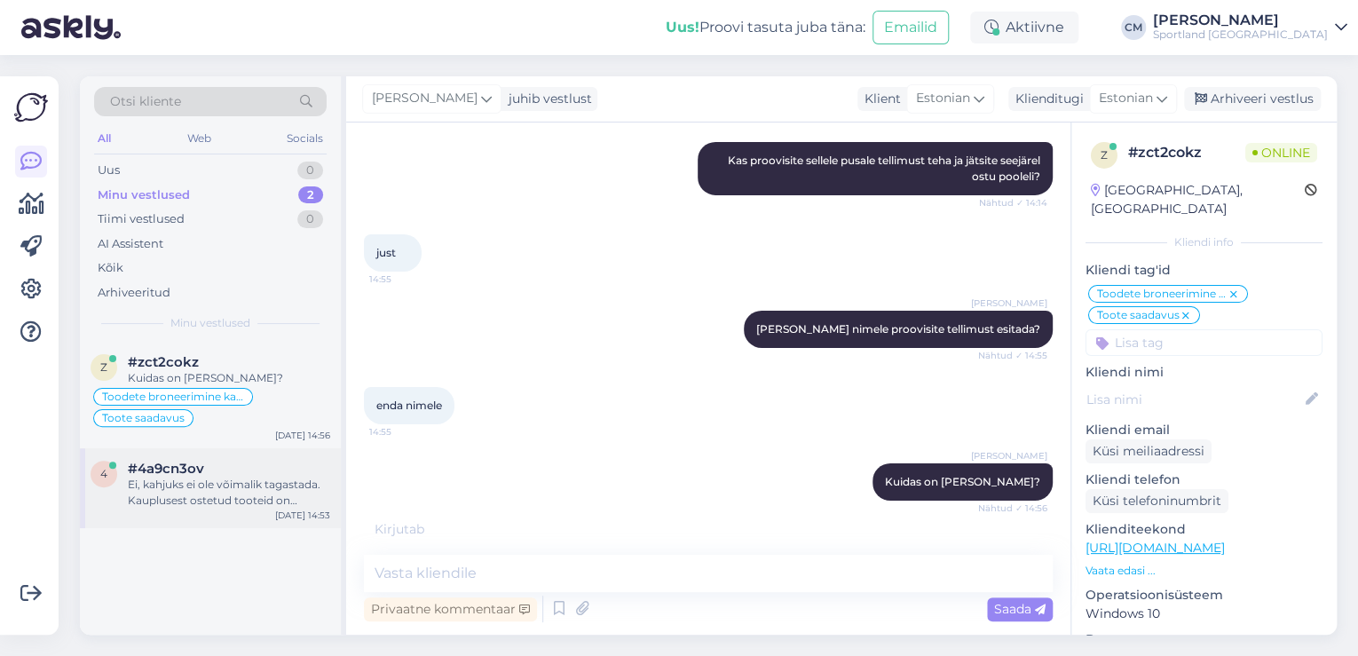
click at [288, 472] on div "#4a9cn3ov" at bounding box center [229, 469] width 202 height 16
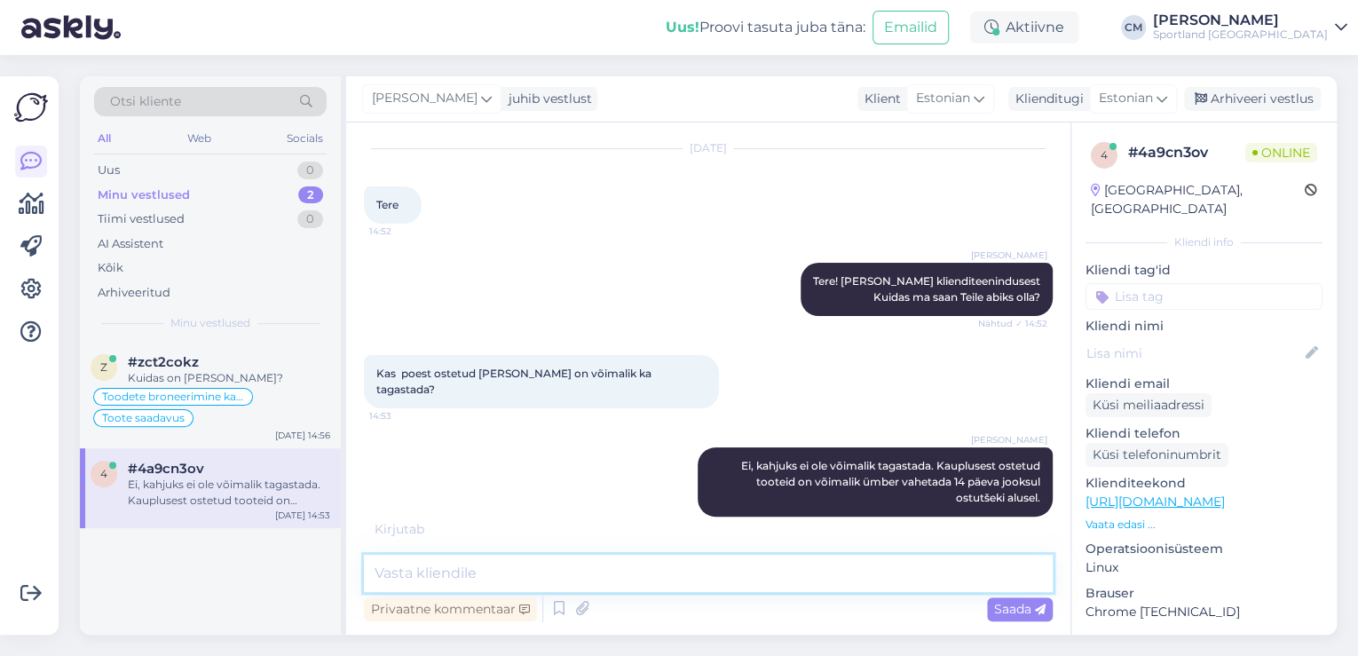
click at [603, 585] on textarea at bounding box center [708, 573] width 689 height 37
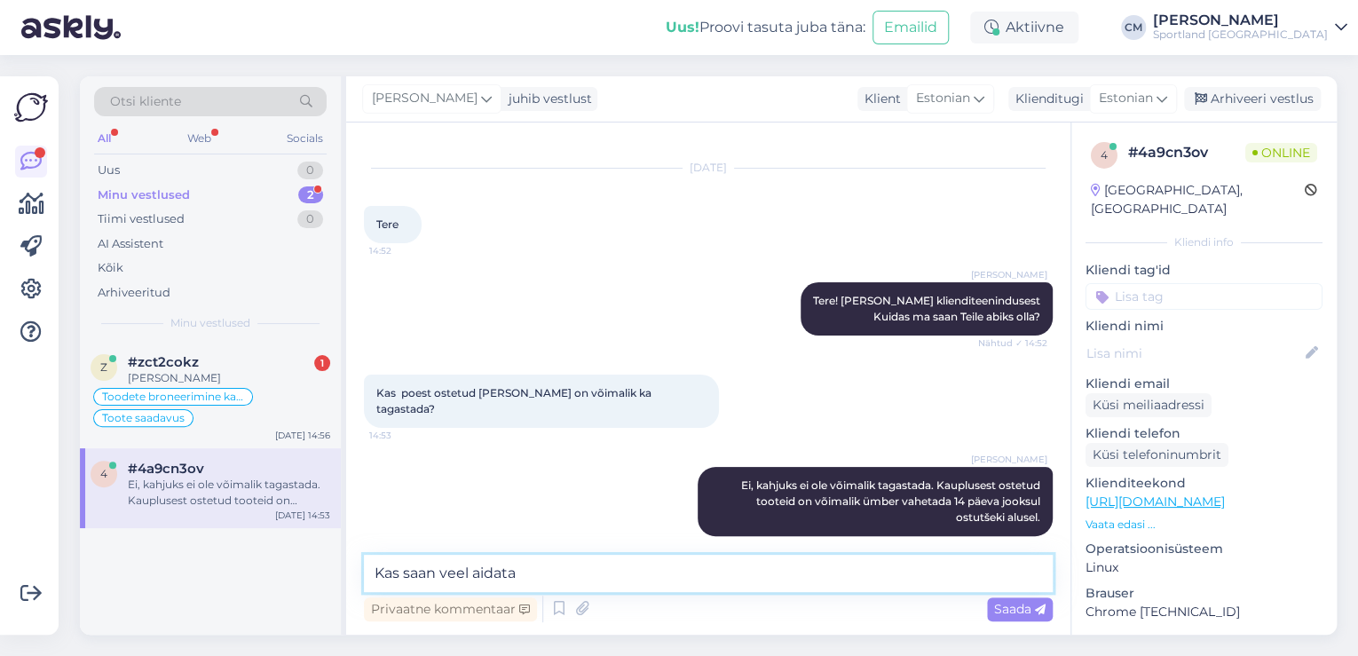
type textarea "Kas saan veel aidata?"
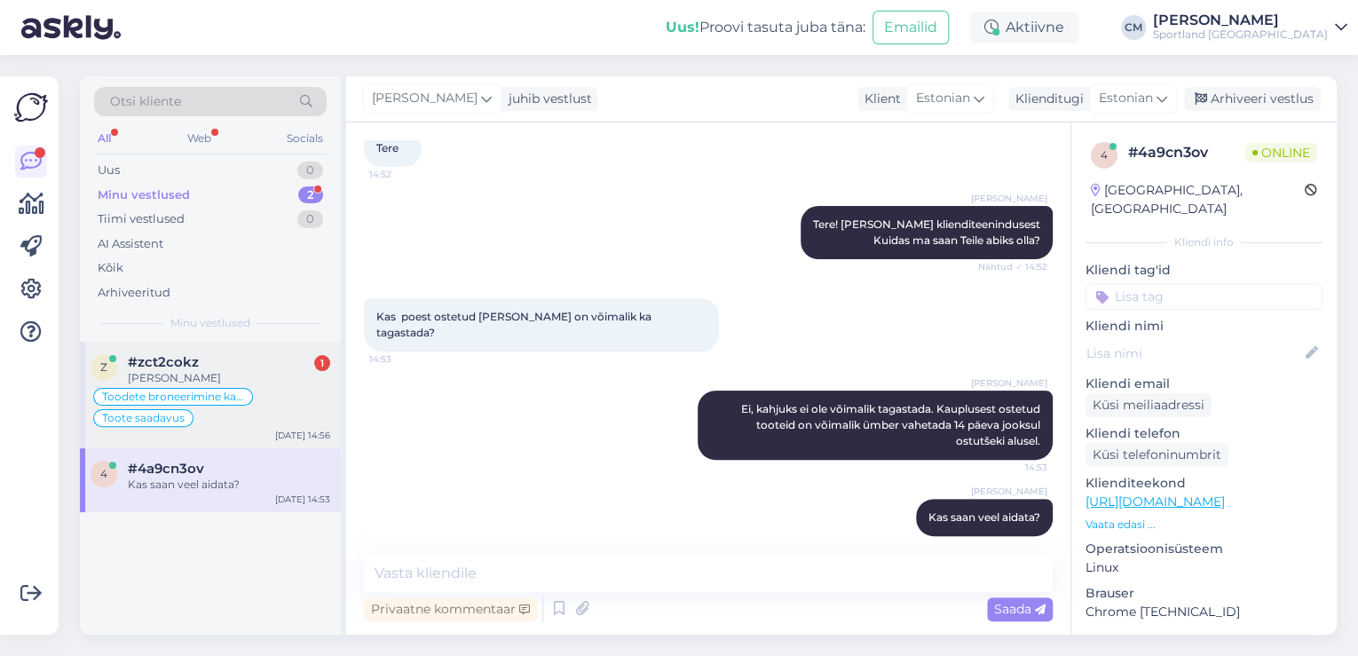
click at [304, 423] on div "Toodete broneerimine kaupluses Toote saadavus" at bounding box center [211, 407] width 240 height 43
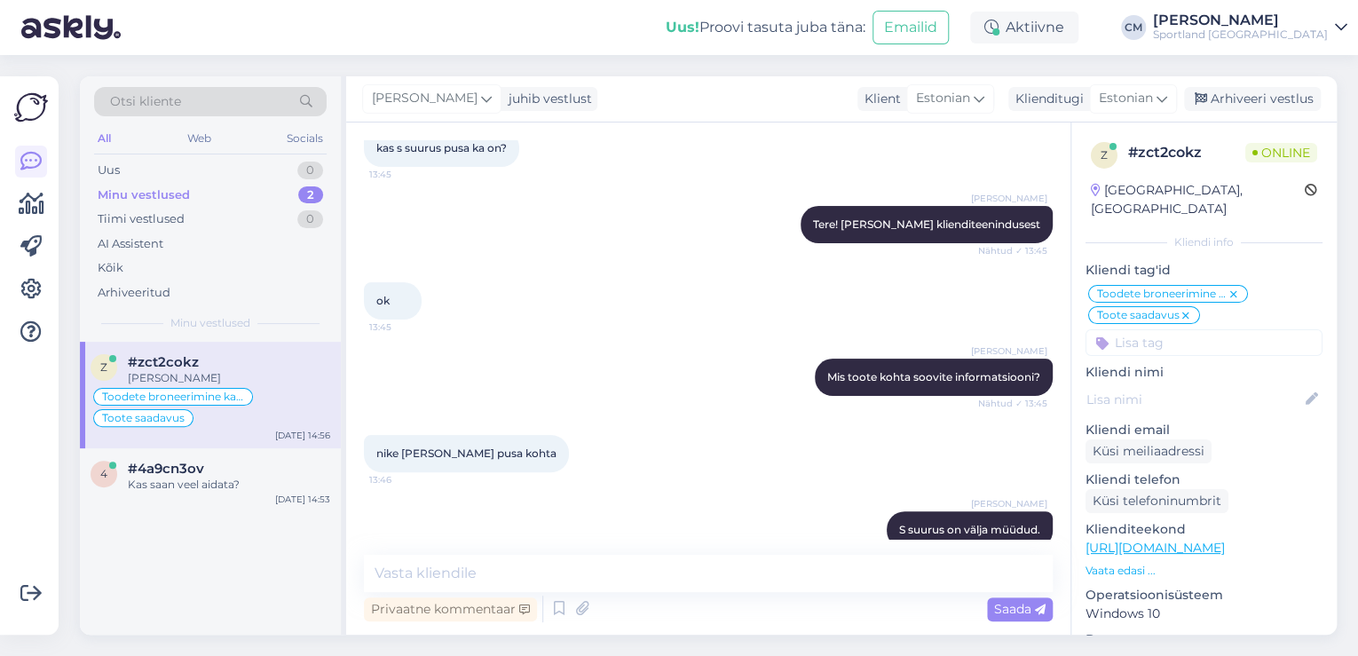
scroll to position [3085, 0]
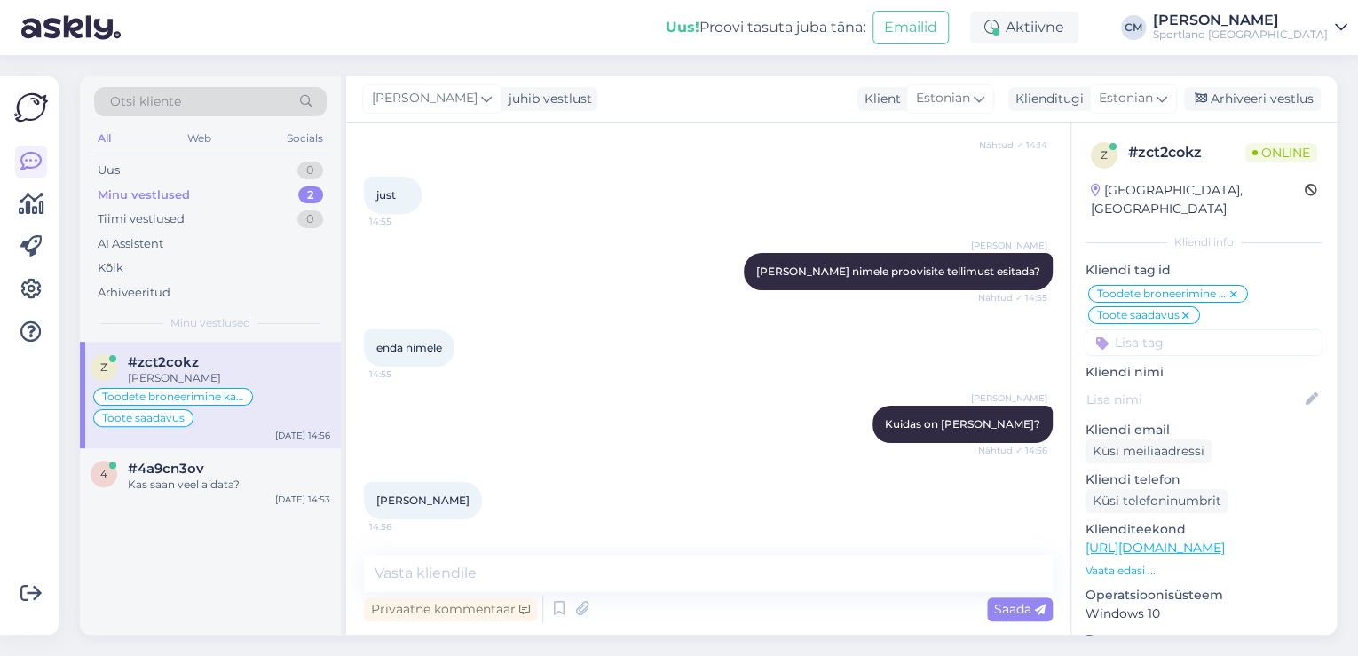
drag, startPoint x: 468, startPoint y: 493, endPoint x: 374, endPoint y: 492, distance: 94.1
click at [374, 492] on div "[PERSON_NAME] 14:56" at bounding box center [423, 500] width 118 height 37
copy span "[PERSON_NAME]"
click at [763, 543] on div "Vestlus algas [DATE] kas s suurus pusa ka on? 13:45 [PERSON_NAME] Tere! [PERSON…" at bounding box center [708, 378] width 724 height 512
click at [749, 561] on textarea at bounding box center [708, 573] width 689 height 37
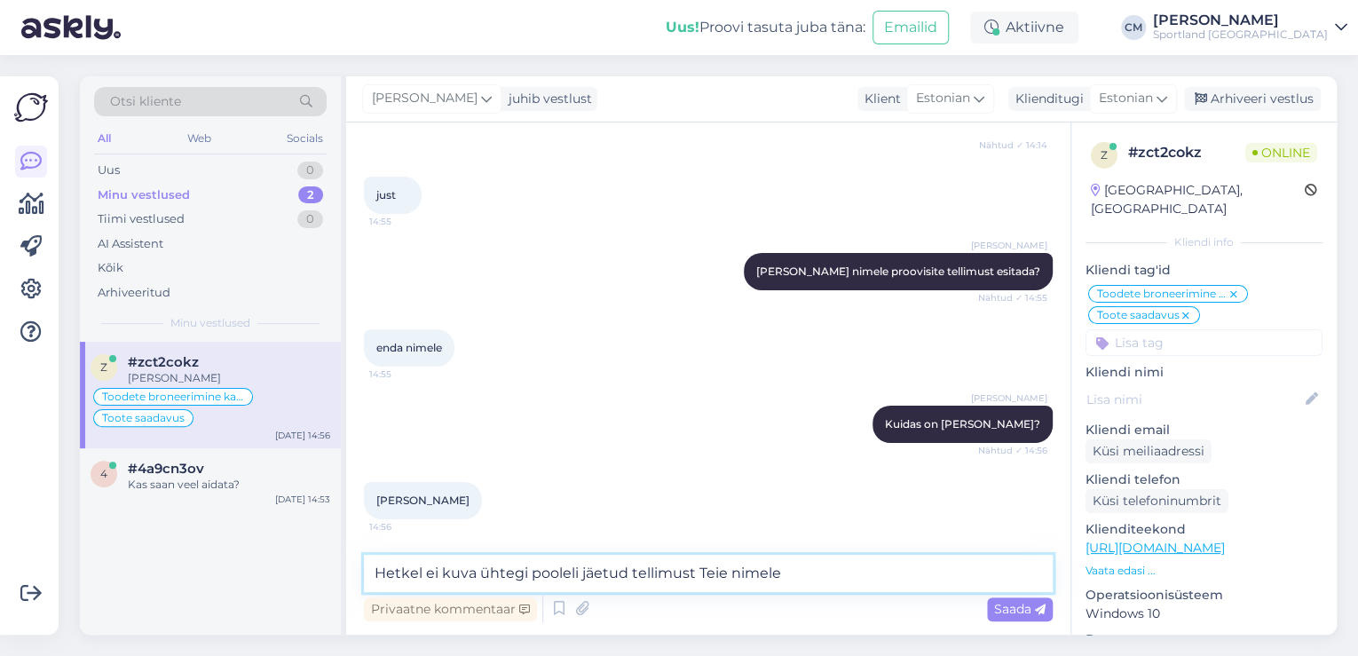
type textarea "Hetkel ei kuva ühtegi pooleli jäetud tellimust Teie nimele."
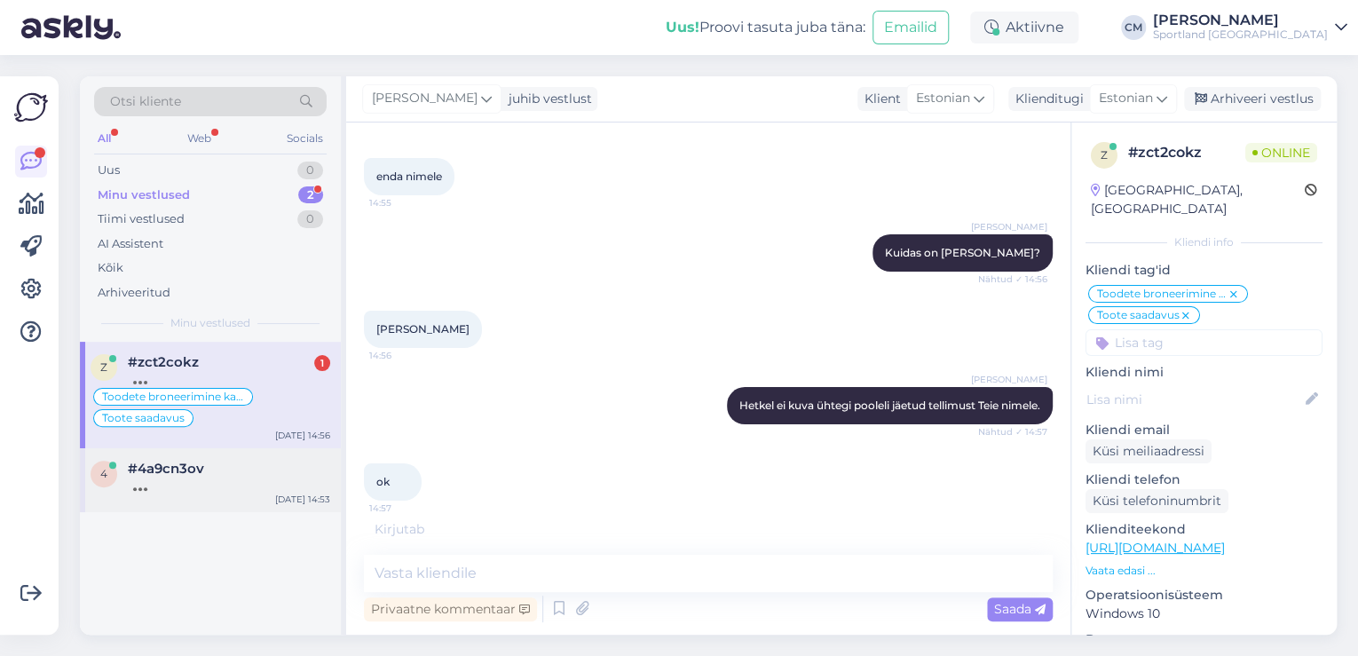
click at [252, 450] on div "4 #4a9cn3ov [DATE] 14:53" at bounding box center [210, 480] width 261 height 64
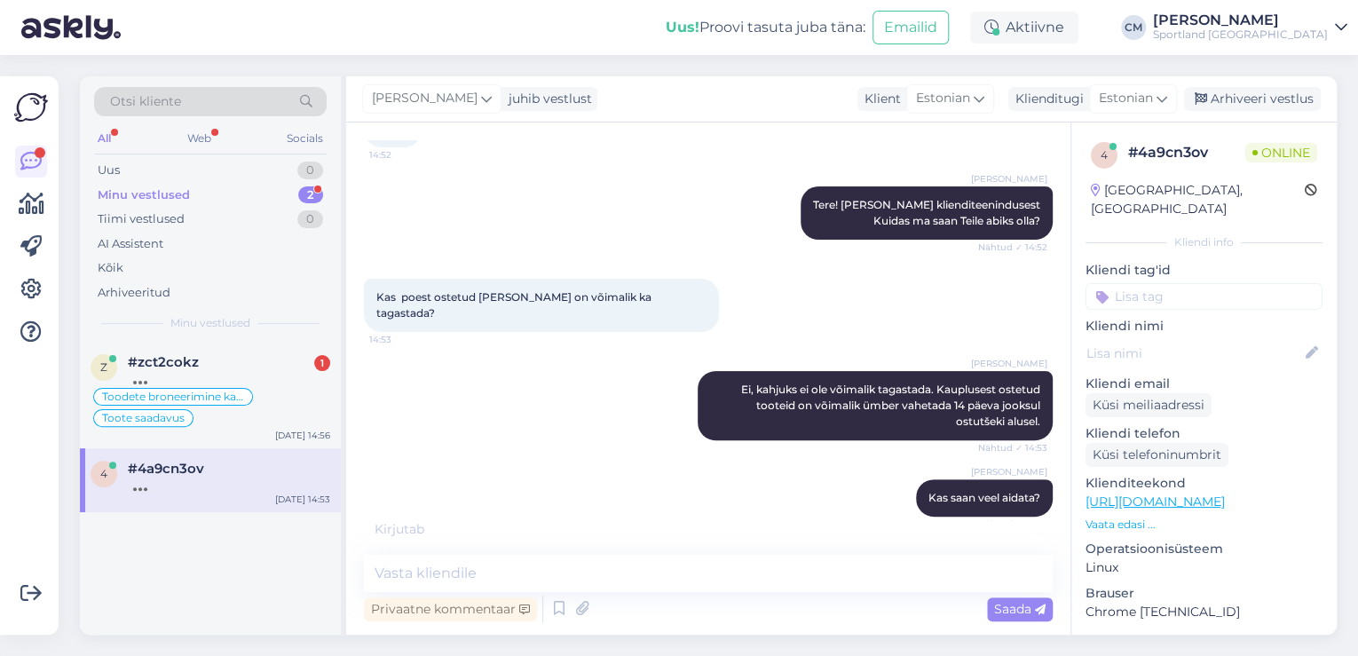
click at [1196, 261] on p "Kliendi tag'id" at bounding box center [1203, 270] width 237 height 19
click at [1194, 283] on input at bounding box center [1203, 296] width 237 height 27
type input "tagasta"
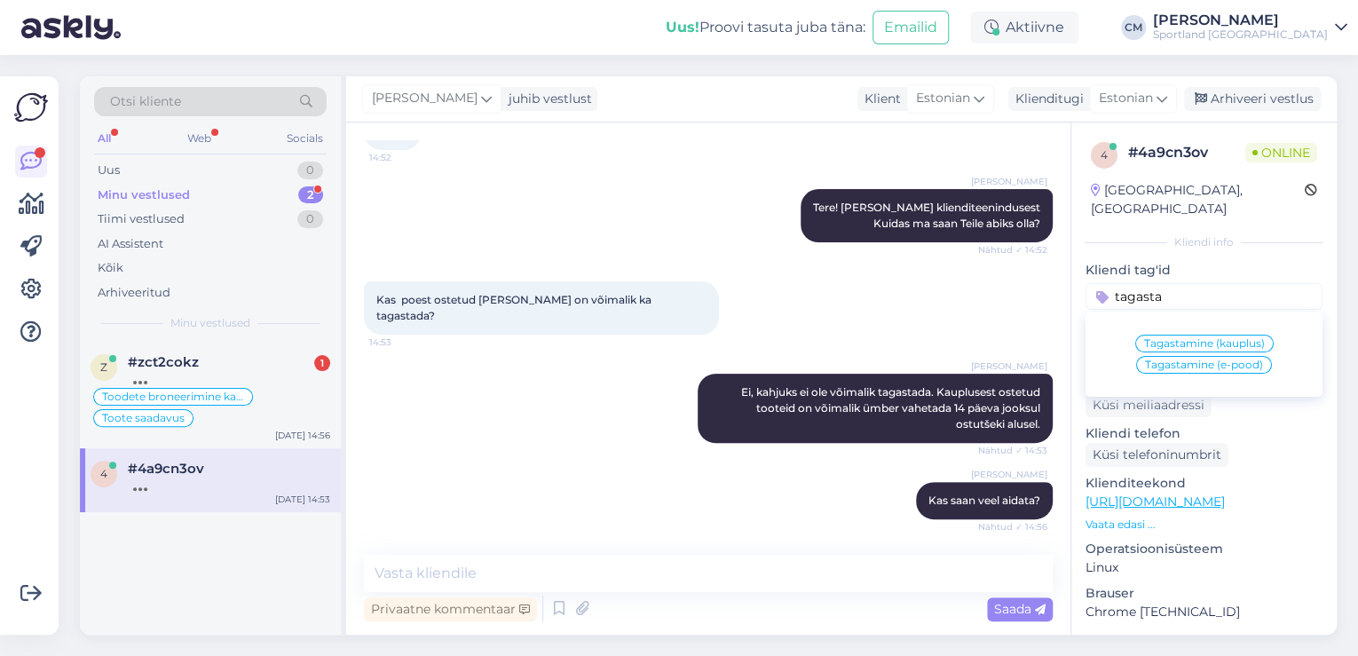
scroll to position [105, 0]
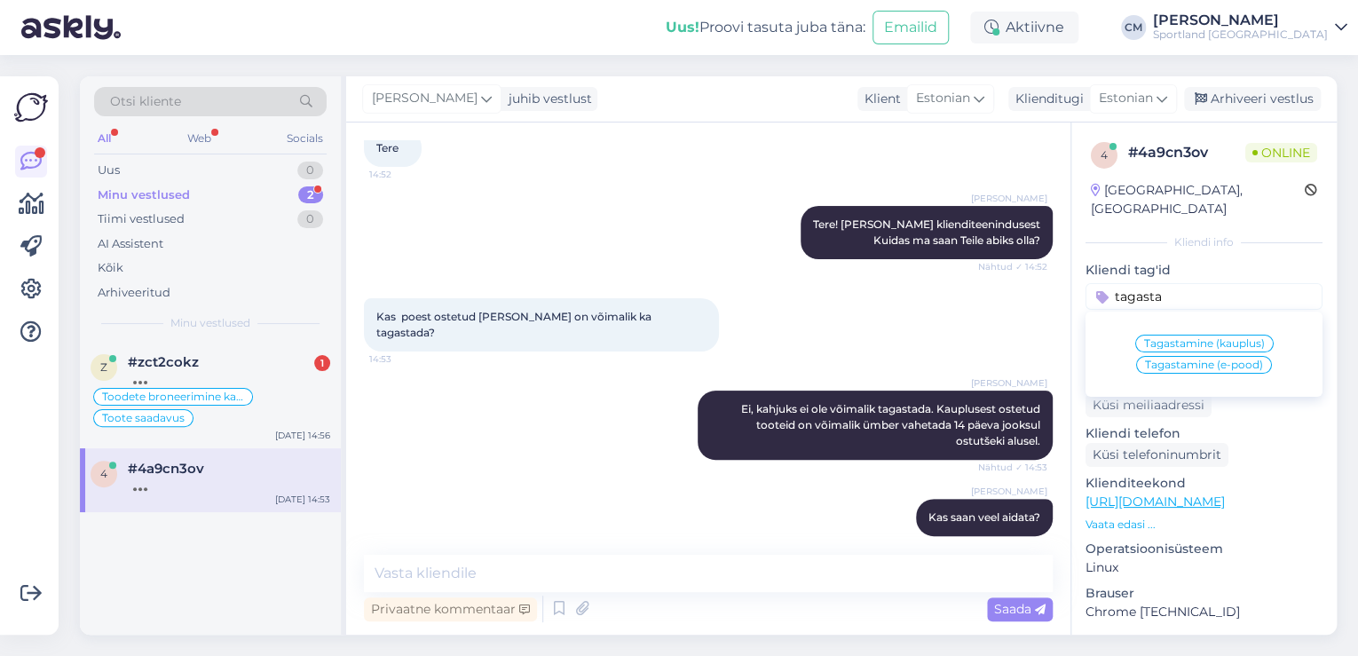
click at [1162, 335] on div "Tagastamine (kauplus)" at bounding box center [1204, 344] width 138 height 18
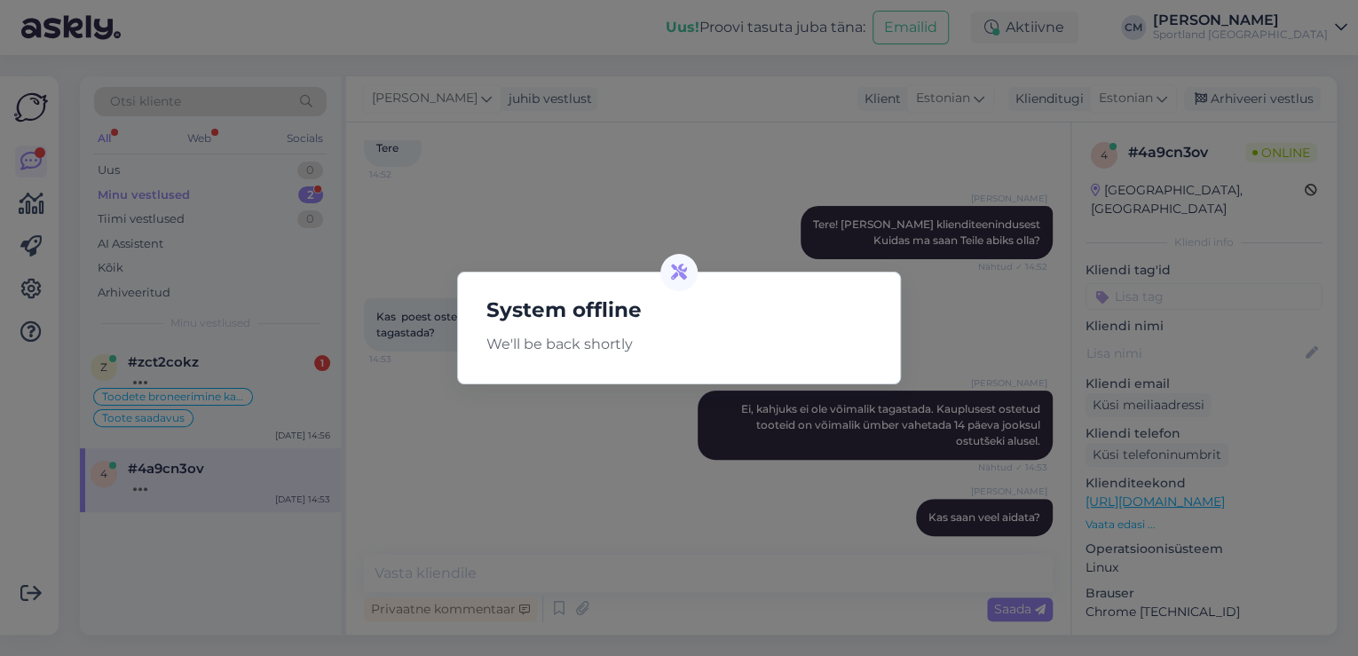
click at [909, 72] on div "System offline We'll be back shortly" at bounding box center [679, 328] width 1358 height 656
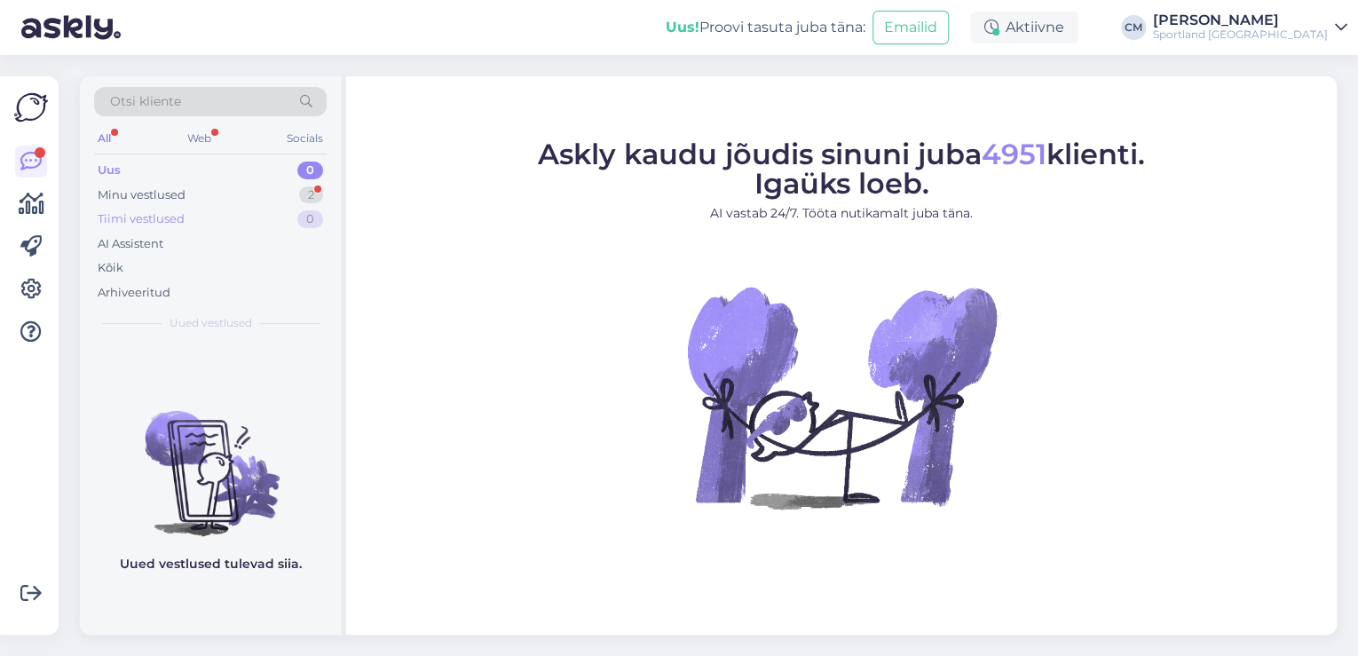
click at [305, 207] on div "Tiimi vestlused 0" at bounding box center [210, 219] width 232 height 25
click at [303, 203] on div "Minu vestlused 2" at bounding box center [210, 195] width 232 height 25
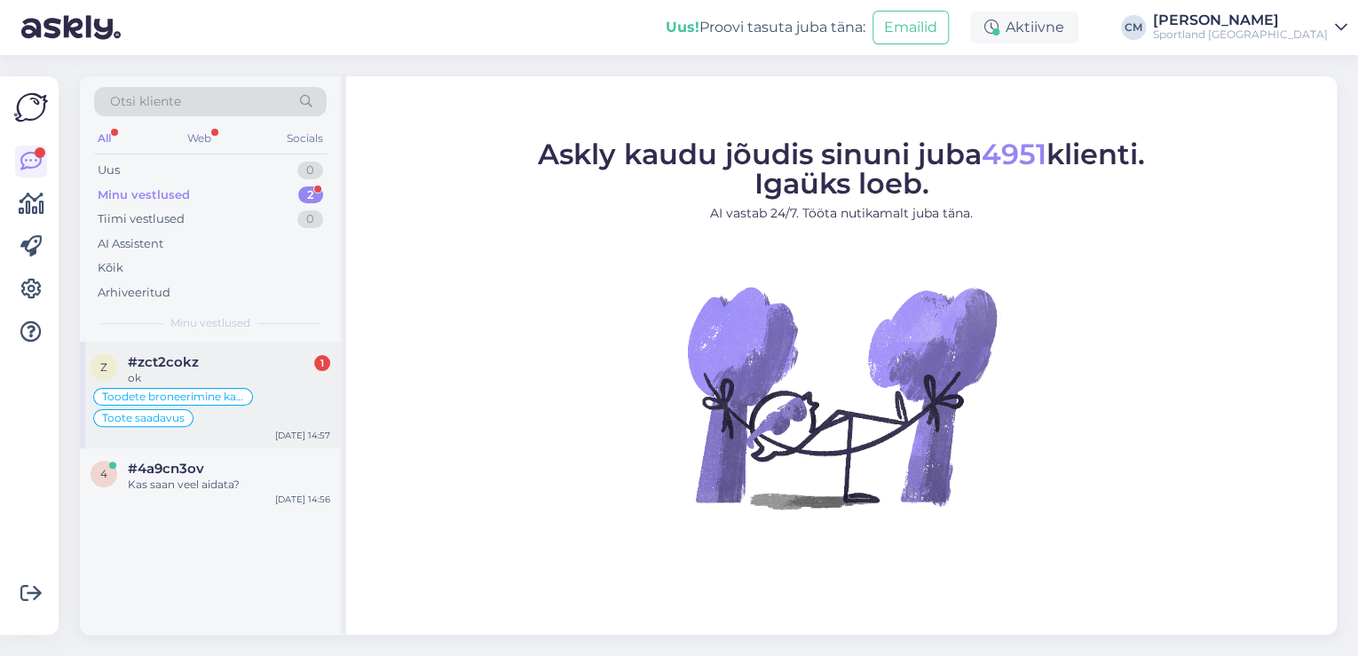
click at [284, 358] on div "#zct2cokz 1" at bounding box center [229, 362] width 202 height 16
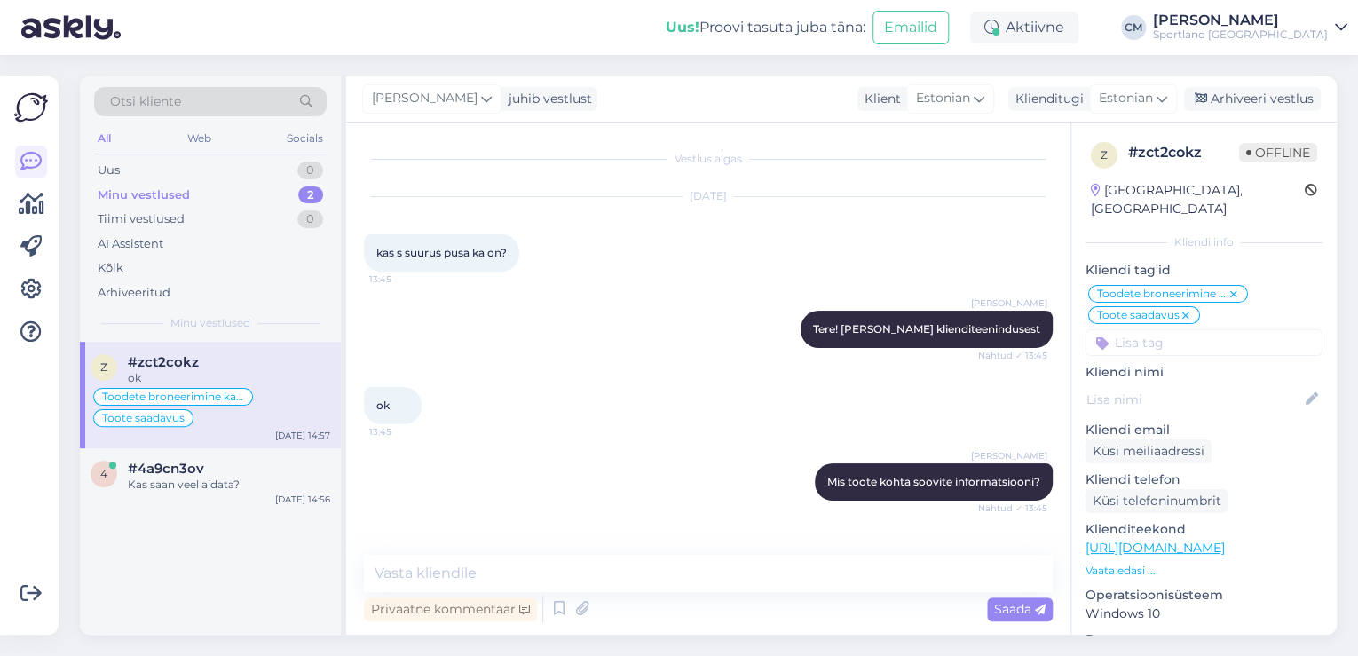
scroll to position [3237, 0]
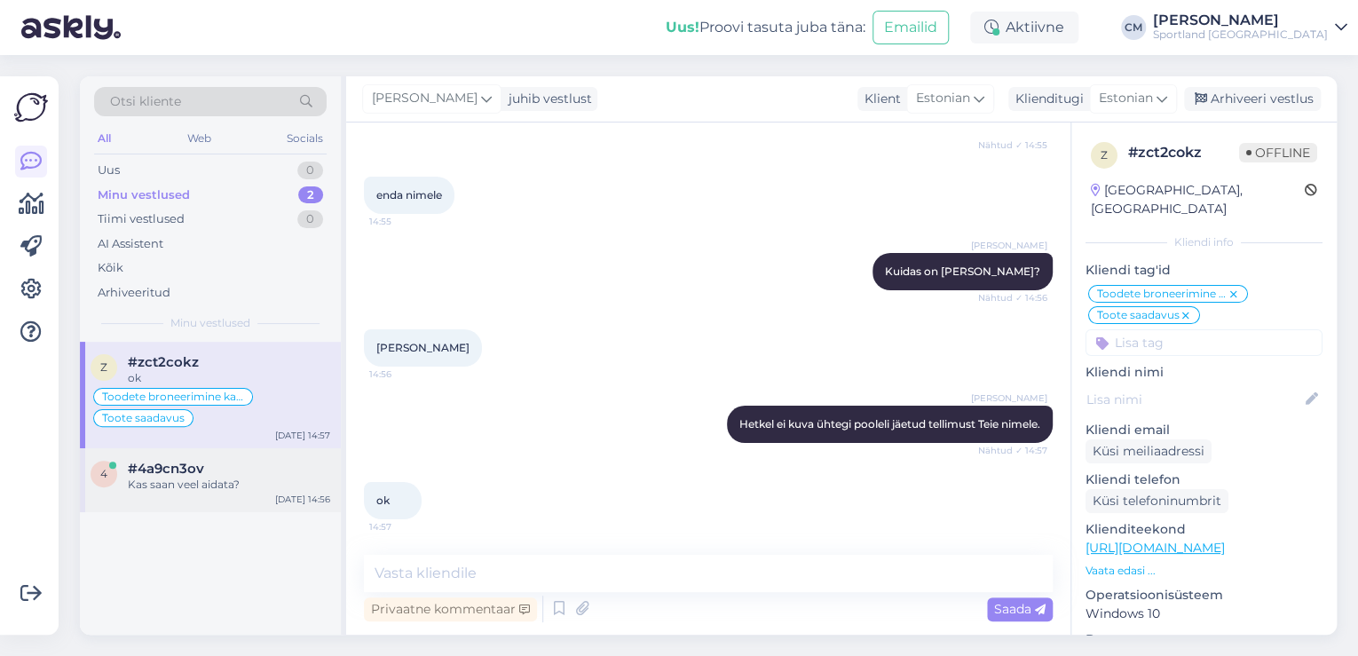
click at [201, 493] on div "4 #4a9cn3ov Kas saan veel aidata? Sep 4 14:56" at bounding box center [210, 480] width 261 height 64
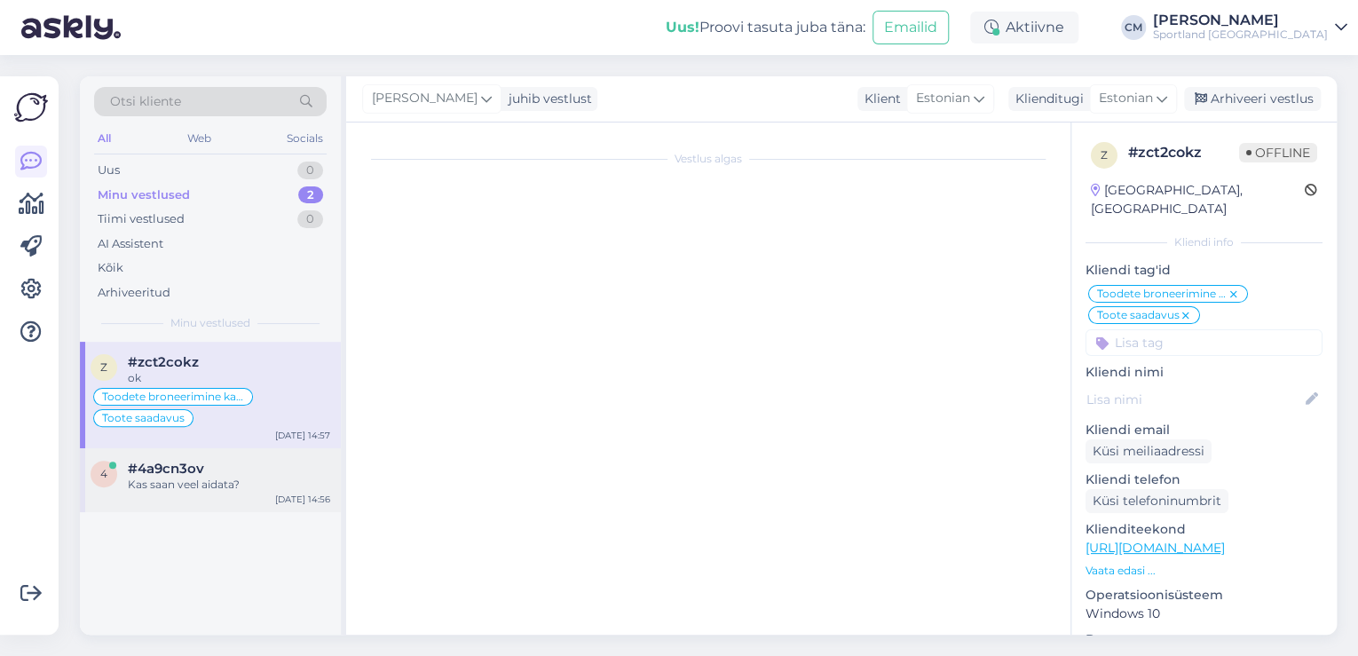
scroll to position [105, 0]
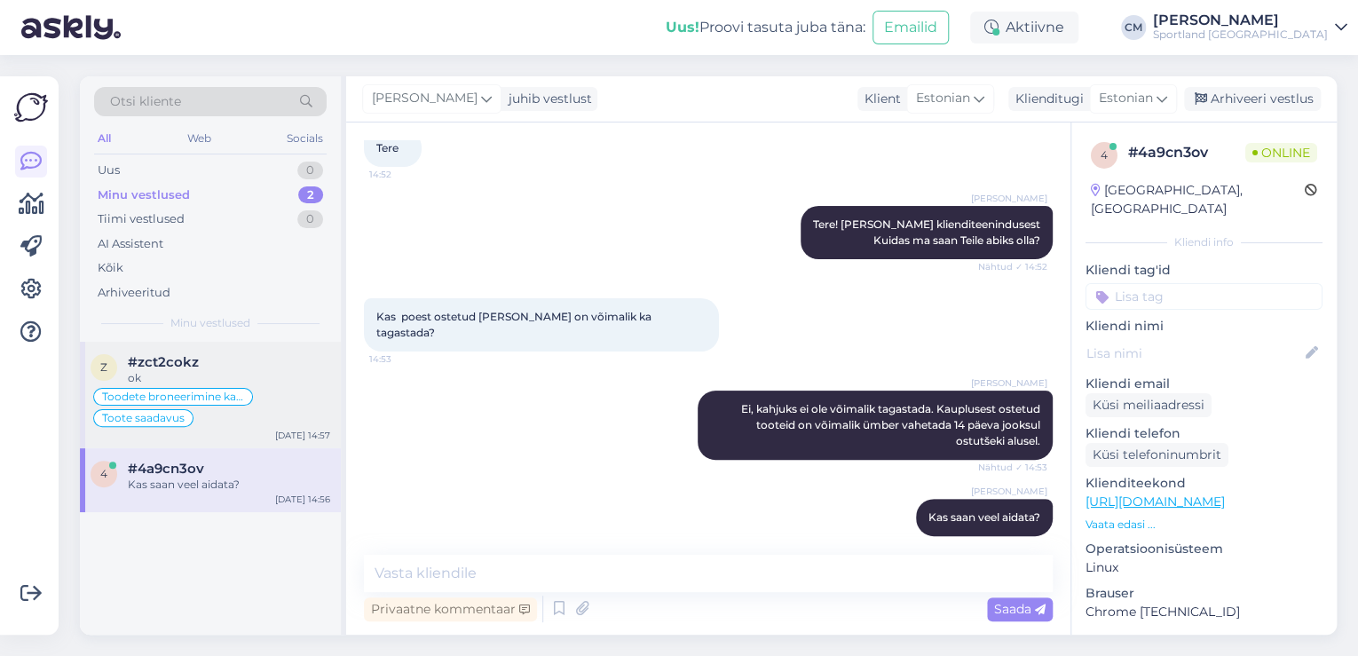
click at [124, 359] on div "z #zct2cokz ok" at bounding box center [211, 370] width 240 height 32
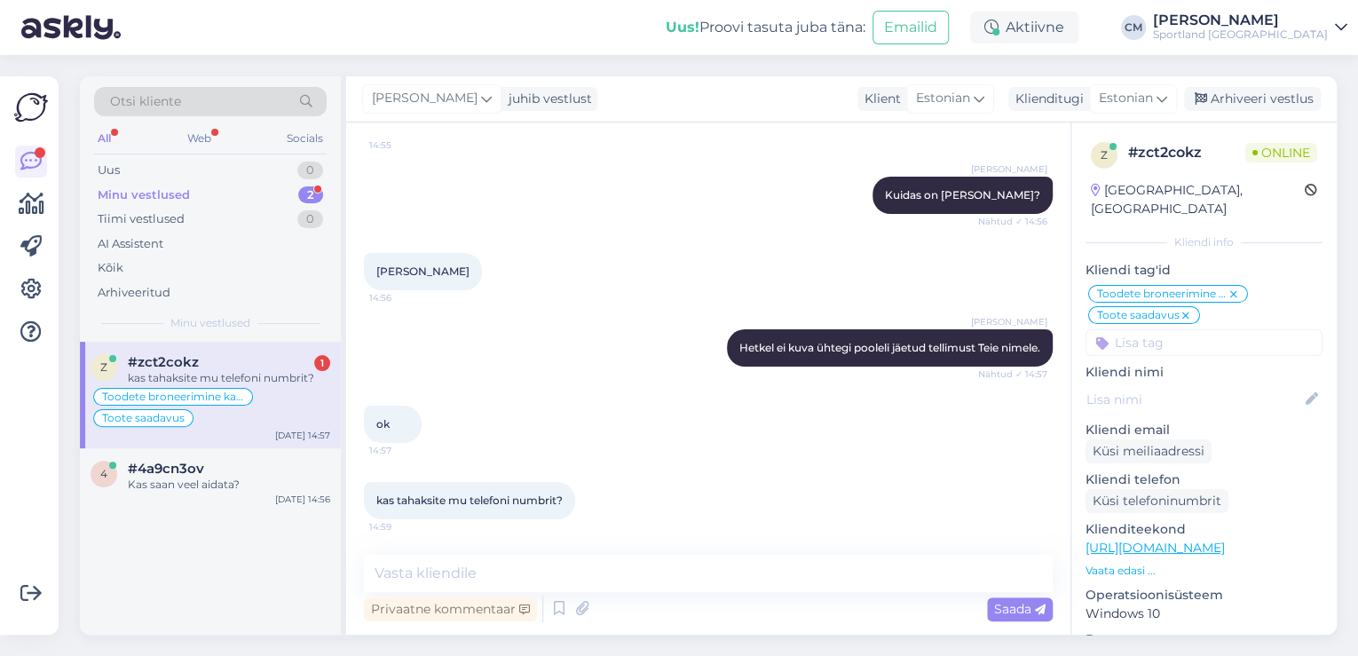
scroll to position [3390, 0]
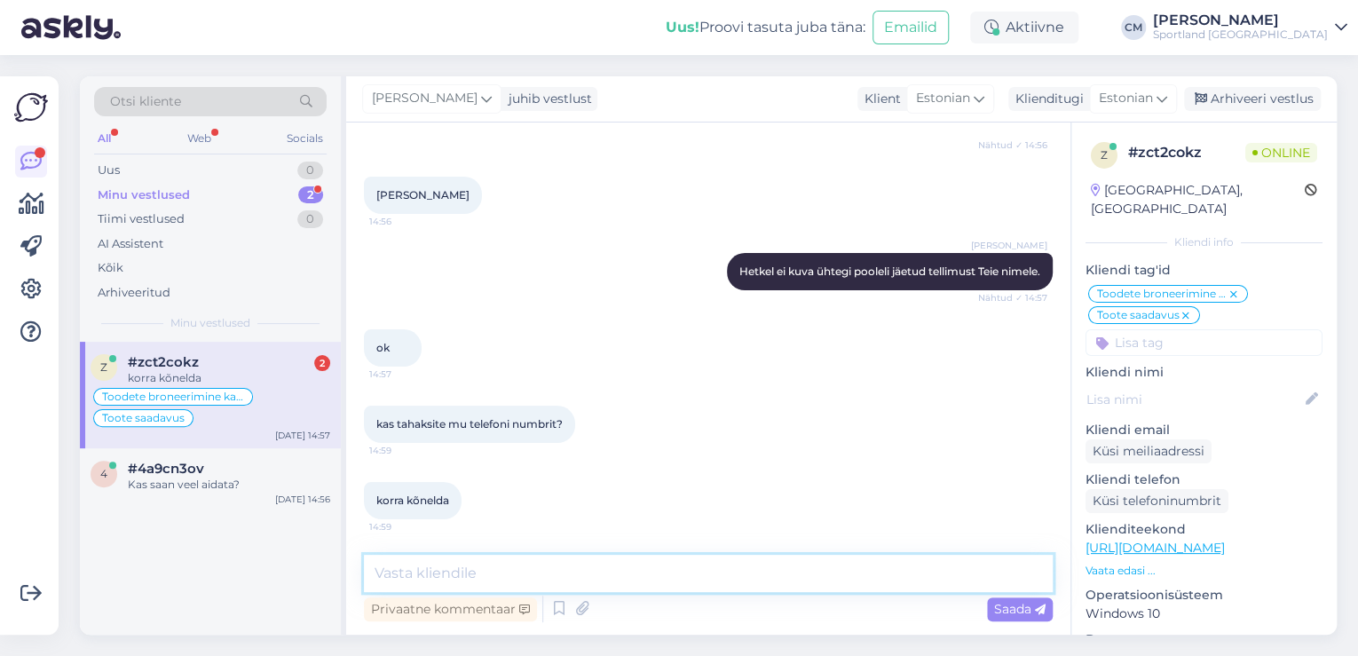
click at [536, 590] on textarea at bounding box center [708, 573] width 689 height 37
paste textarea "+37258868609"
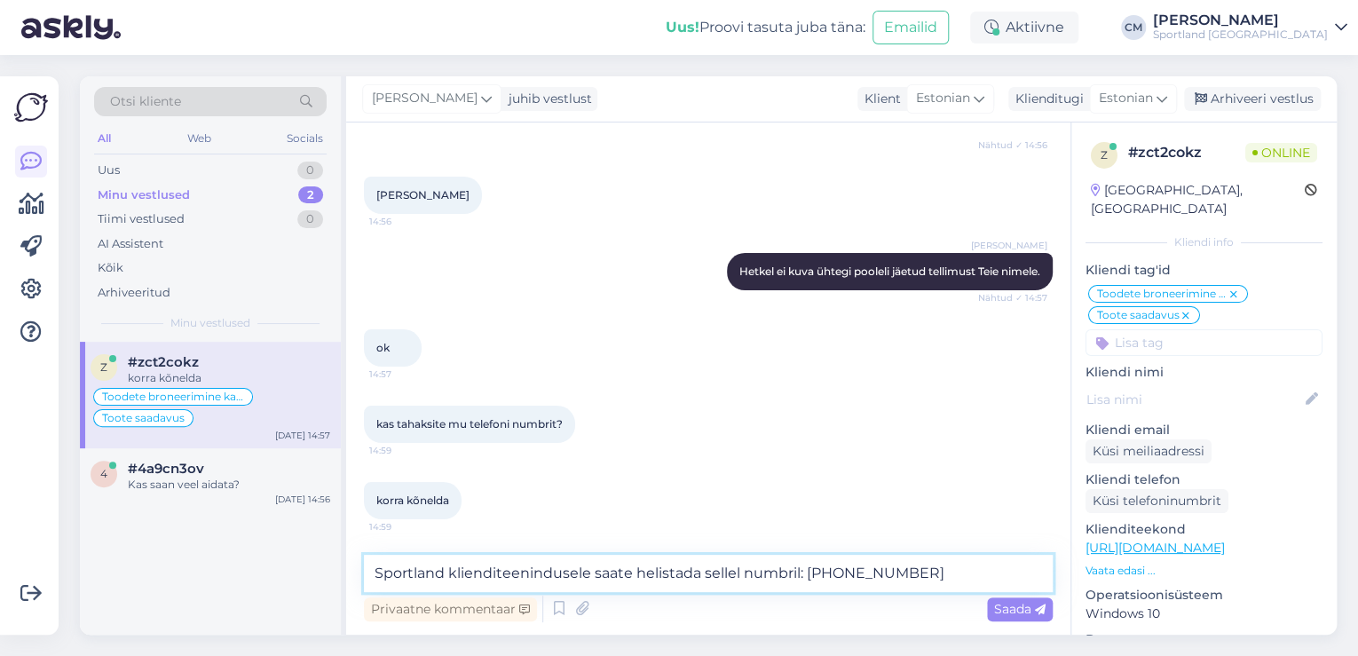
click at [443, 571] on textarea "Sportland klienditeenindusele saate helistada sellel numbril: +37258868609" at bounding box center [708, 573] width 689 height 37
type textarea "Sportland e-poe klienditeenindusele saate helistada sellel numbril: +37258868609"
click at [849, 575] on textarea "Sportland e-poe klienditeenindusele saate helistada sellel numbril: +37258868609" at bounding box center [708, 573] width 689 height 37
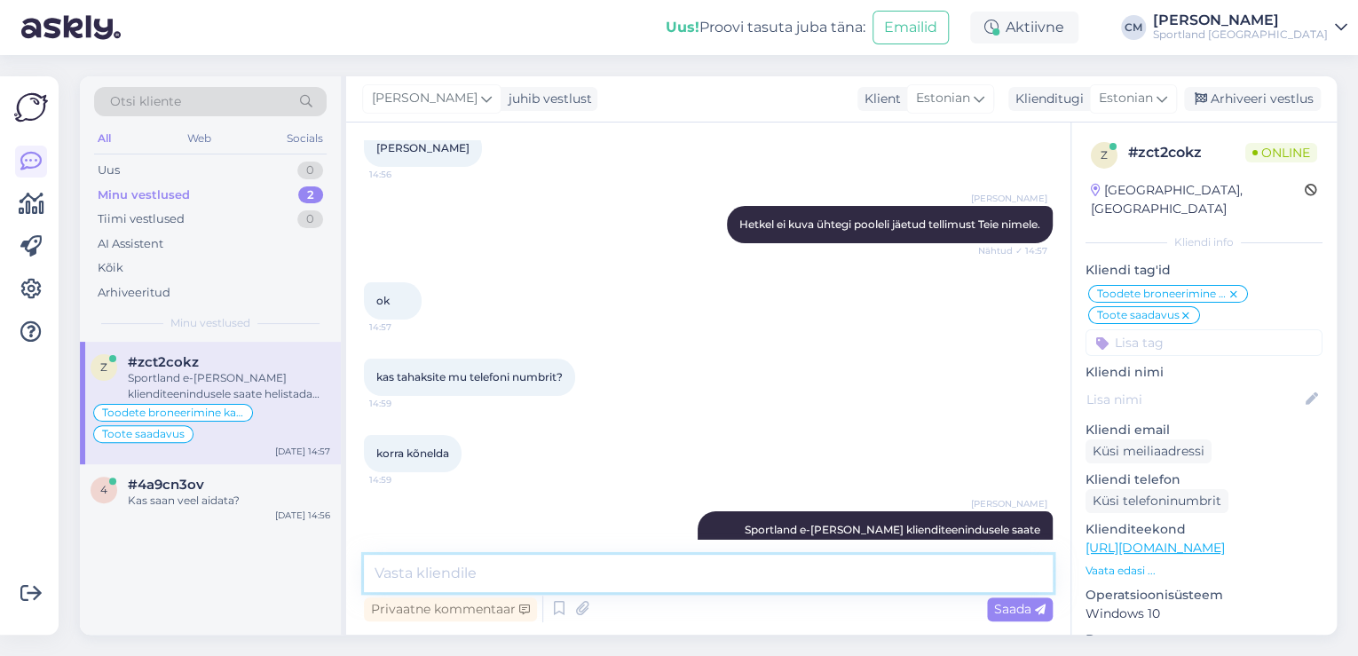
scroll to position [3482, 0]
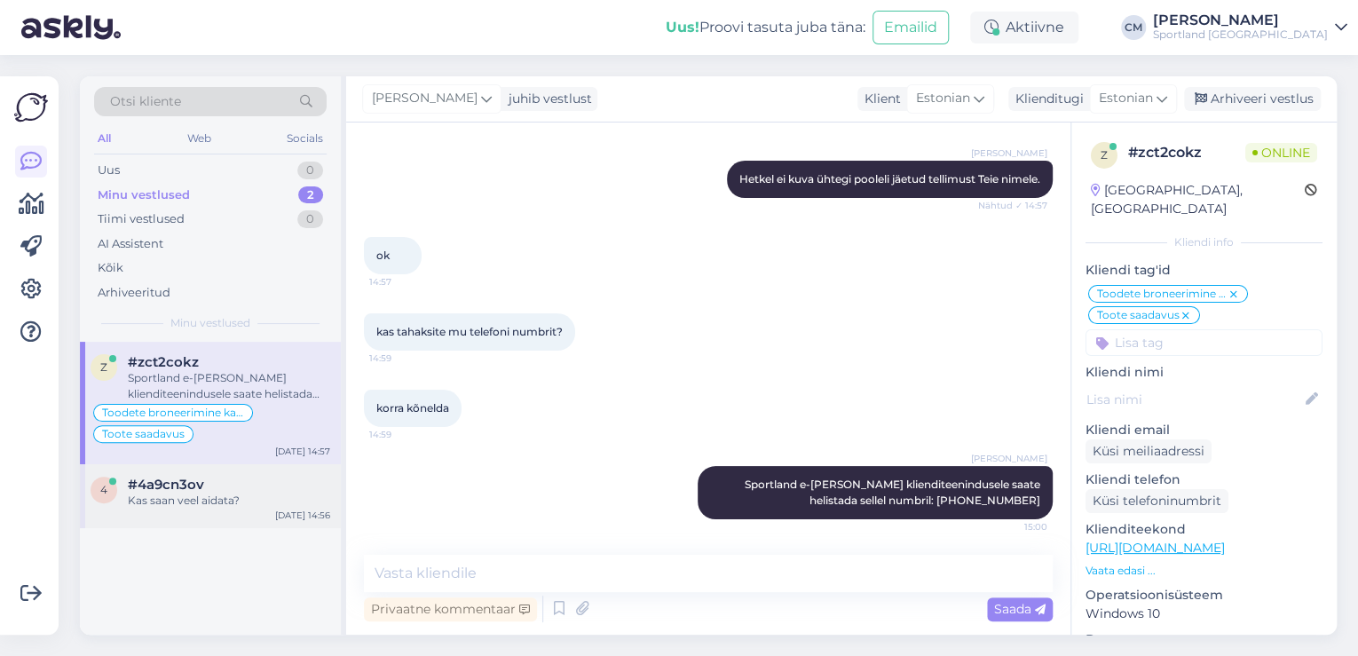
click at [239, 490] on div "#4a9cn3ov" at bounding box center [229, 485] width 202 height 16
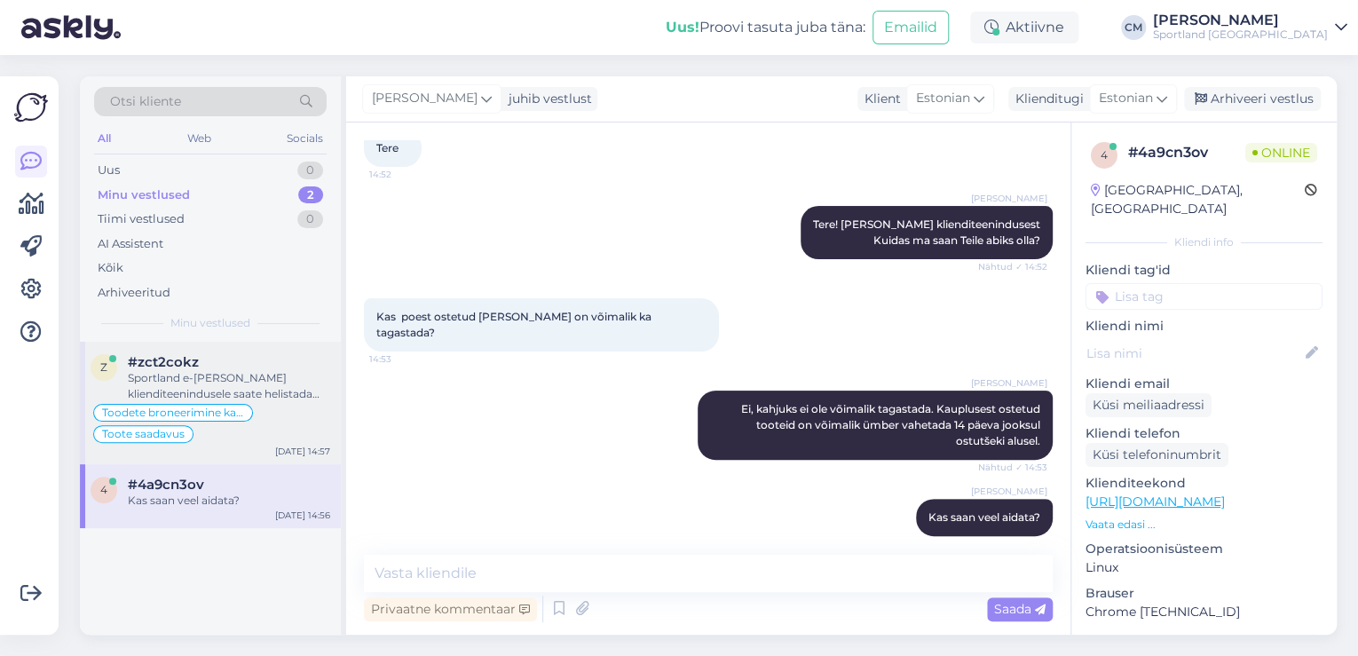
click at [280, 410] on div "Toodete broneerimine kaupluses Toote saadavus" at bounding box center [211, 423] width 240 height 43
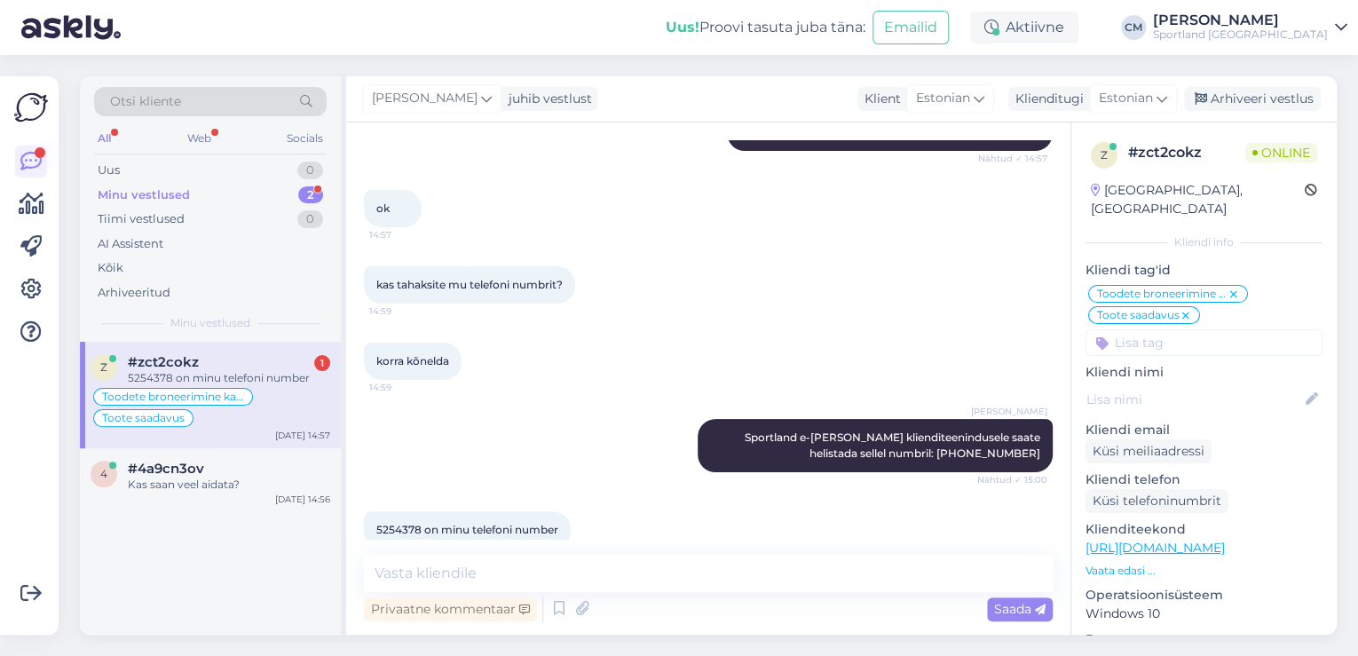
scroll to position [3558, 0]
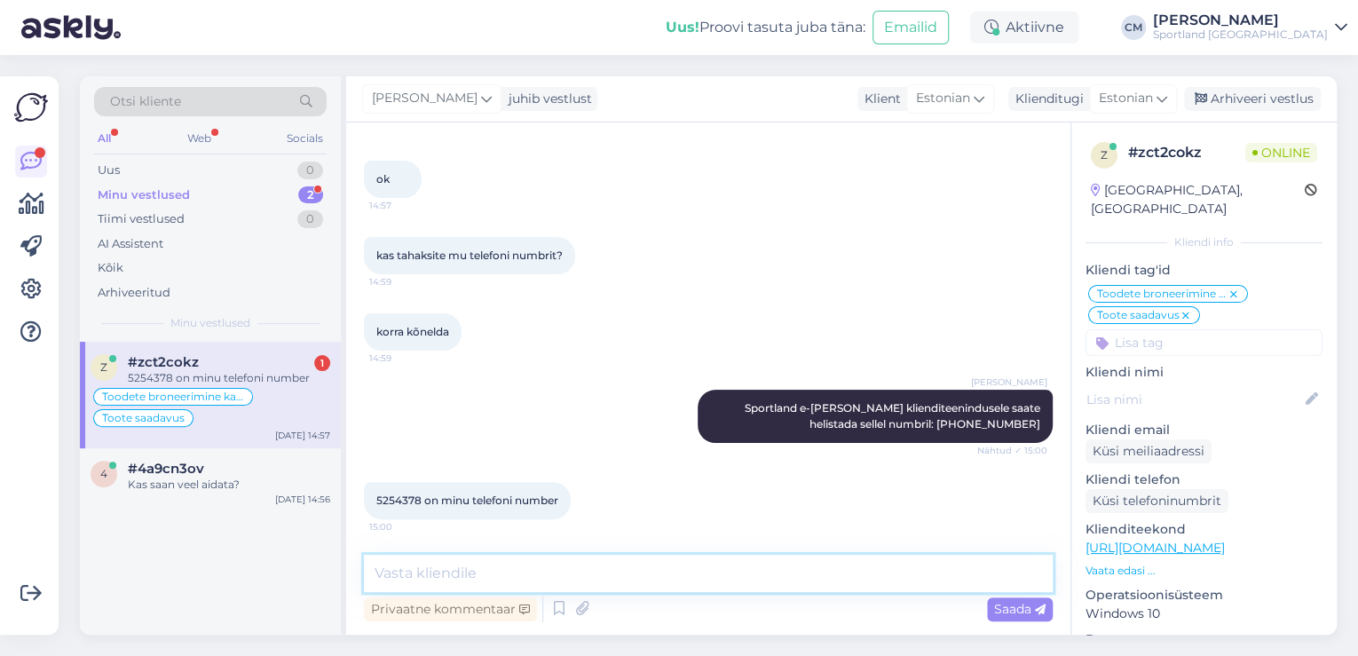
click at [515, 558] on textarea at bounding box center [708, 573] width 689 height 37
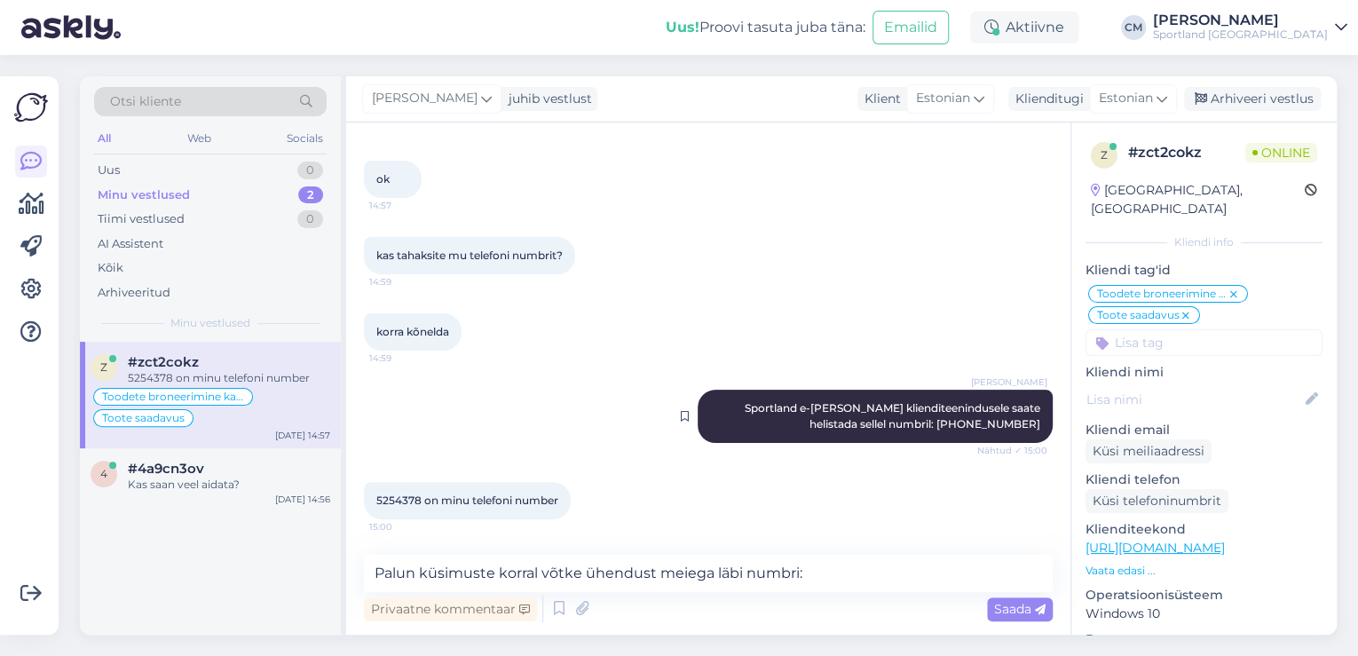
click at [980, 422] on span "Sportland e-poe klienditeenindusele saate helistada sellel numbril: +37258868609" at bounding box center [894, 415] width 298 height 29
copy div "37258868609 Nähtud ✓ 15:00"
click at [878, 562] on textarea "Palun küsimuste korral võtke ühendust meiega läbi numbri:" at bounding box center [708, 573] width 689 height 37
paste textarea "37258868609"
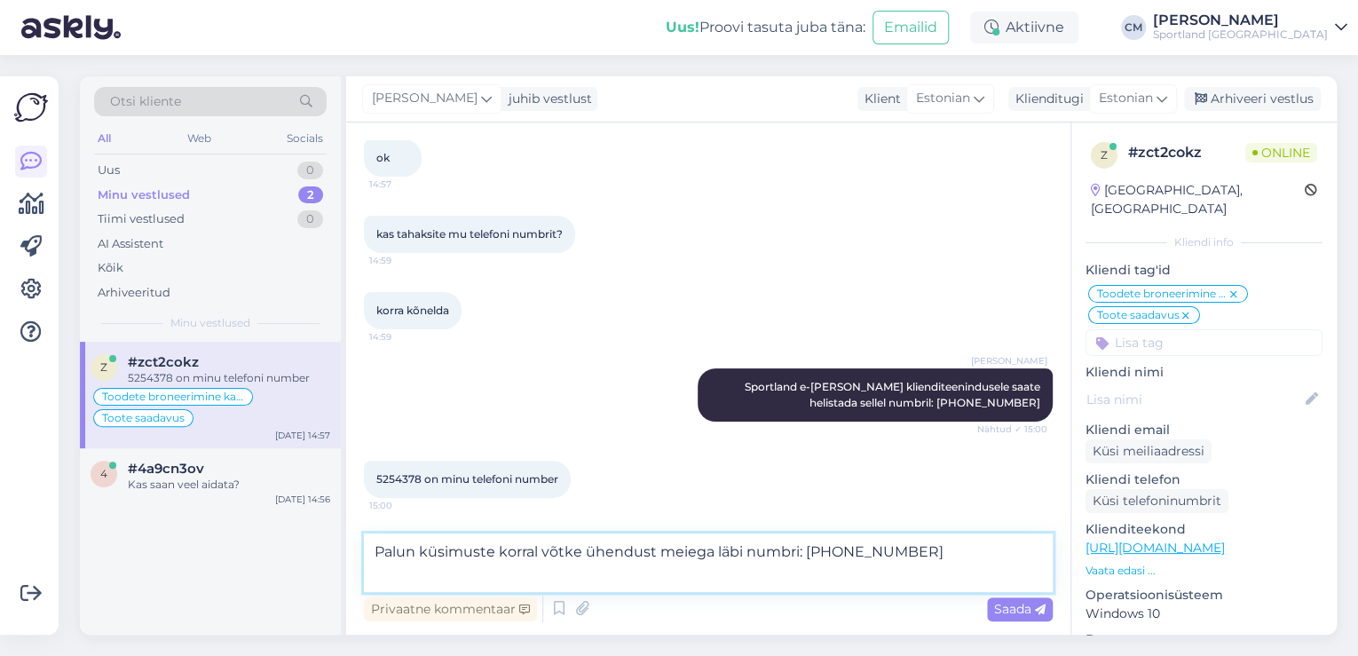
type textarea "Palun küsimuste korral võtke ühendust meiega läbi numbri: +37258868609"
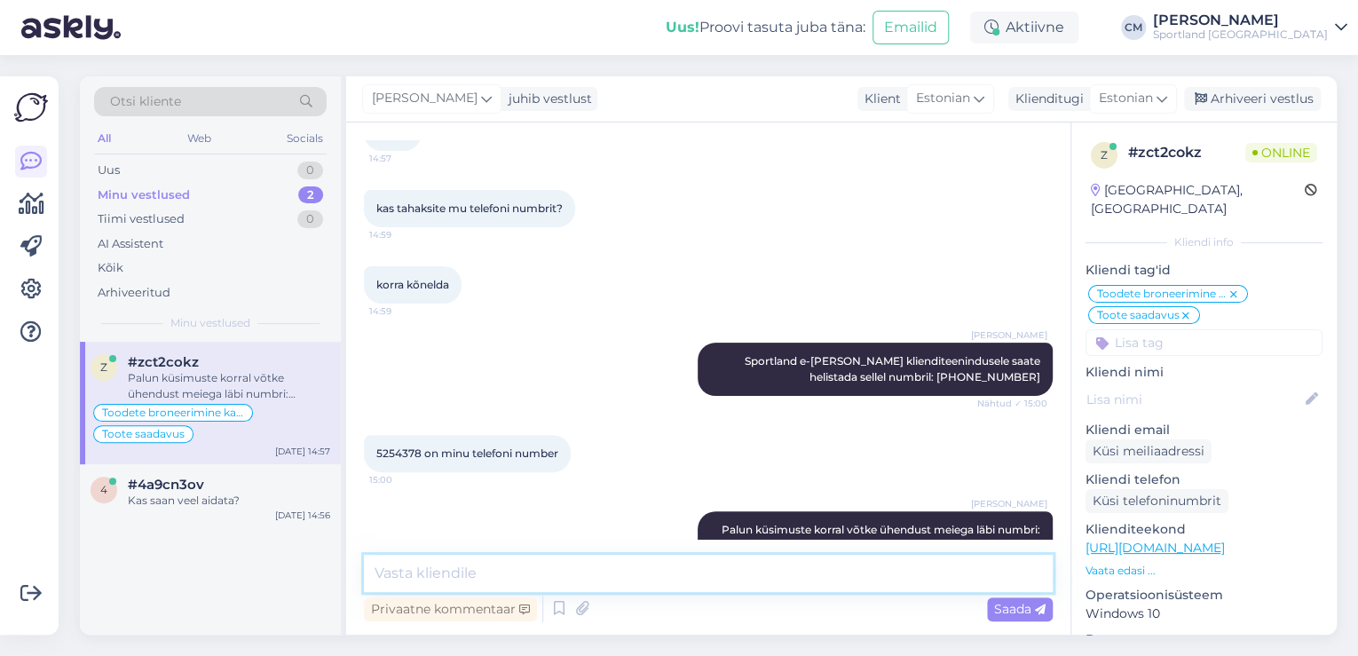
scroll to position [3651, 0]
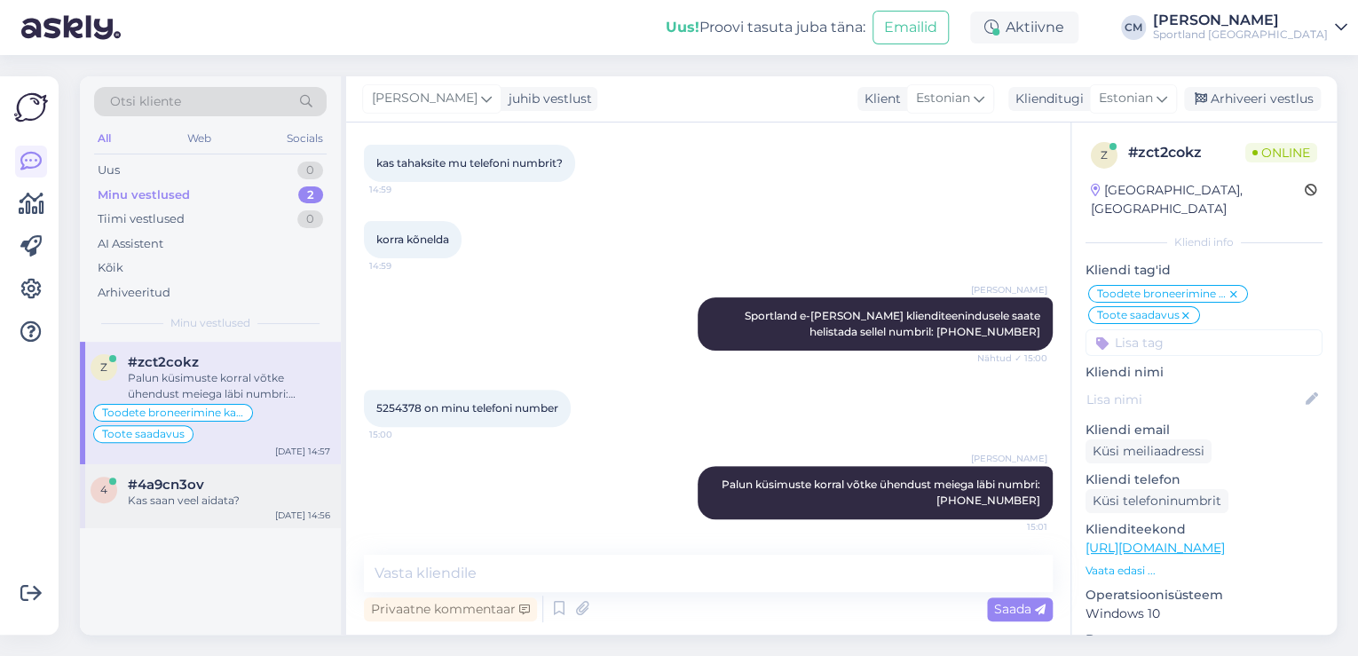
click at [276, 482] on div "#4a9cn3ov" at bounding box center [229, 485] width 202 height 16
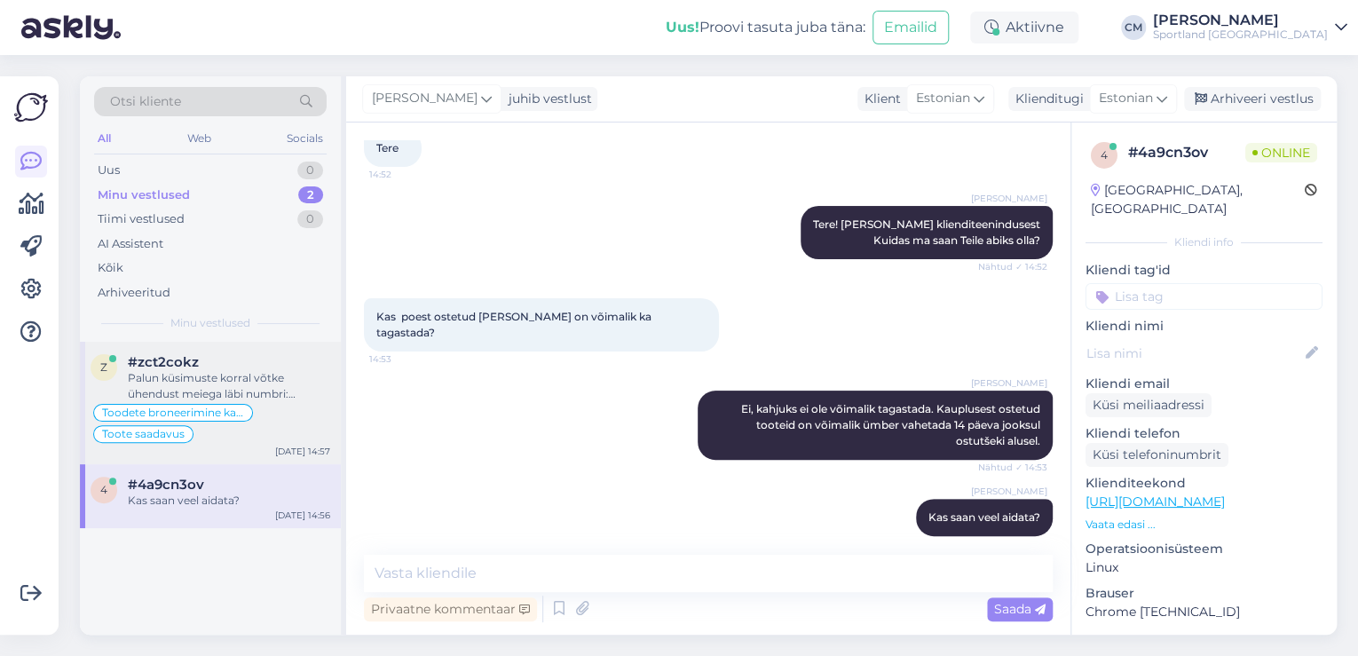
click at [234, 420] on div "Toodete broneerimine kaupluses" at bounding box center [173, 413] width 160 height 18
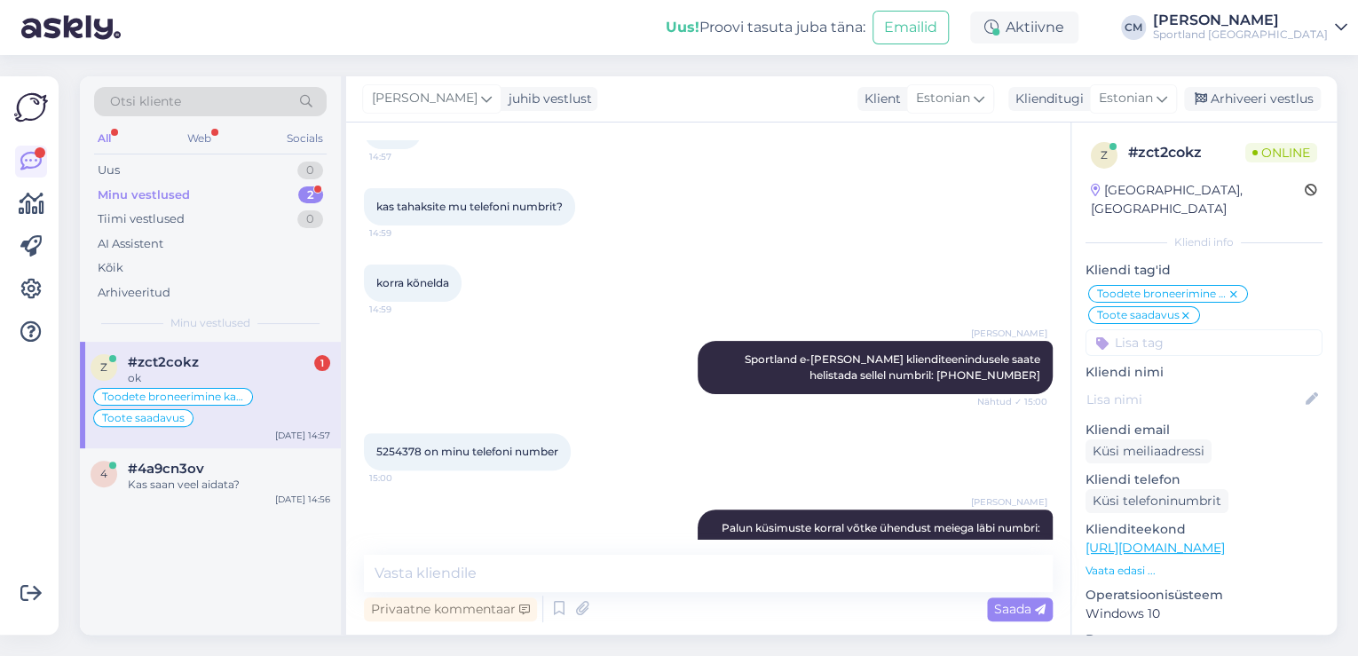
scroll to position [3727, 0]
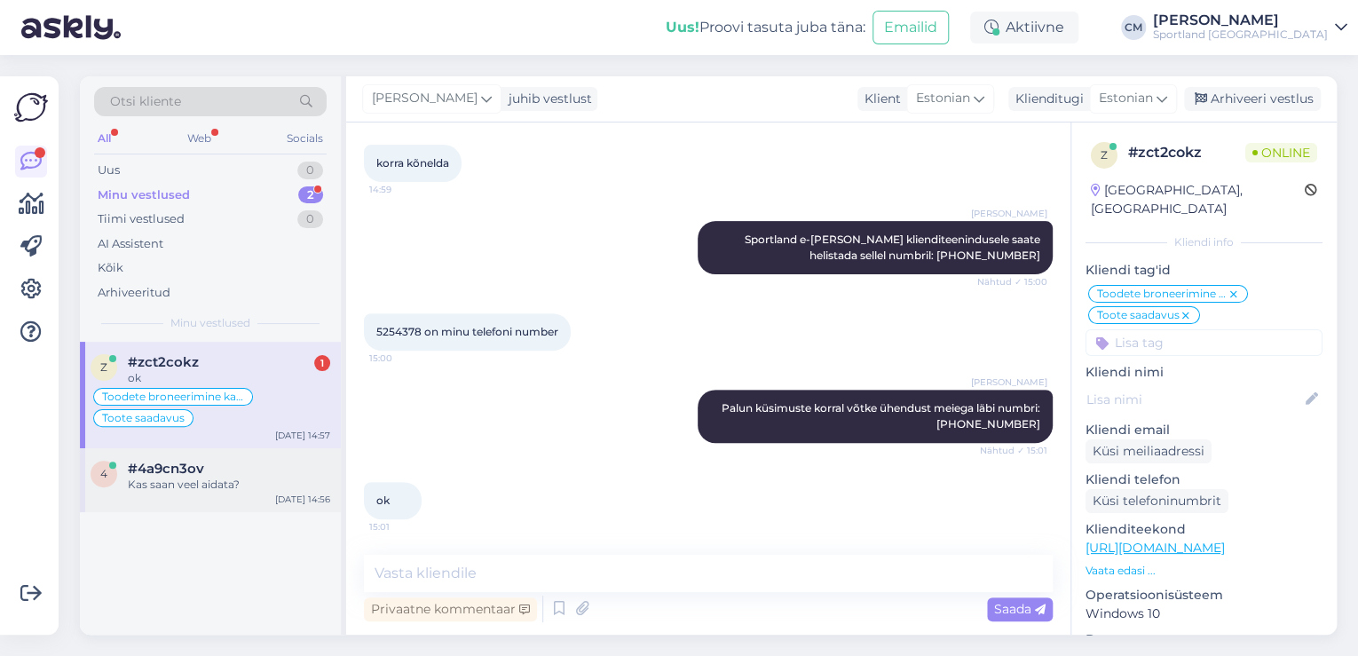
click at [248, 467] on div "#4a9cn3ov" at bounding box center [229, 469] width 202 height 16
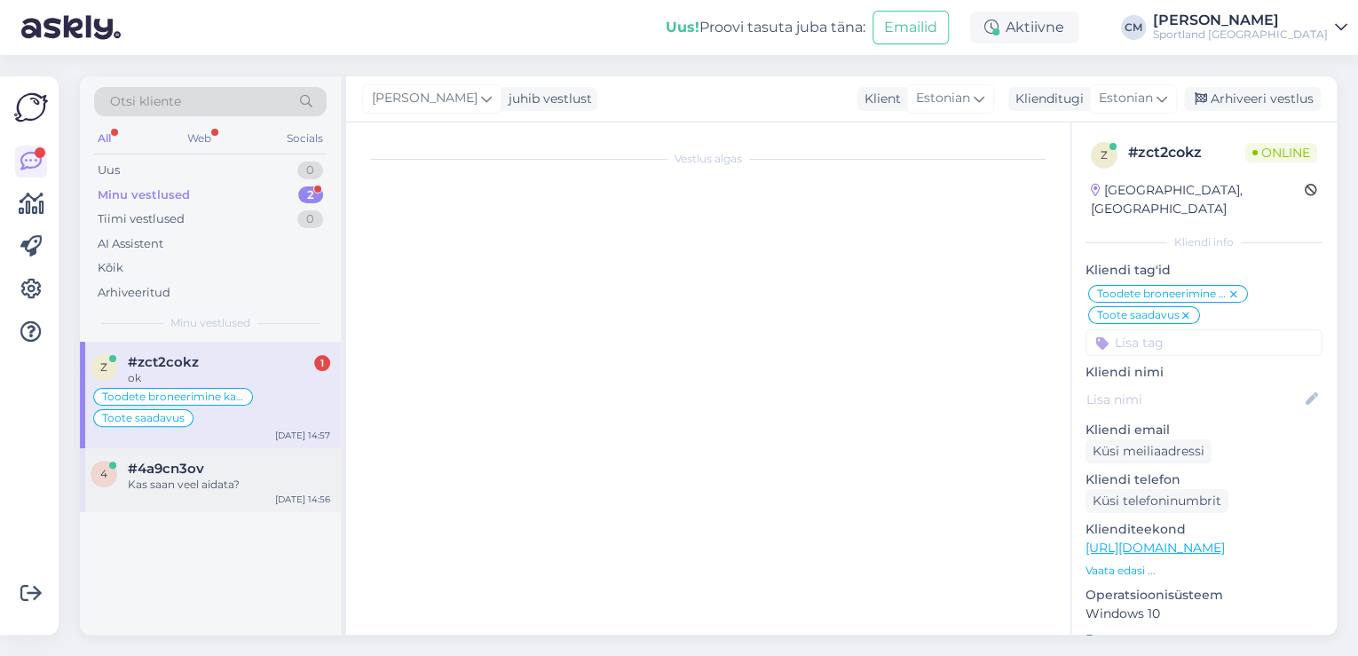
scroll to position [105, 0]
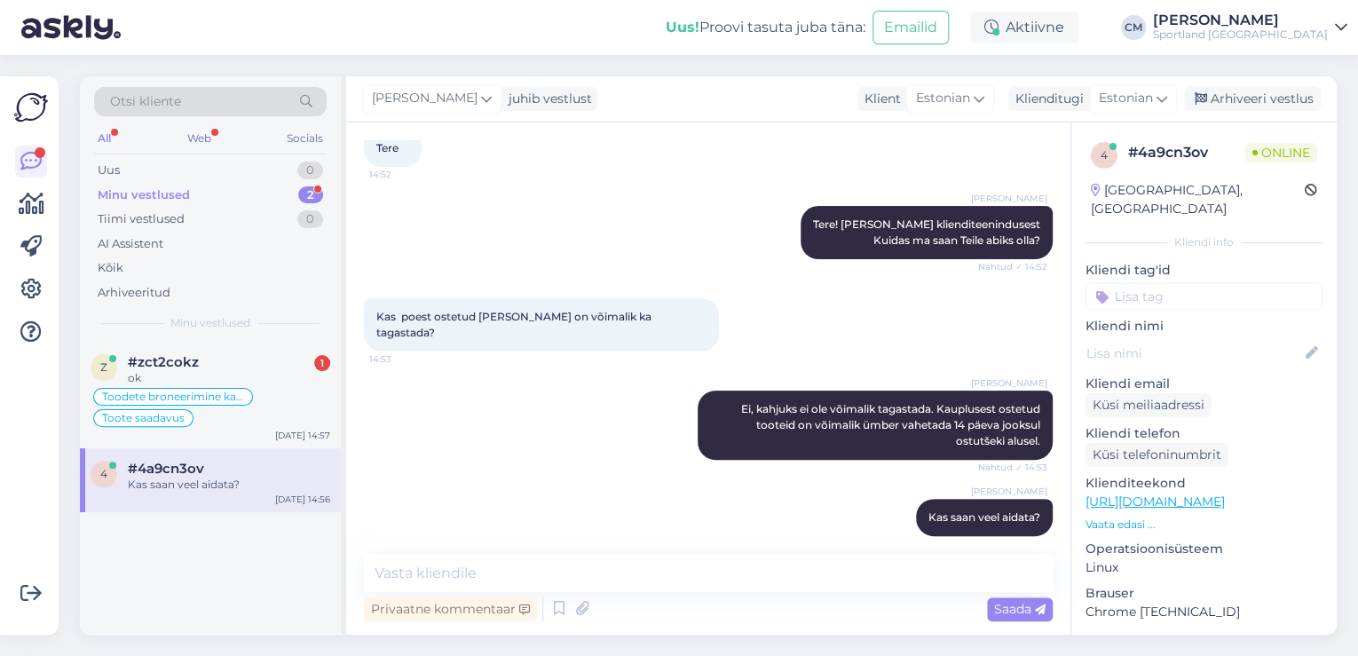
click at [1203, 283] on input at bounding box center [1203, 296] width 237 height 27
type input "tagasta"
click at [1168, 338] on span "Tagastamine (kauplus)" at bounding box center [1204, 343] width 121 height 11
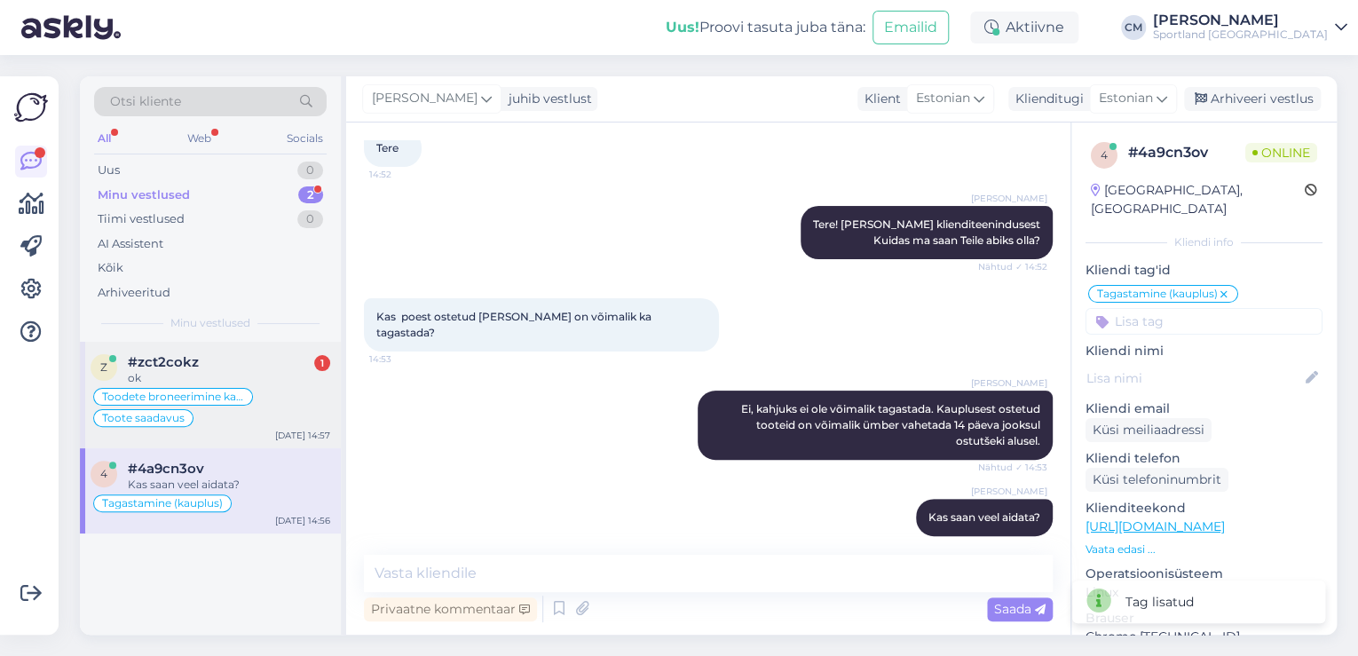
click at [303, 374] on div "ok" at bounding box center [229, 378] width 202 height 16
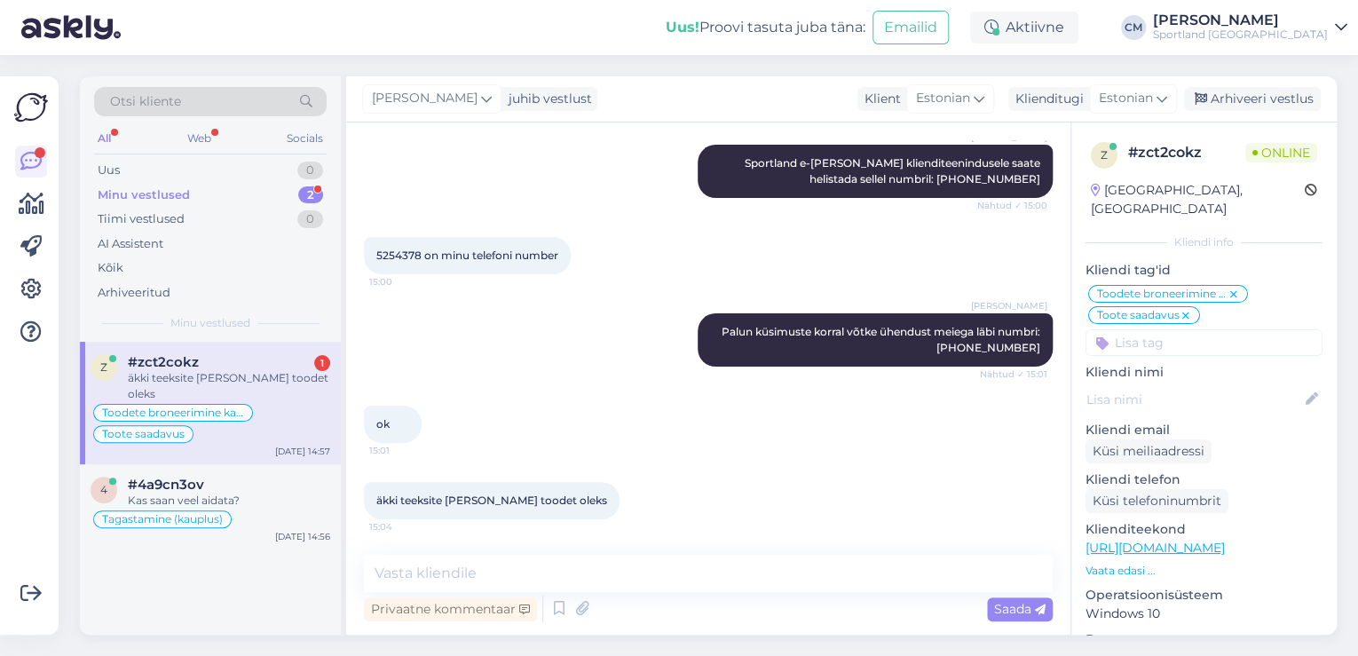
scroll to position [3823, 0]
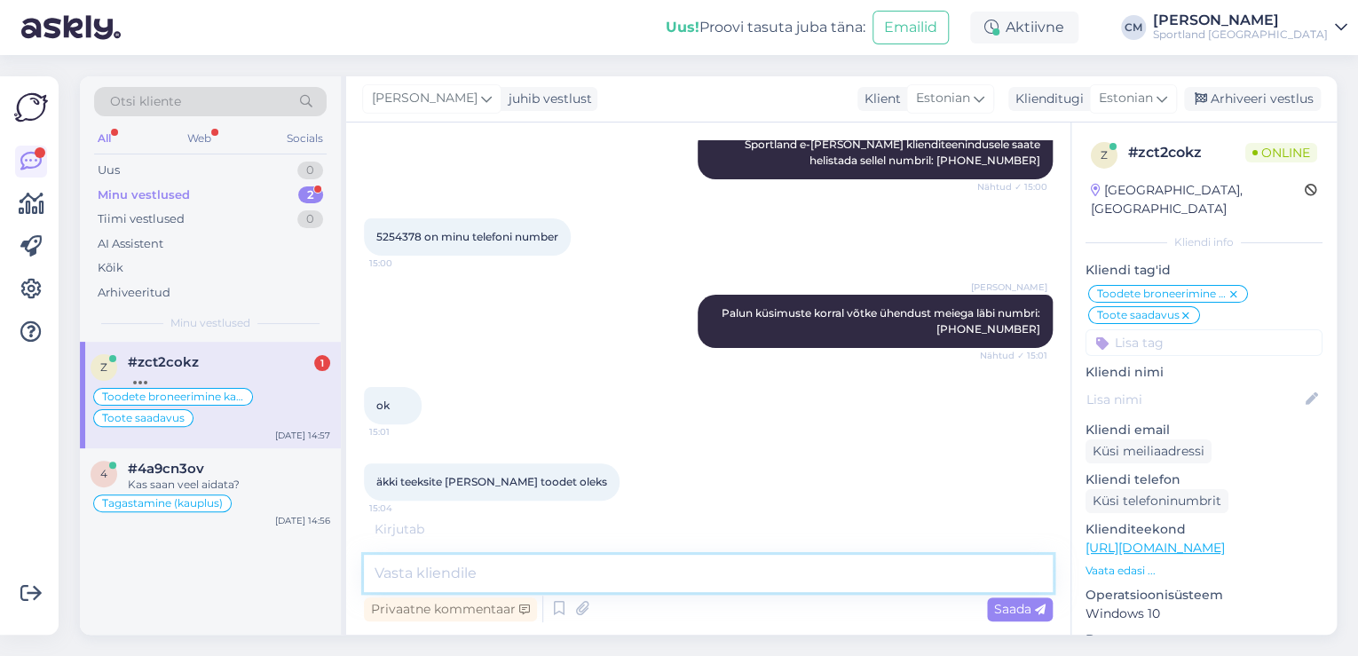
click at [451, 581] on textarea at bounding box center [708, 573] width 689 height 37
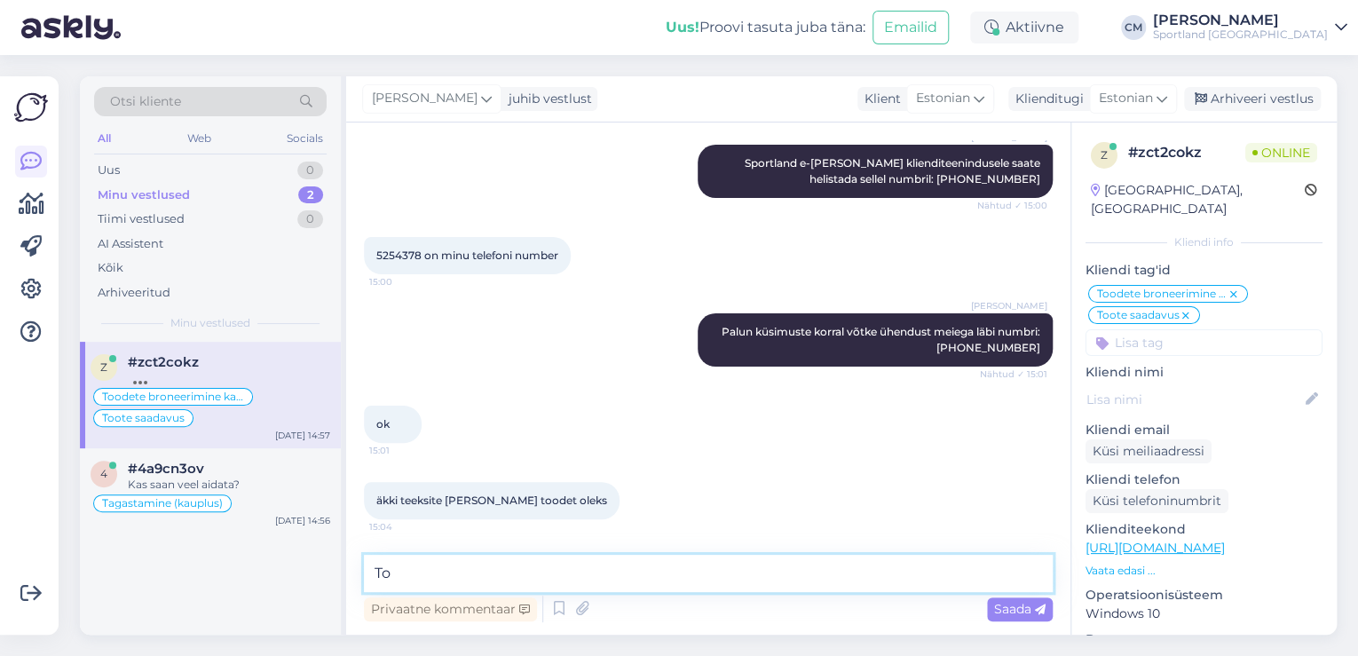
type textarea "T"
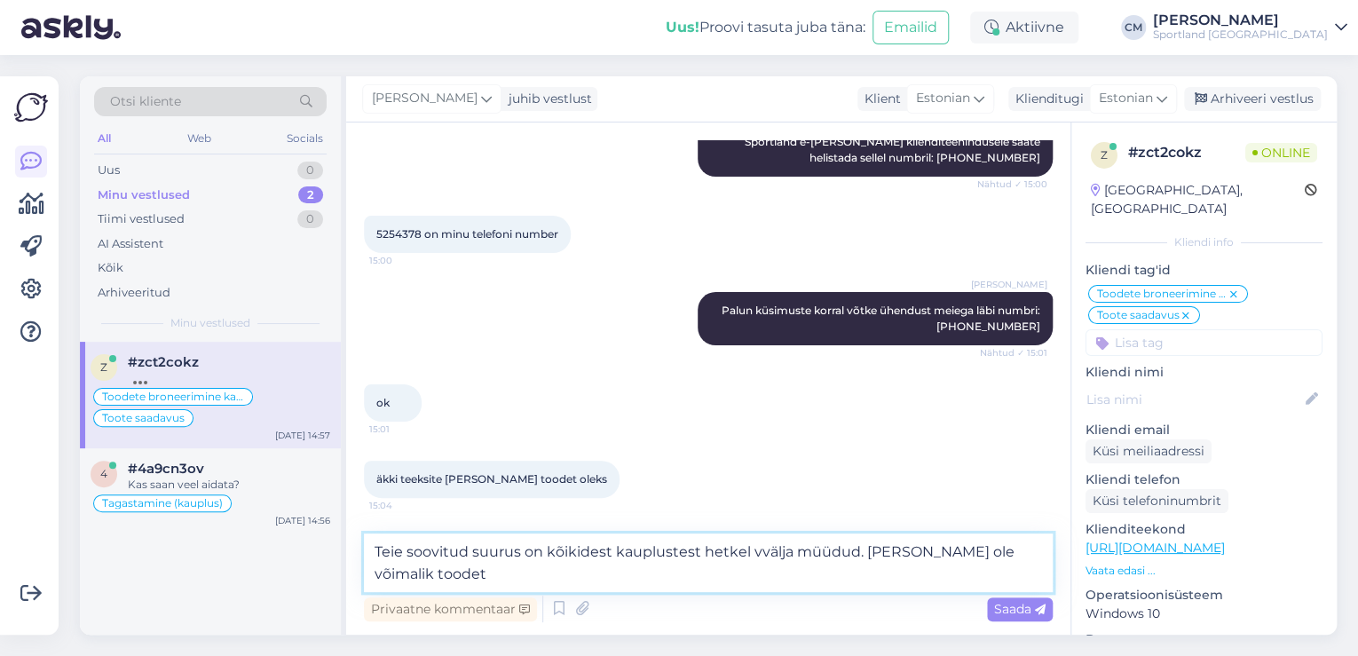
scroll to position [3823, 0]
type textarea "Teie soovitud suurus on kõikidest kauplustest hetkel vvälja müüdud. Meil ei ole…"
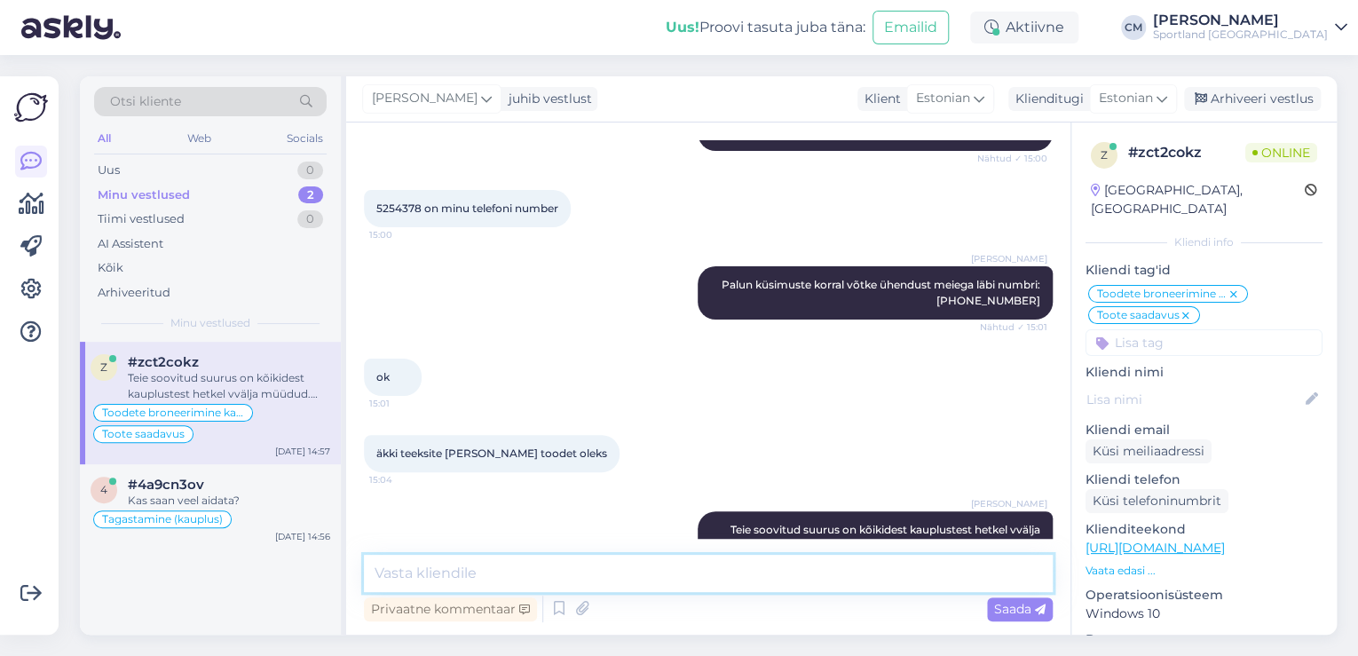
scroll to position [3912, 0]
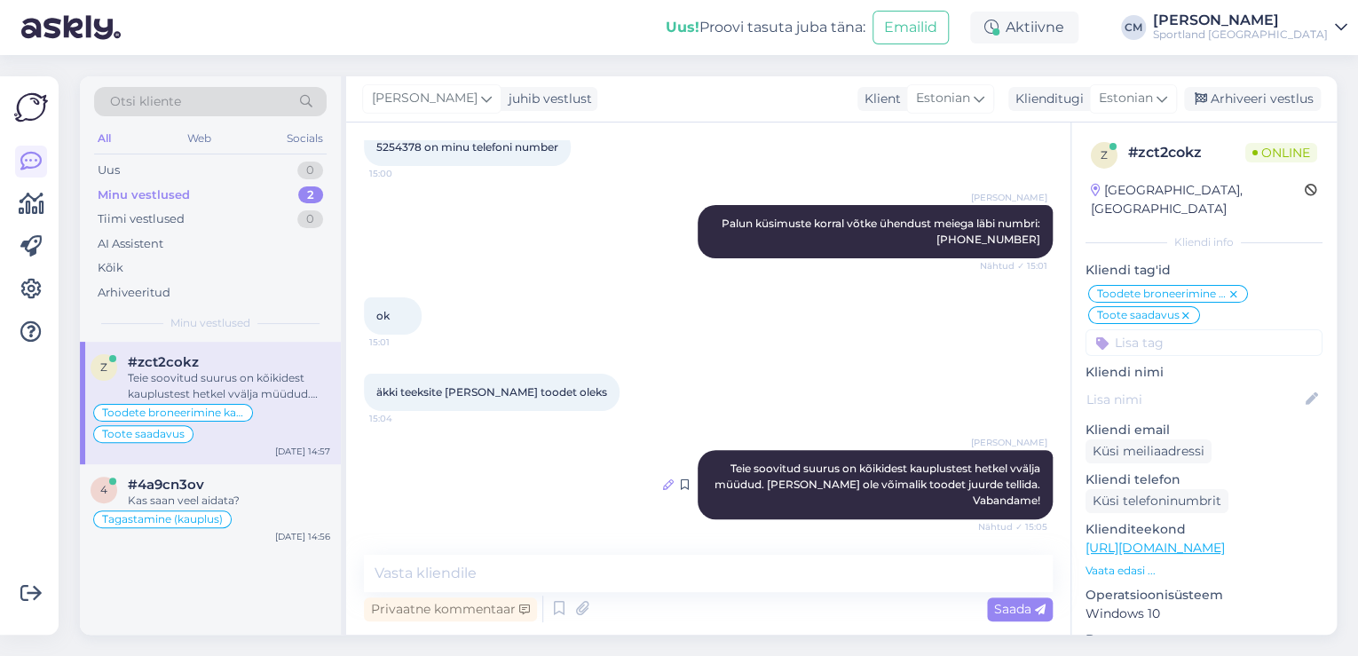
click at [663, 479] on icon at bounding box center [668, 484] width 11 height 11
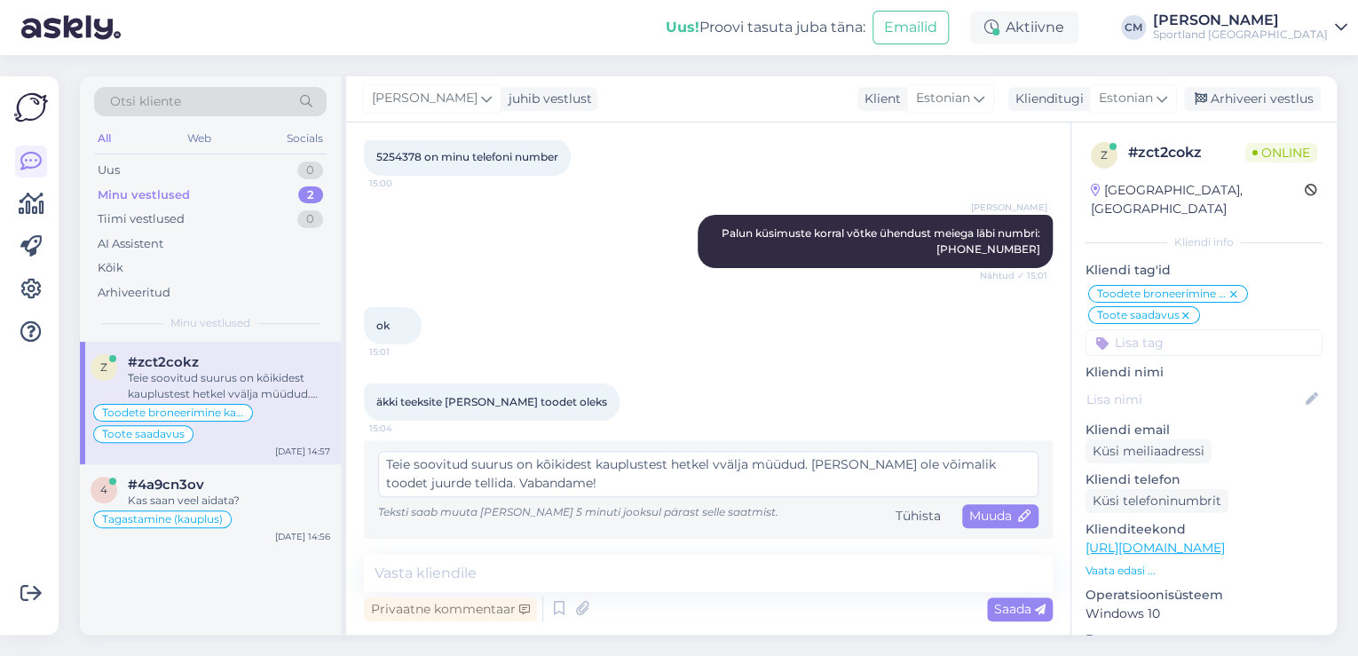
click at [721, 465] on textarea "Teie soovitud suurus on kõikidest kauplustest hetkel vvälja müüdud. Meil ei ole…" at bounding box center [708, 474] width 660 height 46
type textarea "Teie soovitud suurus on kõikidest kauplustest hetkel välja müüdud. Meil ei ole …"
click at [979, 508] on div "Muuda" at bounding box center [1000, 516] width 76 height 24
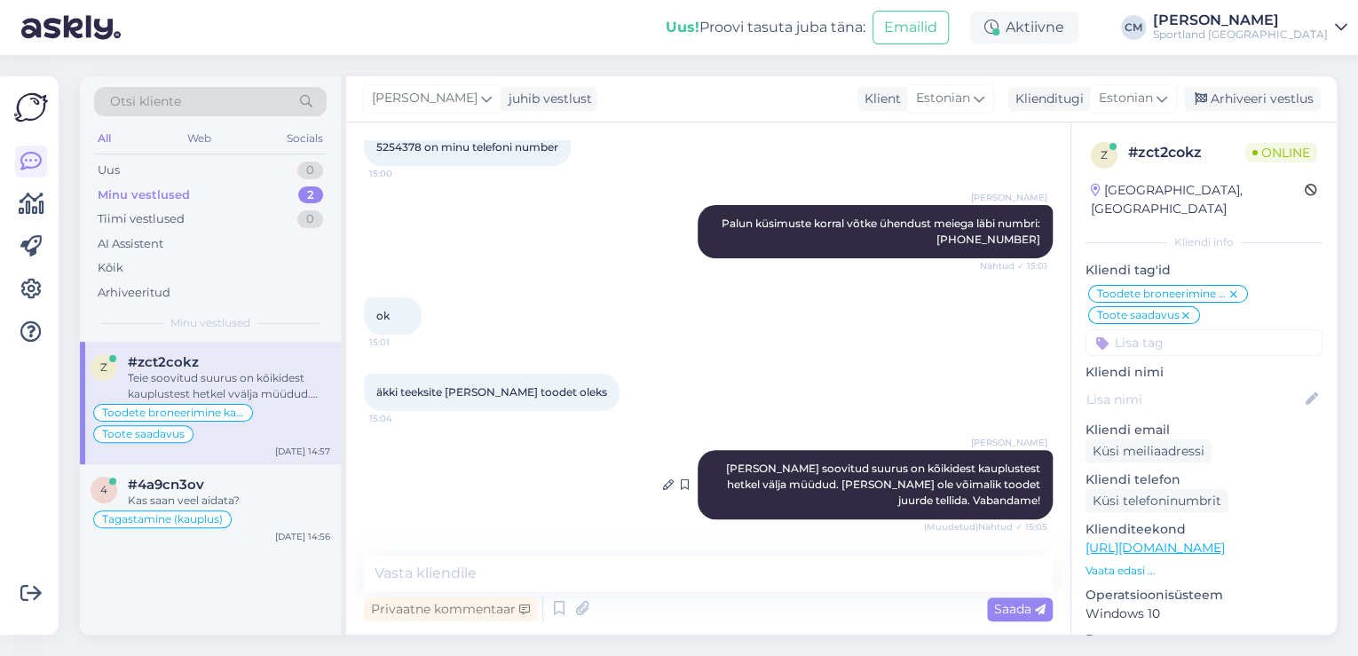
scroll to position [3912, 0]
click at [253, 492] on div "Kas saan veel aidata?" at bounding box center [229, 500] width 202 height 16
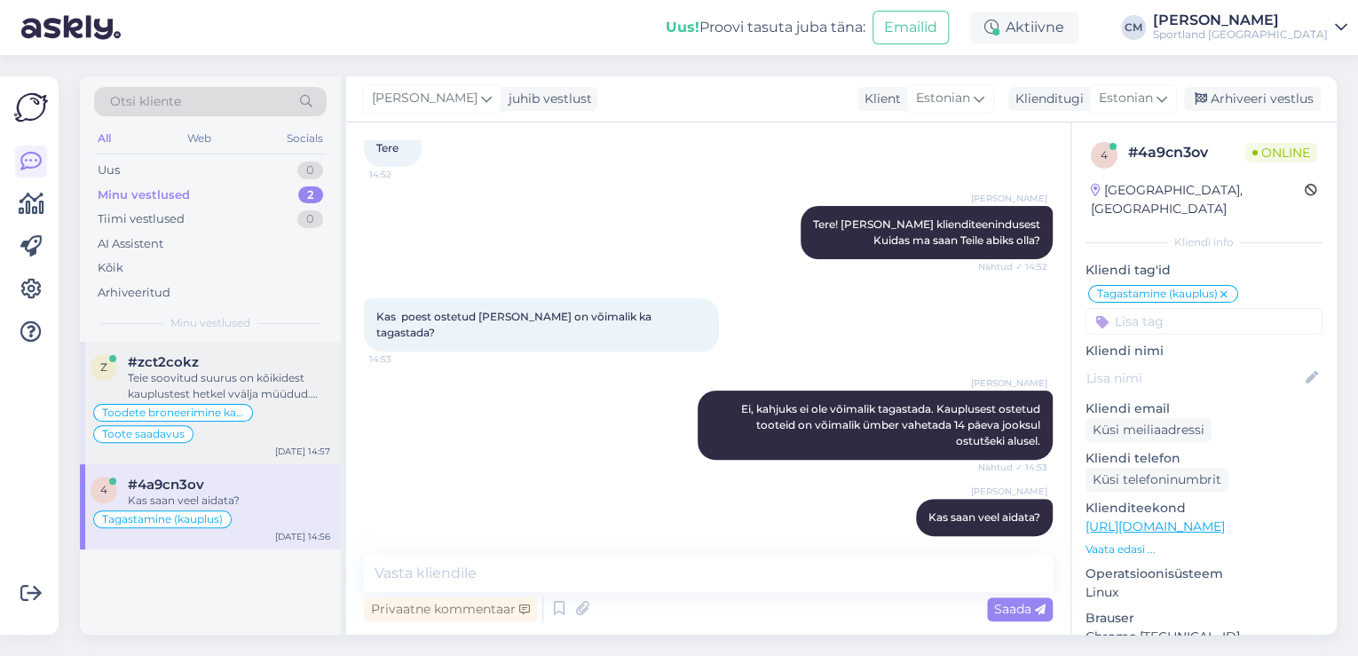
click at [274, 408] on div "Toodete broneerimine kaupluses Toote saadavus" at bounding box center [211, 423] width 240 height 43
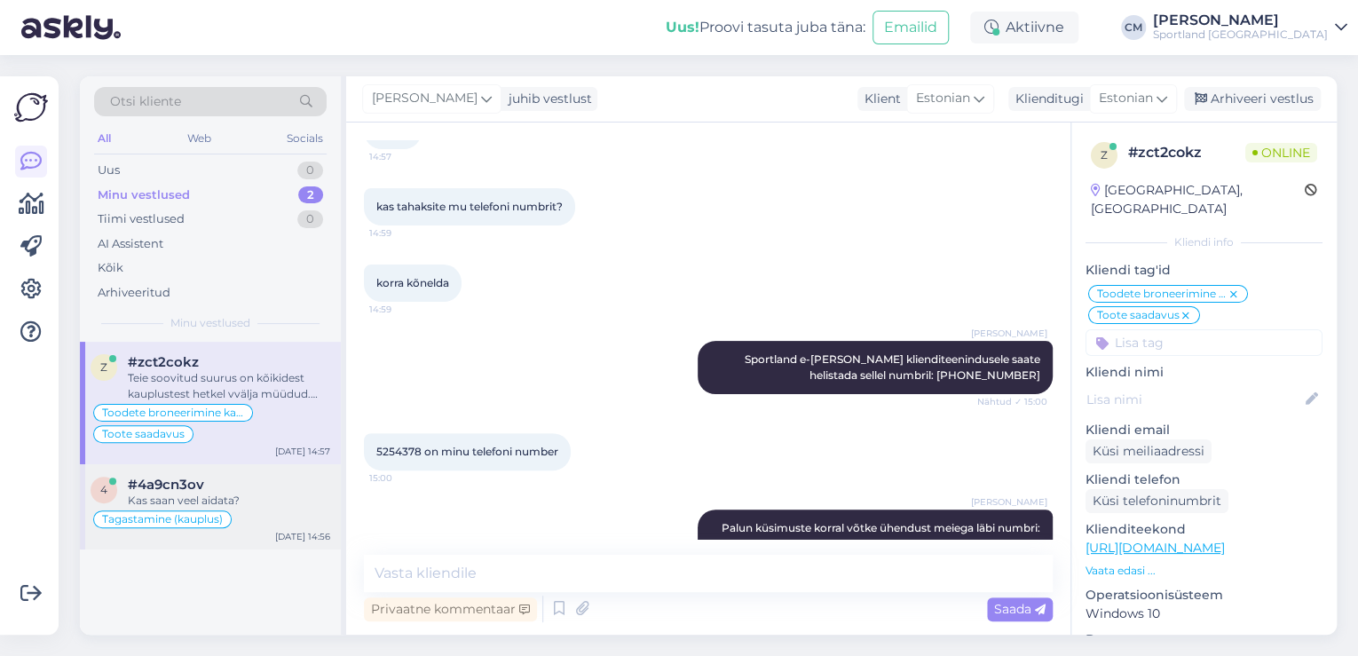
click at [273, 482] on div "#4a9cn3ov" at bounding box center [229, 485] width 202 height 16
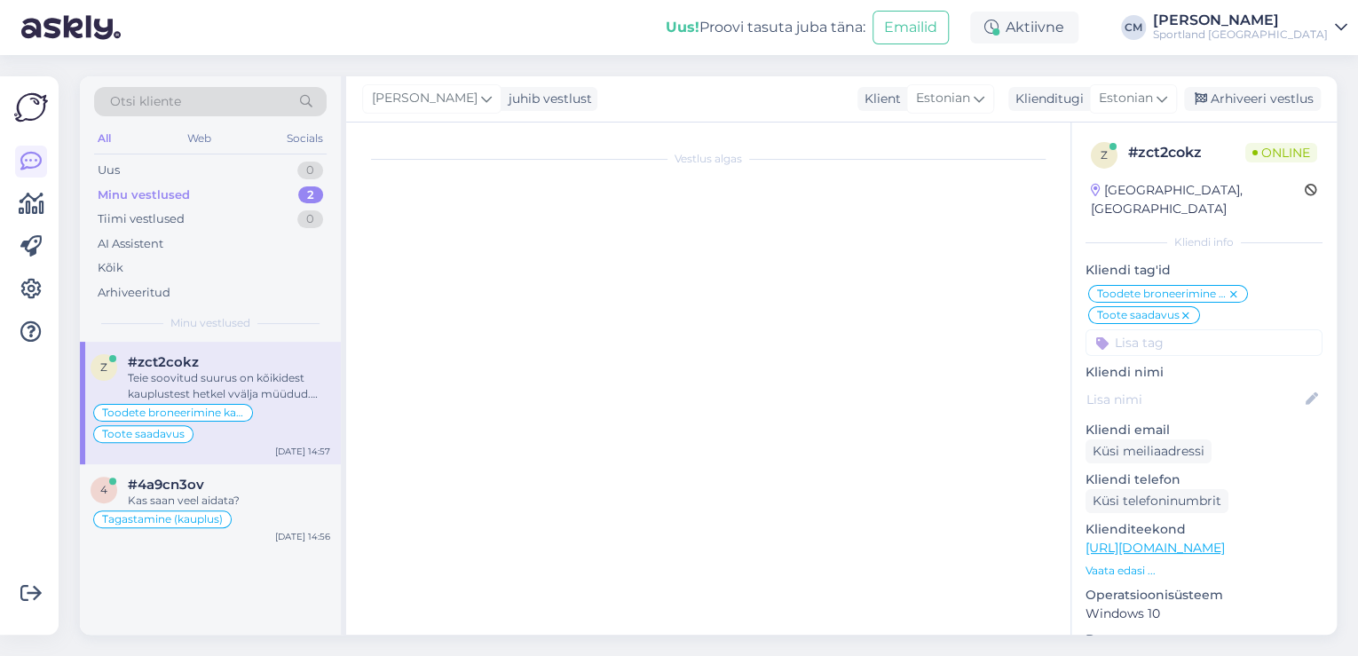
scroll to position [105, 0]
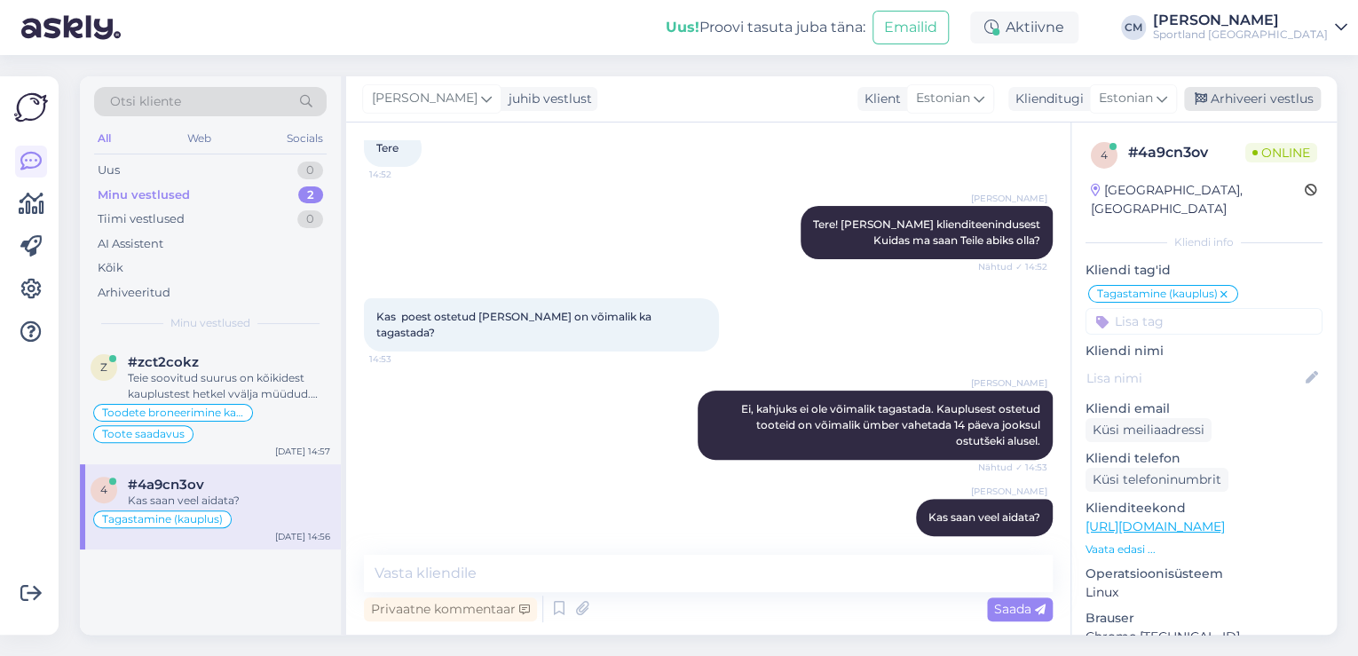
click at [1249, 87] on div "Arhiveeri vestlus" at bounding box center [1252, 99] width 137 height 24
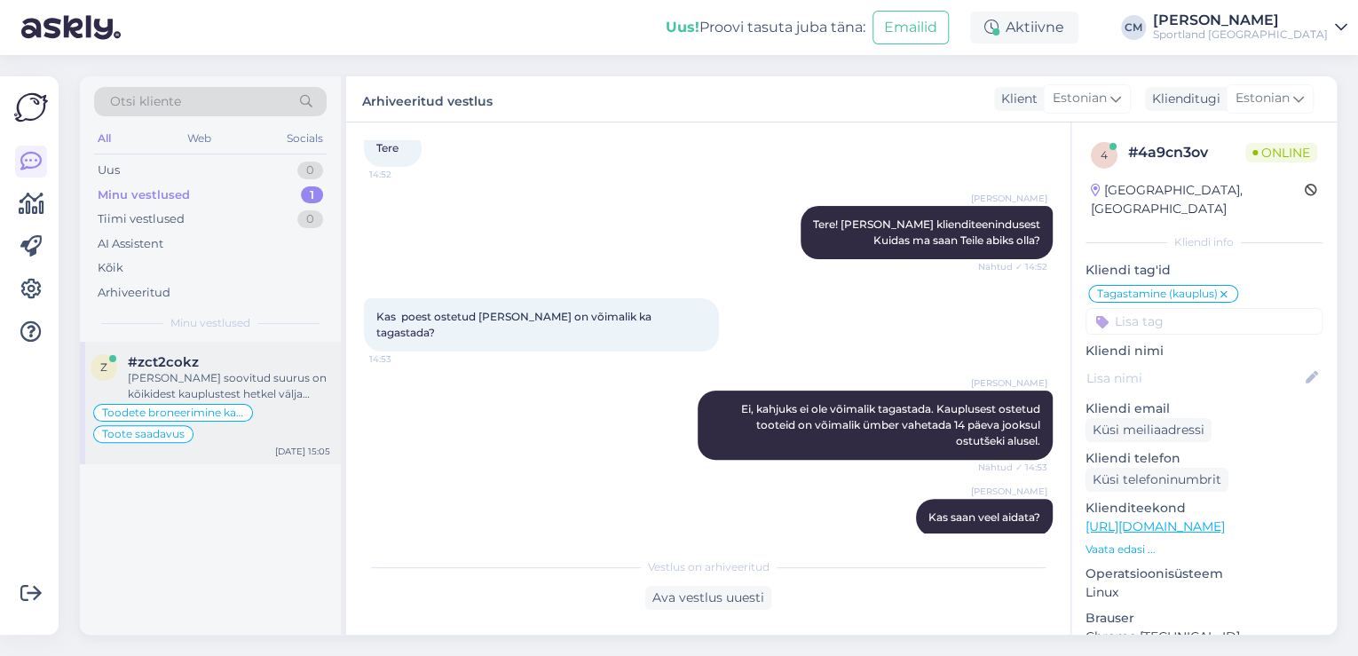
click at [237, 387] on div "Teie soovitud suurus on kõikidest kauplustest hetkel välja müüdud. Meil ei ole …" at bounding box center [229, 386] width 202 height 32
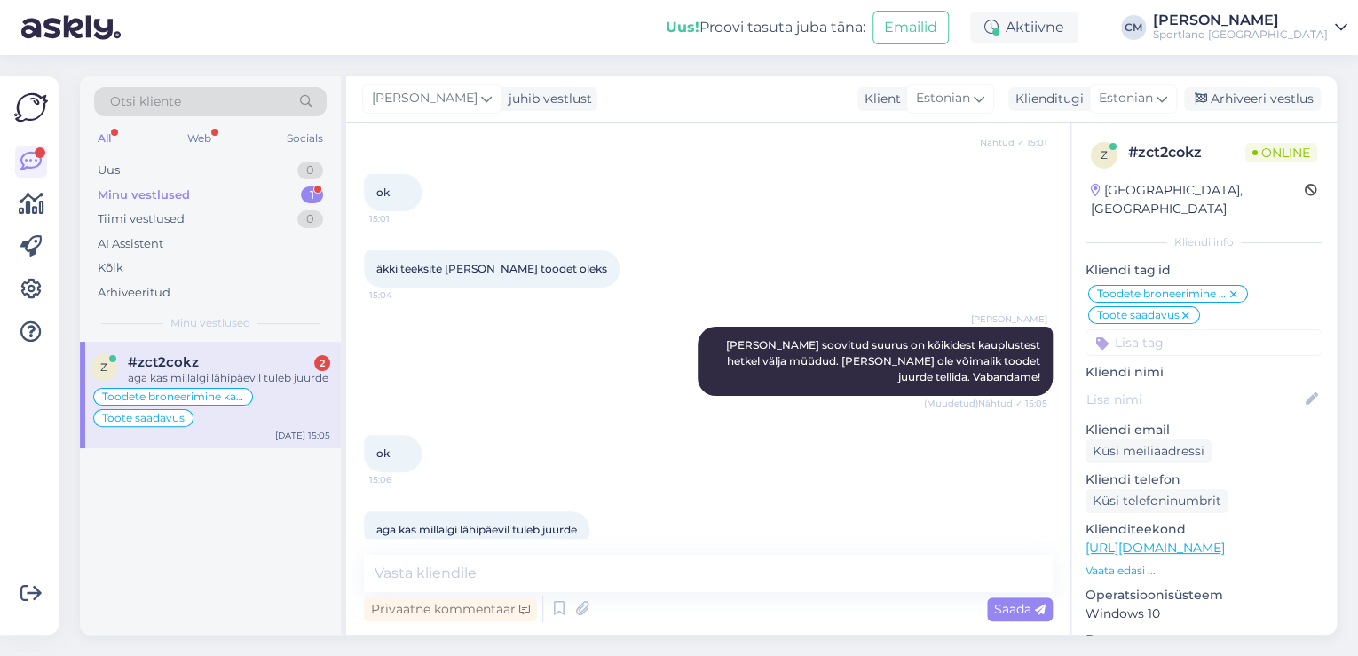
scroll to position [4064, 0]
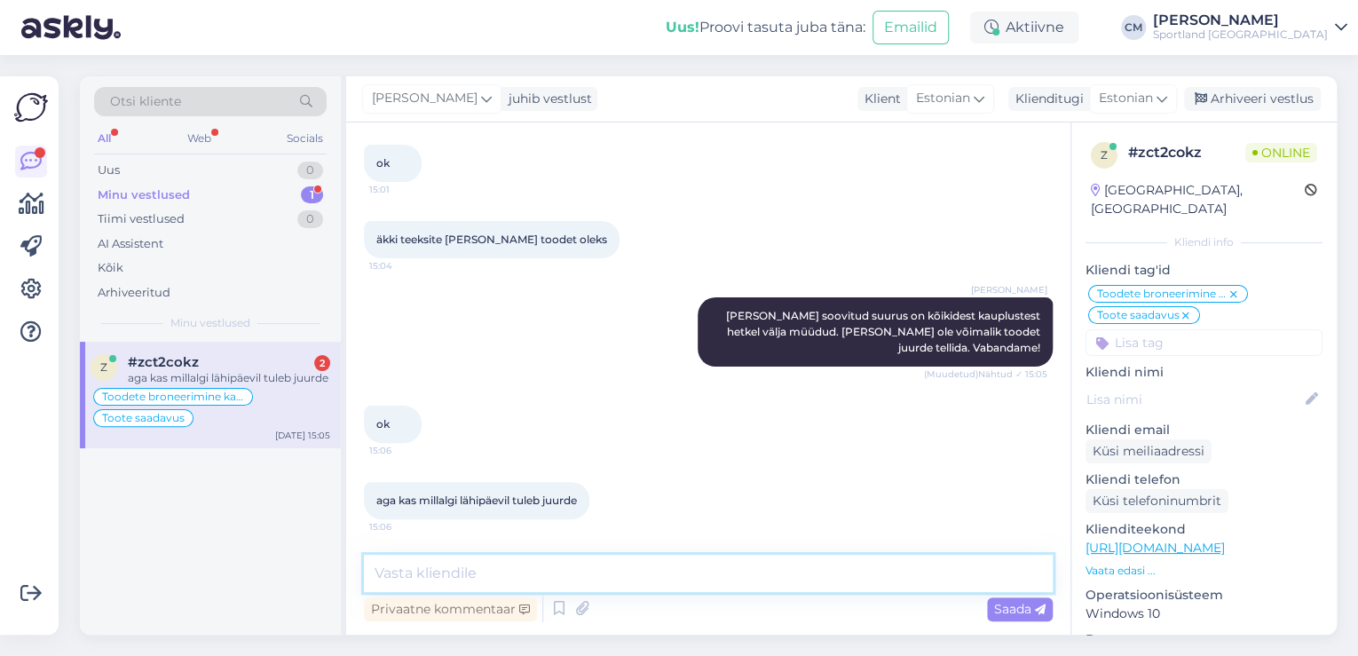
click at [540, 581] on textarea at bounding box center [708, 573] width 689 height 37
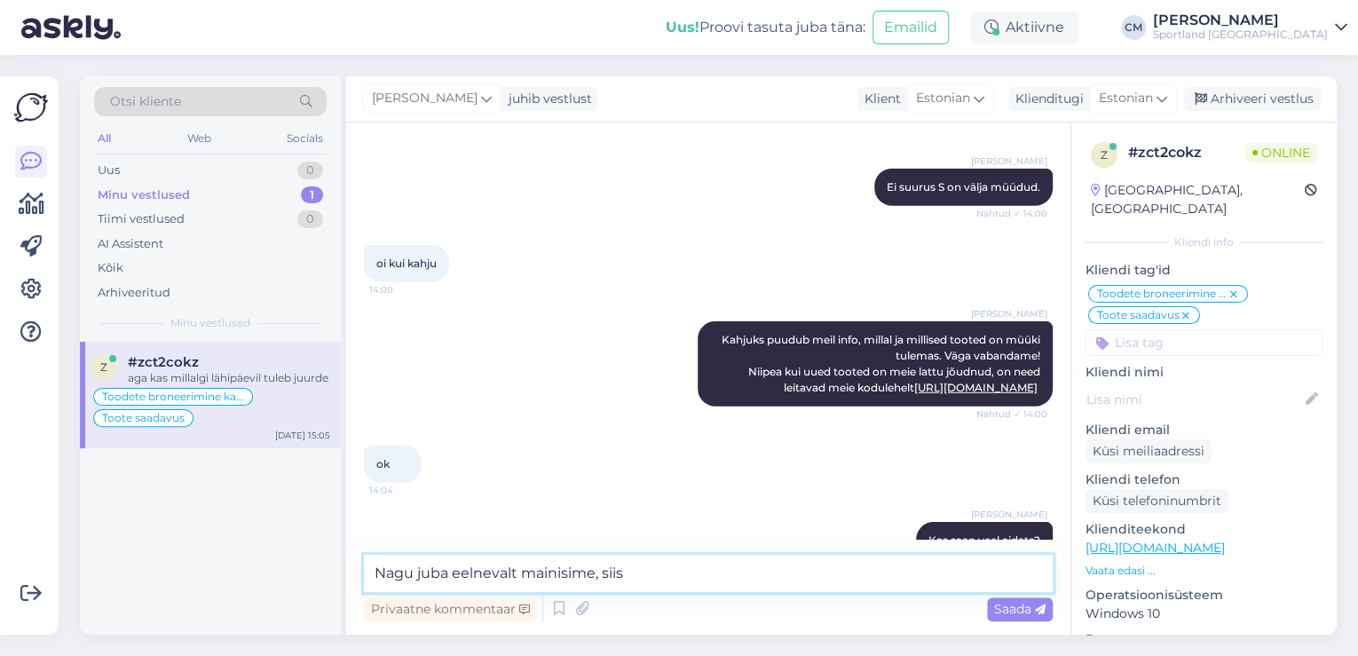
scroll to position [2431, 0]
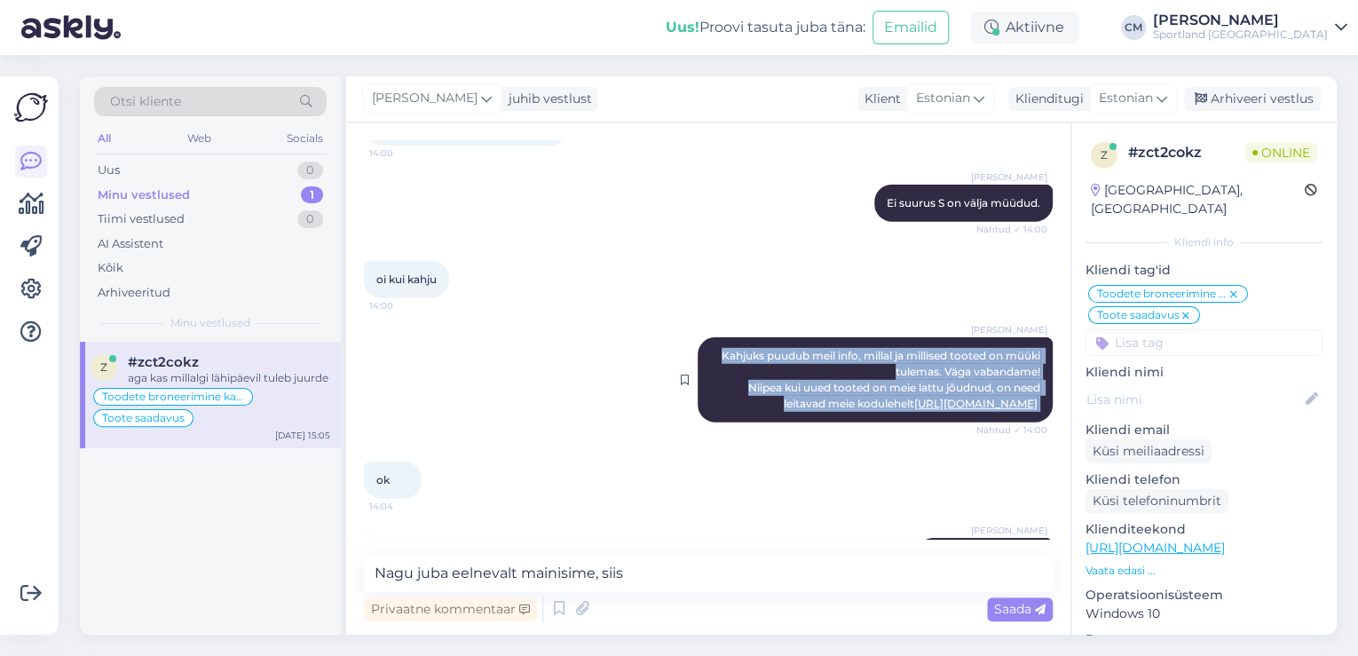
drag, startPoint x: 704, startPoint y: 402, endPoint x: 1039, endPoint y: 456, distance: 339.8
click at [1039, 422] on div "Carmen Männigo Kahjuks puudub meil info, millal ja millised tooted on müüki tul…" at bounding box center [874, 379] width 355 height 85
copy span "Kahjuks puudub meil info, millal ja millised tooted on müüki tulemas. Väga vaba…"
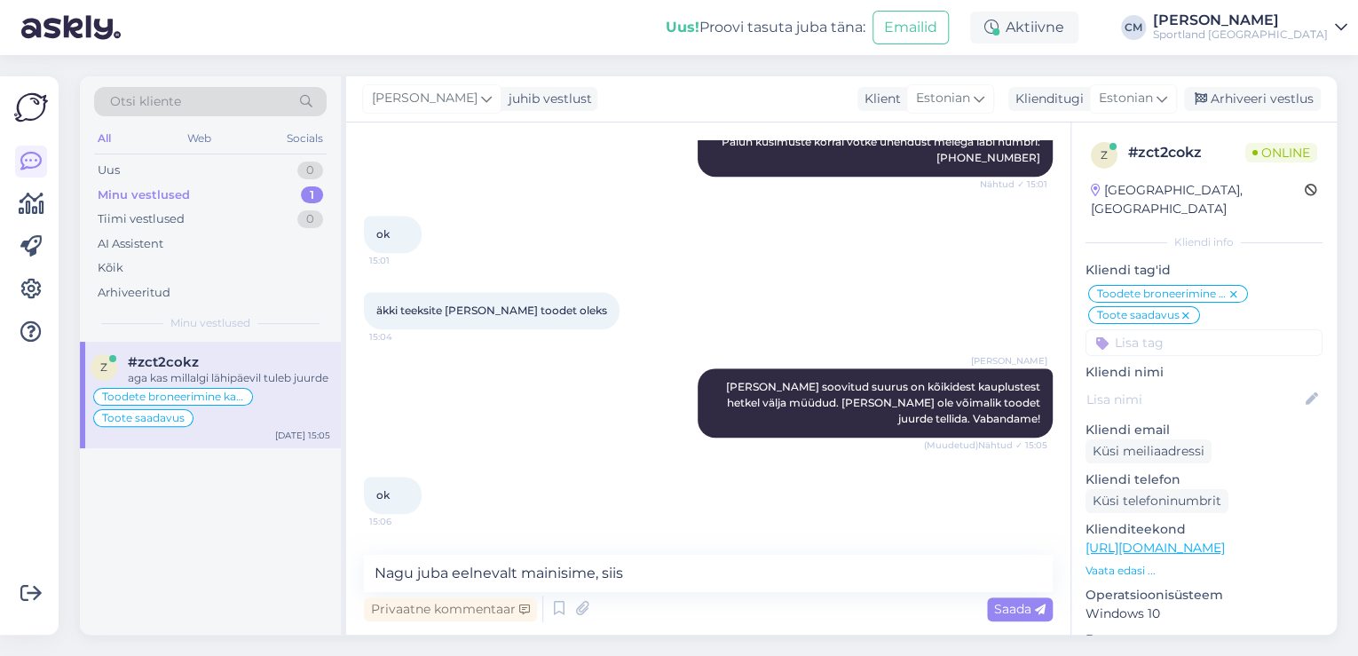
scroll to position [4064, 0]
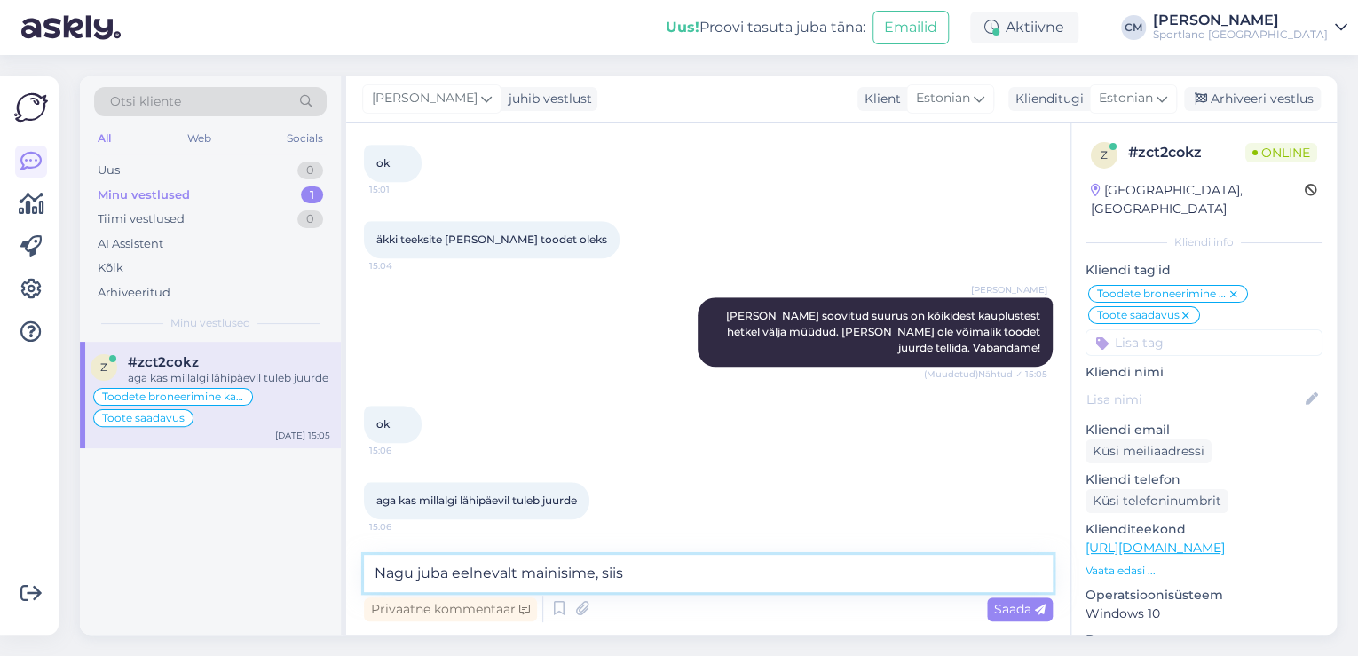
click at [650, 571] on textarea "Nagu juba eelnevalt mainisime, siis" at bounding box center [708, 573] width 689 height 37
paste textarea "Kahjuks puudub meil info, millal ja millised tooted on müüki tulemas. Väga vaba…"
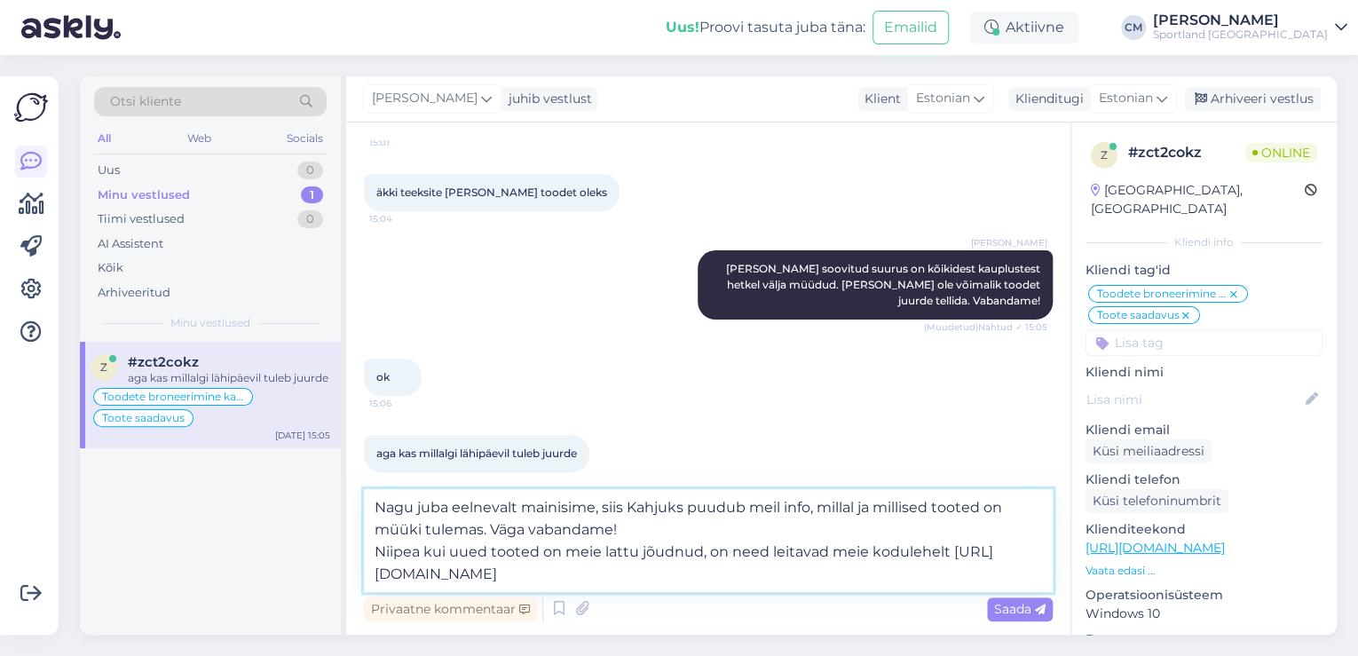
click at [639, 509] on textarea "Nagu juba eelnevalt mainisime, siis Kahjuks puudub meil info, millal ja millise…" at bounding box center [708, 540] width 689 height 103
drag, startPoint x: 671, startPoint y: 531, endPoint x: 488, endPoint y: 532, distance: 182.8
click at [488, 532] on textarea "Nagu juba eelnevalt mainisime, siis kahjuks puudub meil info, millal ja millise…" at bounding box center [708, 540] width 689 height 103
click at [371, 555] on textarea "Nagu juba eelnevalt mainisime, siis kahjuks puudub meil info, millal ja millise…" at bounding box center [708, 540] width 689 height 103
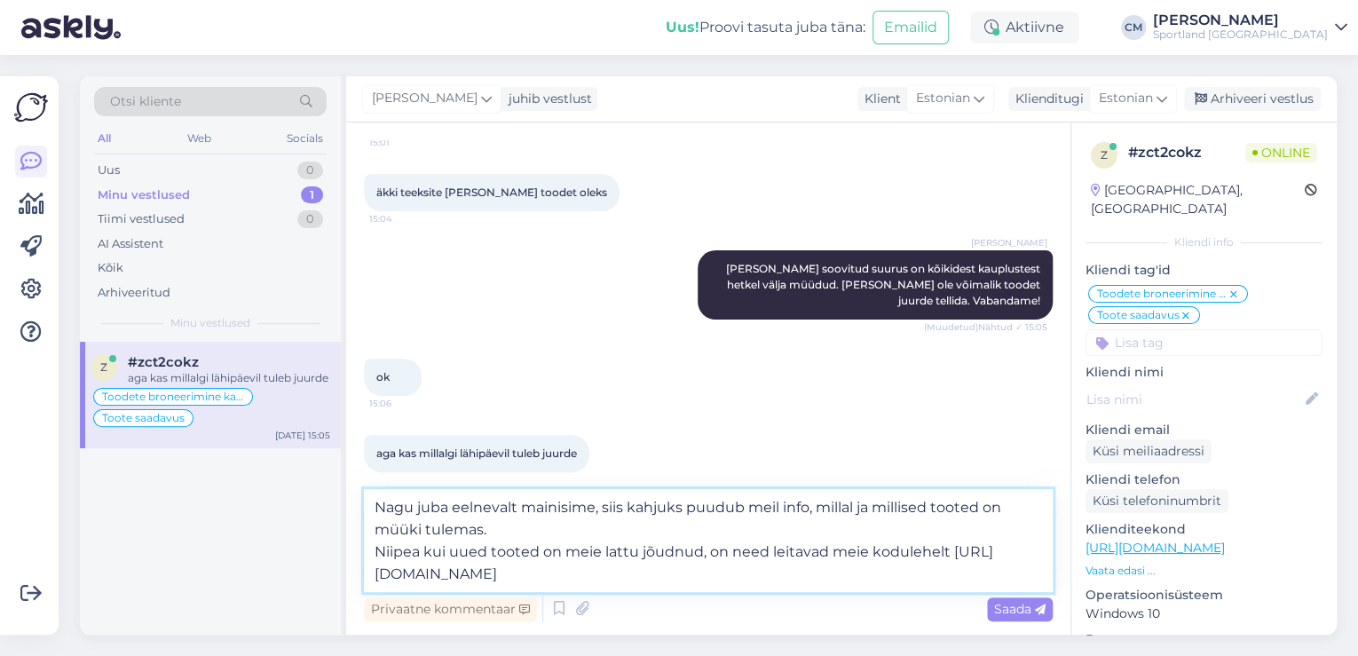
type textarea "Nagu juba eelnevalt mainisime, siis kahjuks puudub meil info, millal ja millise…"
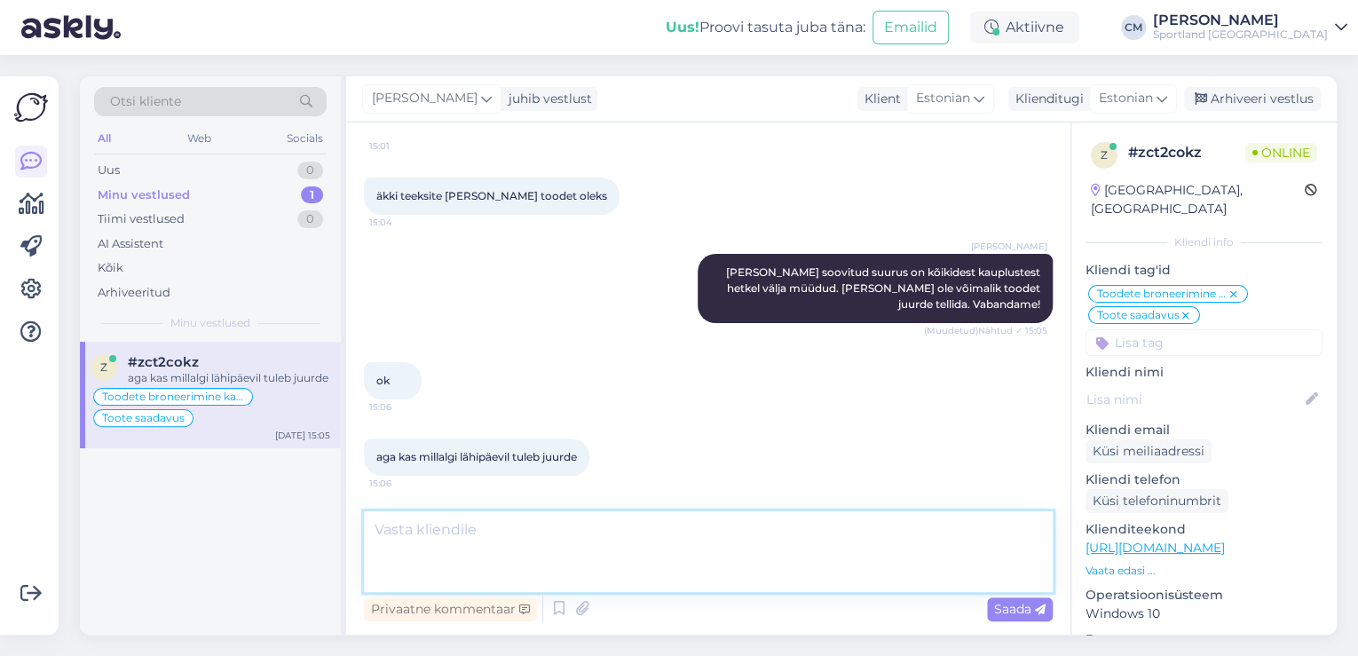
scroll to position [4188, 0]
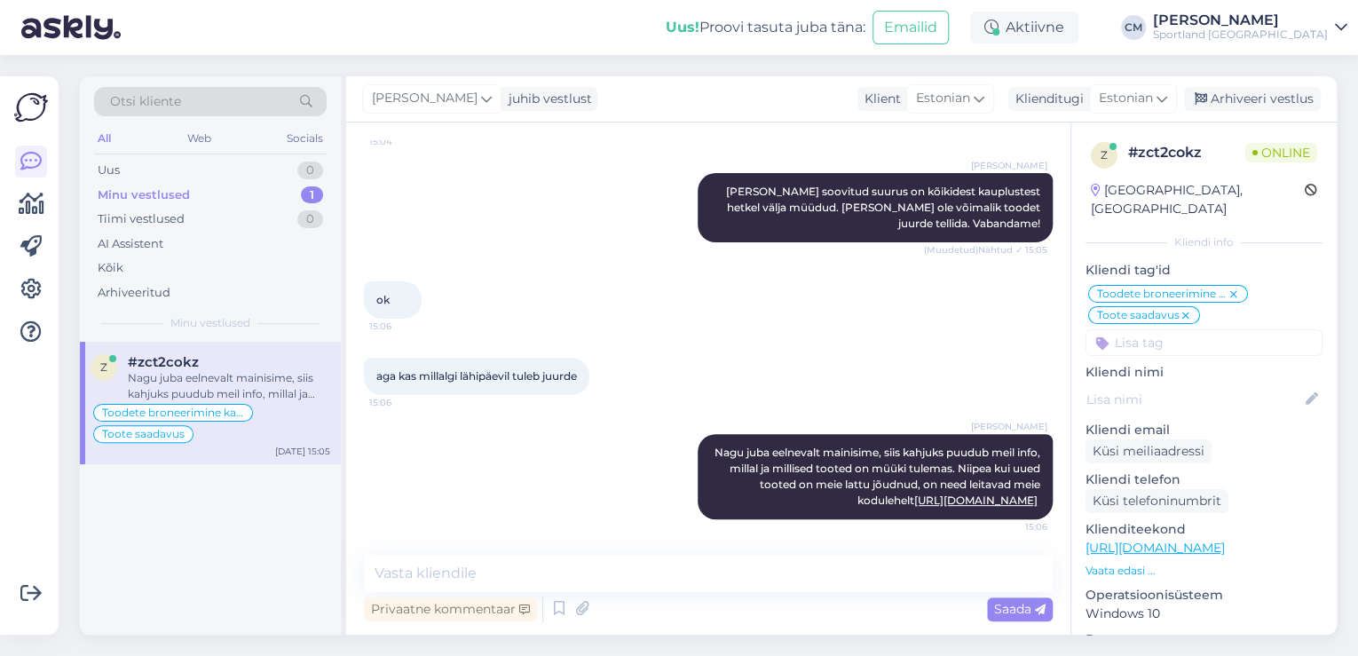
click at [1138, 563] on p "Vaata edasi ..." at bounding box center [1203, 571] width 237 height 16
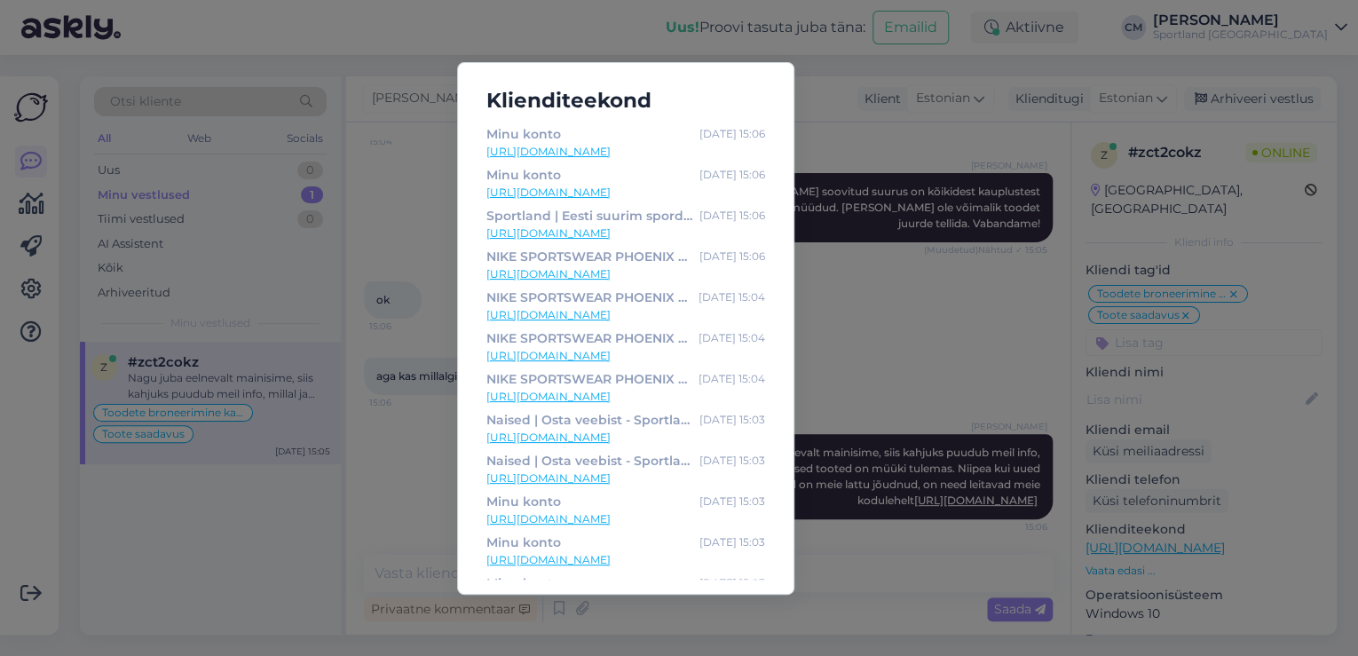
click at [715, 267] on link "[URL][DOMAIN_NAME]" at bounding box center [625, 274] width 279 height 16
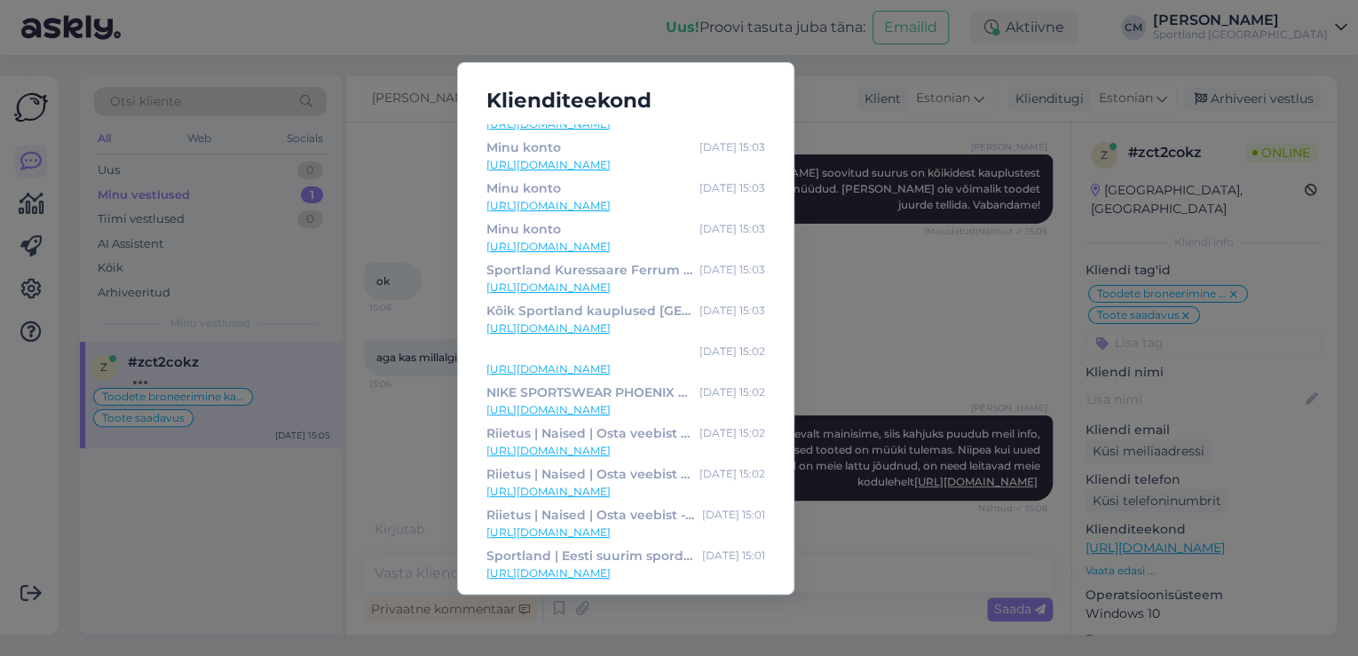
scroll to position [4265, 0]
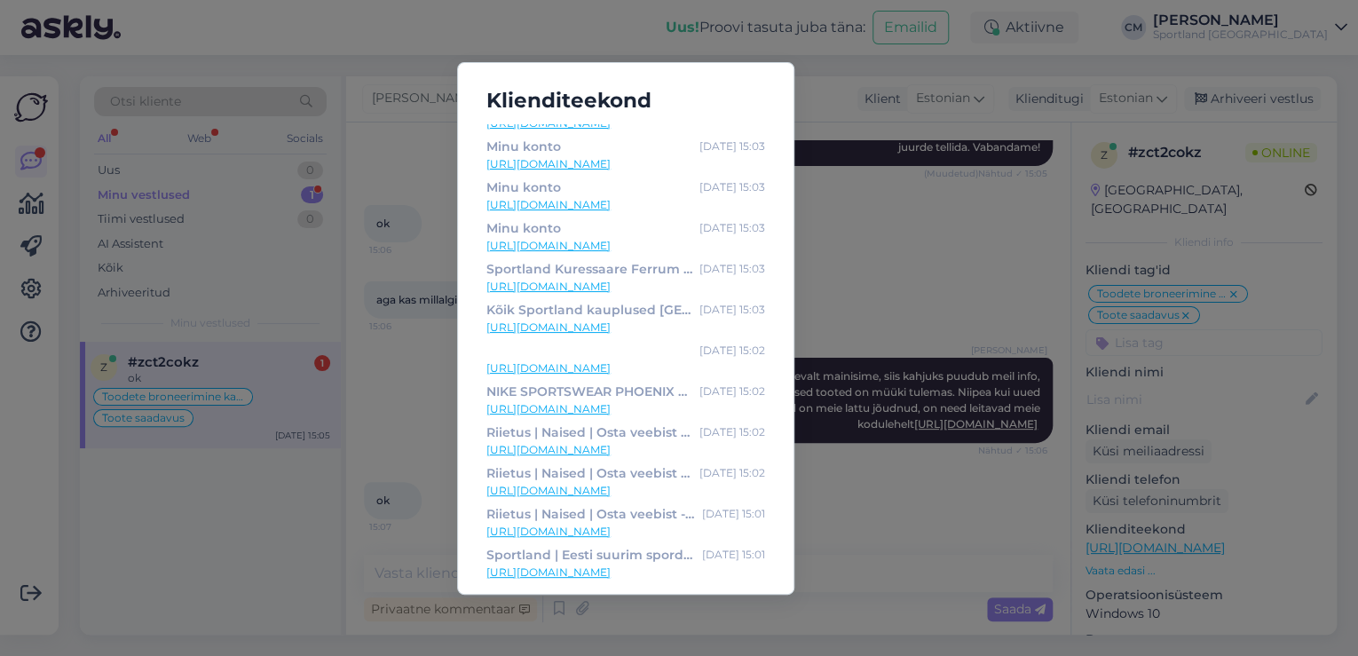
click at [851, 250] on div "Klienditeekond Minu konto Sep 4 15:06 https://sportland.ee/ Minu konto Sep 4 15…" at bounding box center [679, 328] width 1358 height 656
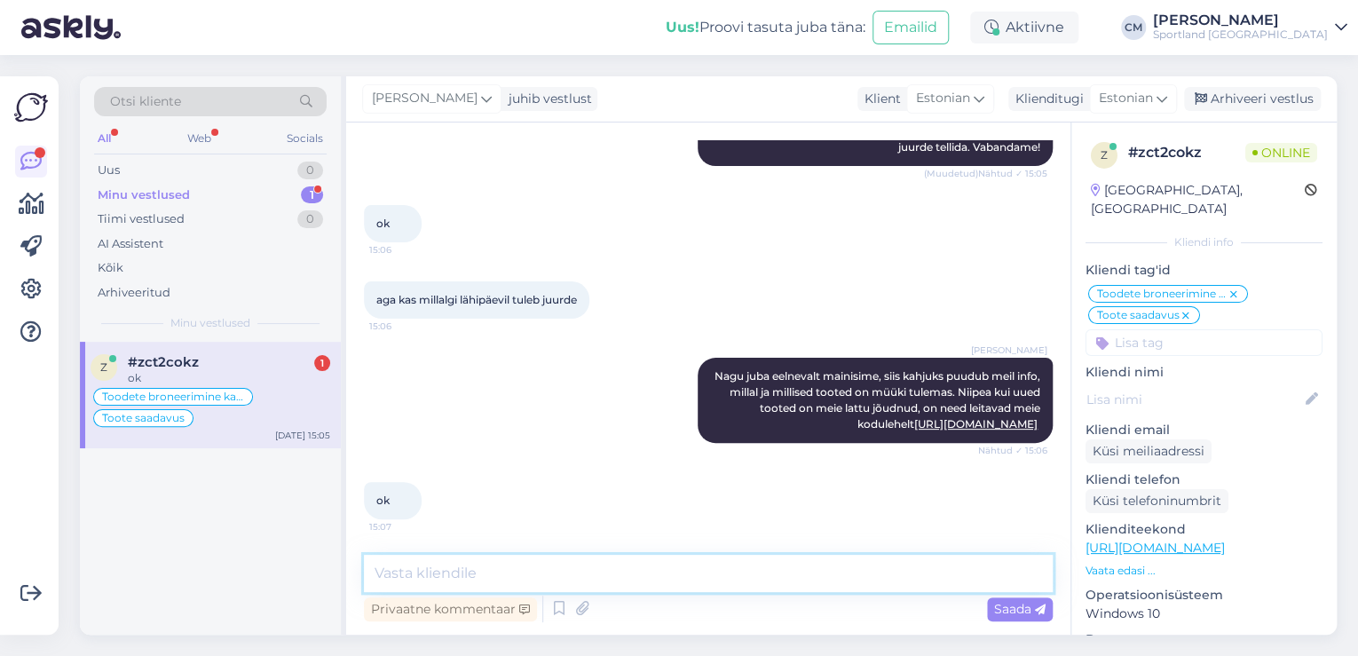
click at [598, 563] on textarea at bounding box center [708, 573] width 689 height 37
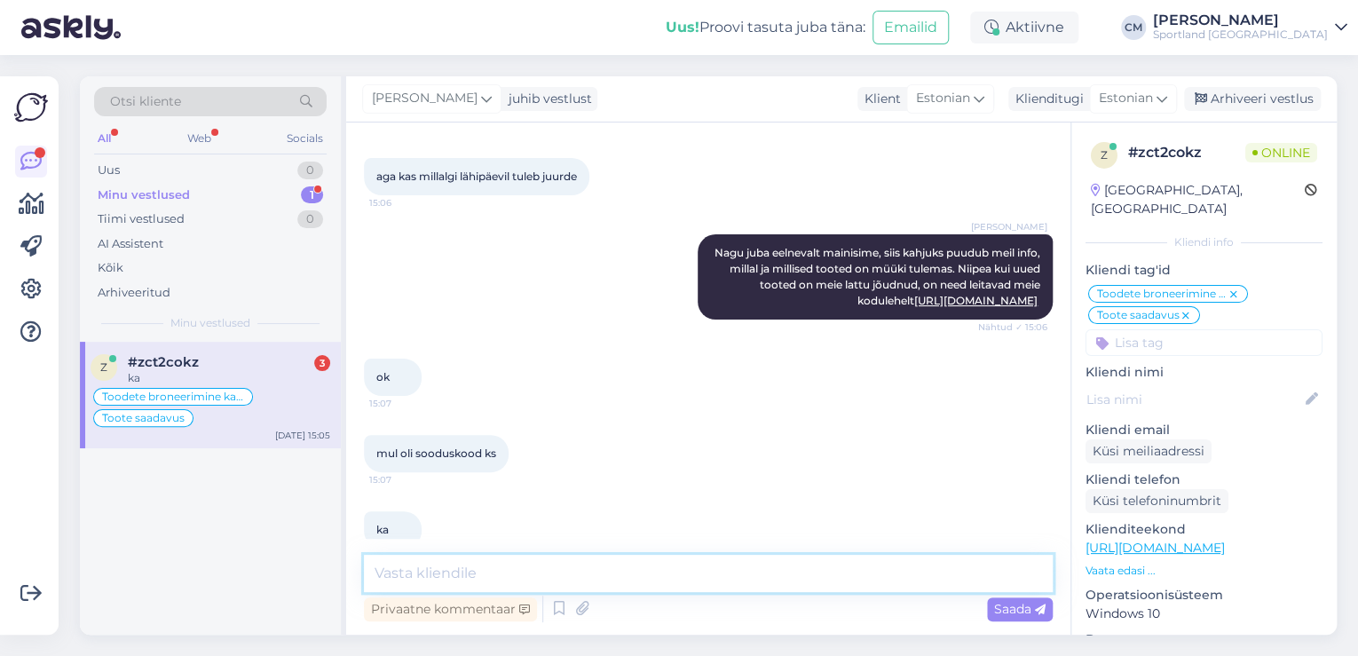
scroll to position [4417, 0]
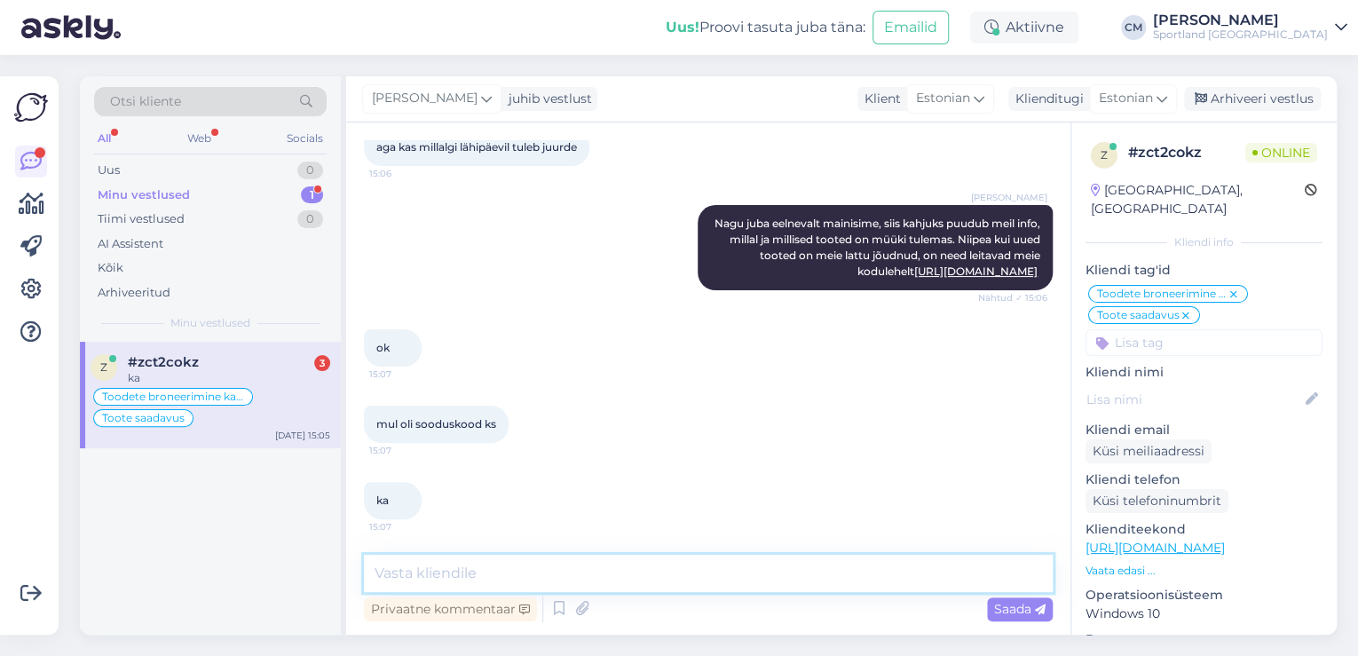
click at [465, 571] on textarea at bounding box center [708, 573] width 689 height 37
type textarea "Sooduskoodi saate kasutada ostukorvis."
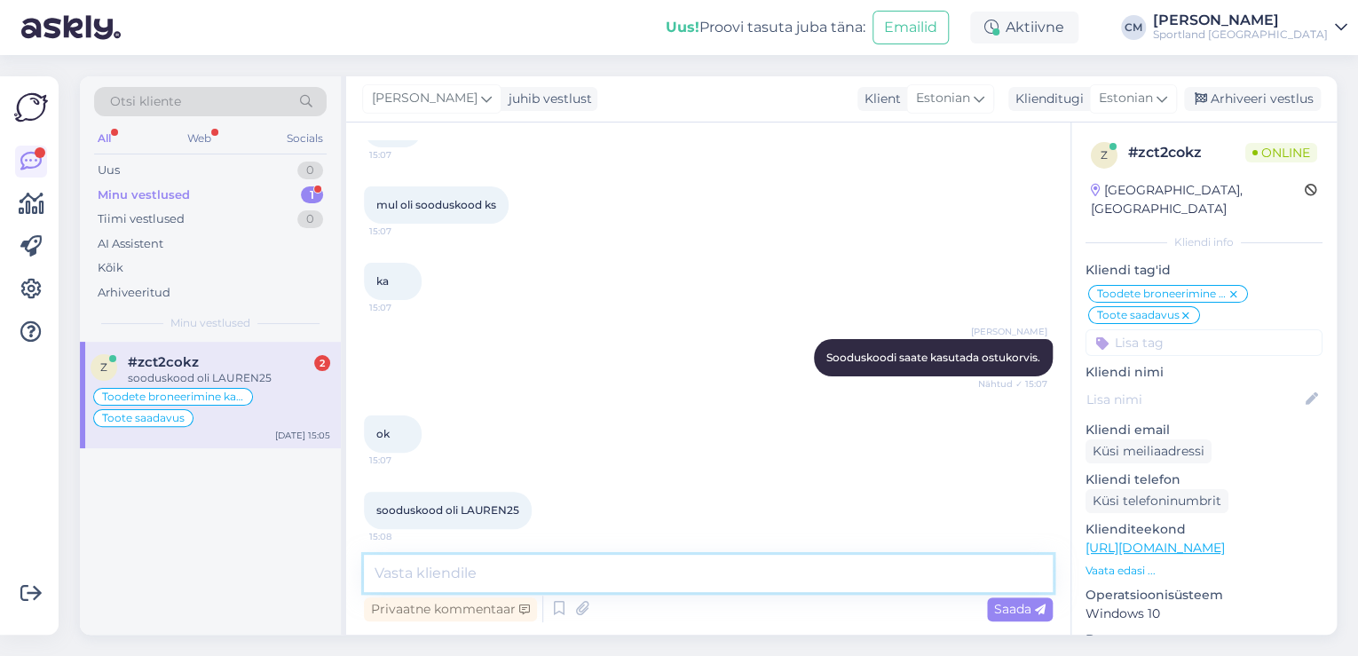
scroll to position [4646, 0]
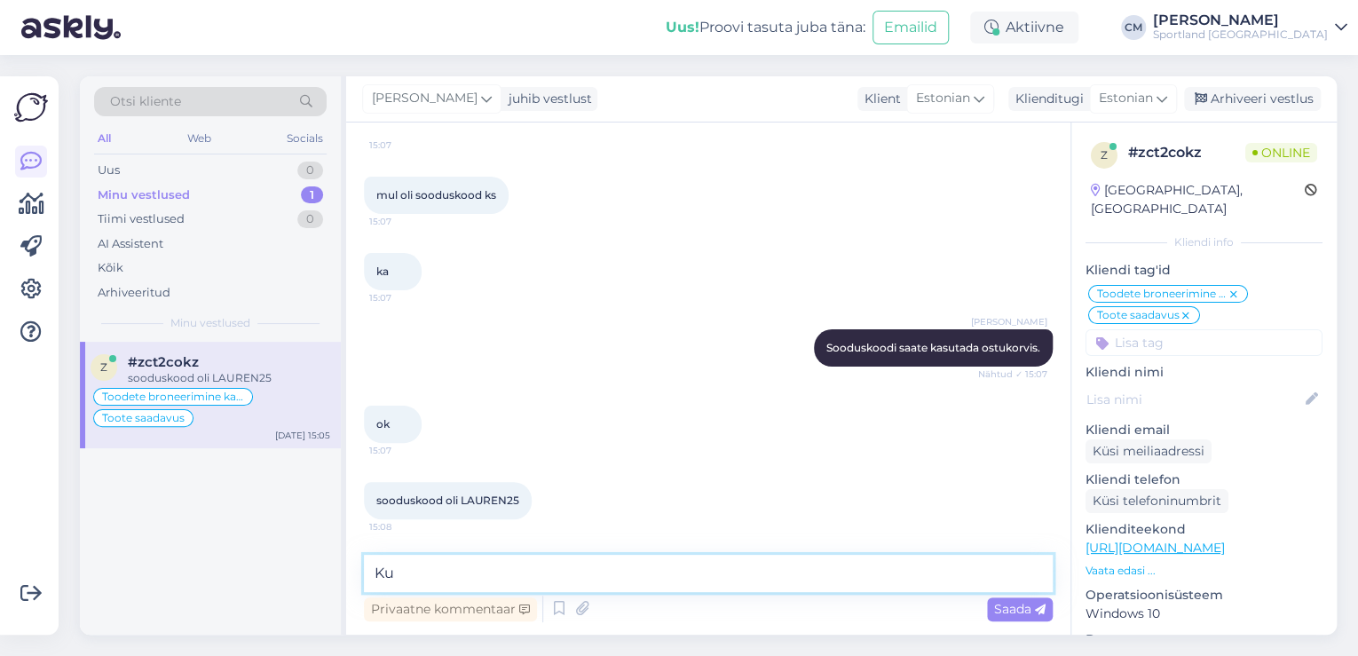
type textarea "K"
type textarea "Kas saan kuidagi veel aidata?"
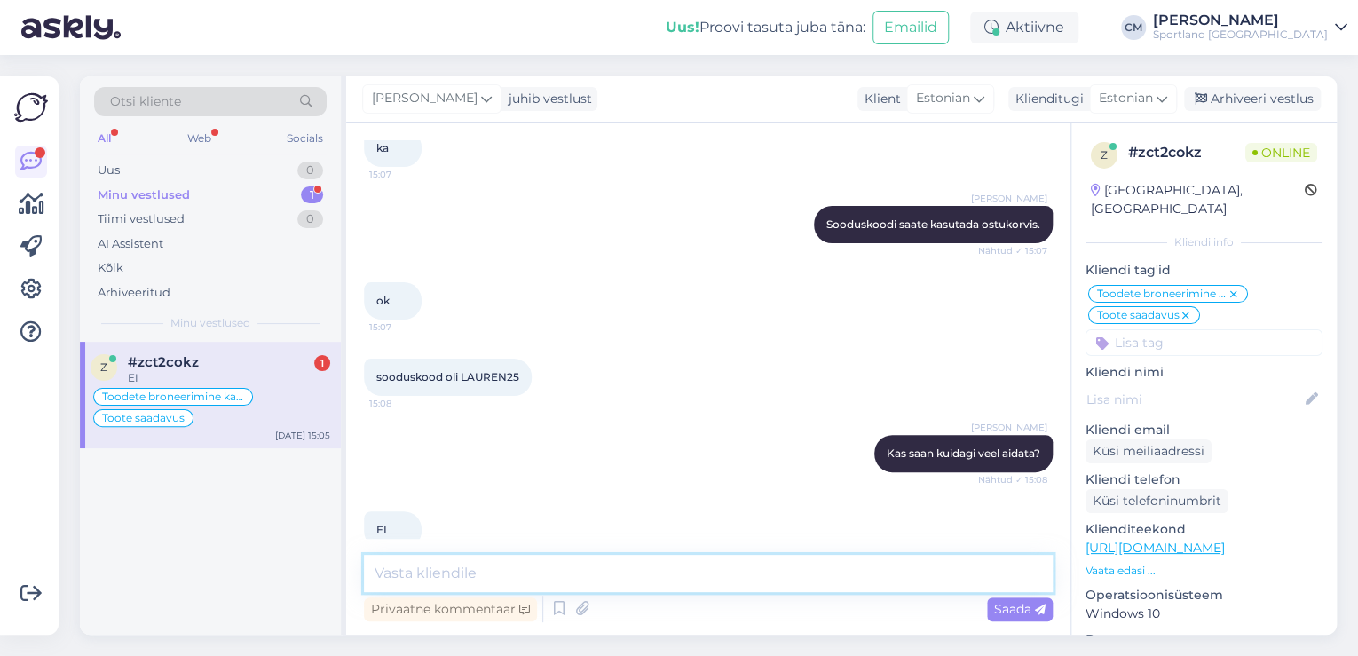
scroll to position [4799, 0]
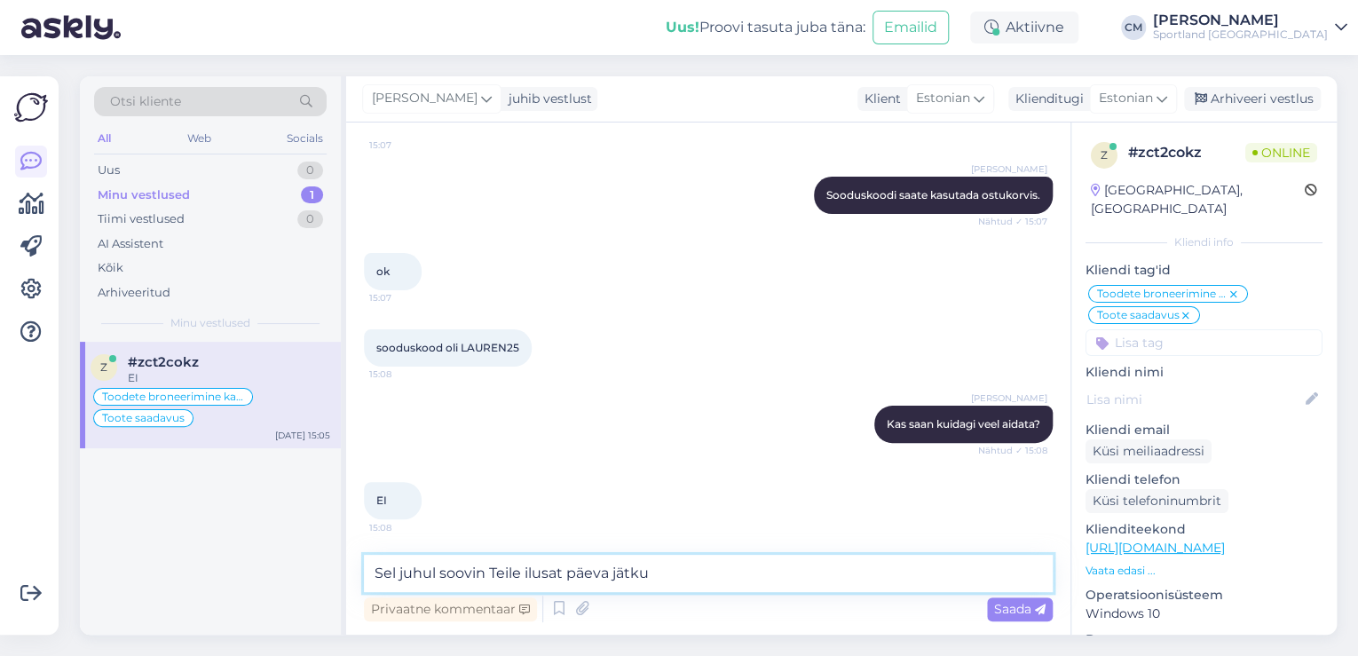
type textarea "Sel juhul soovin Teile ilusat päeva jätku."
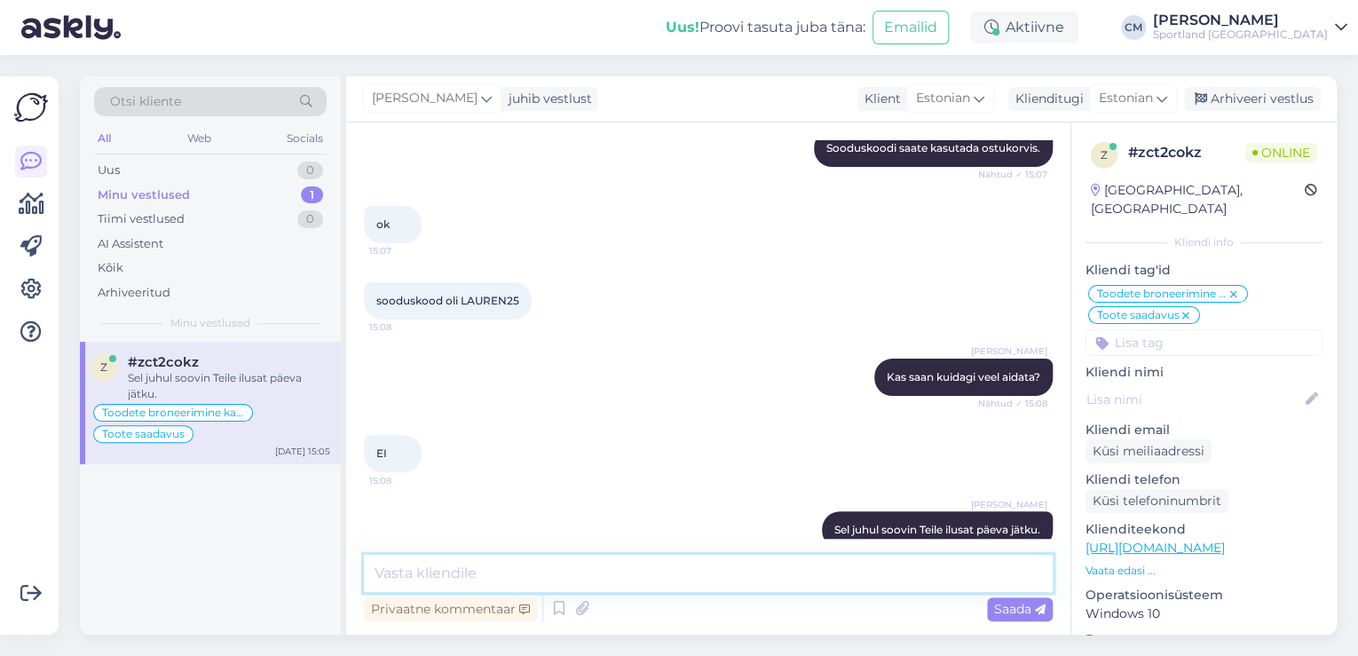
scroll to position [4875, 0]
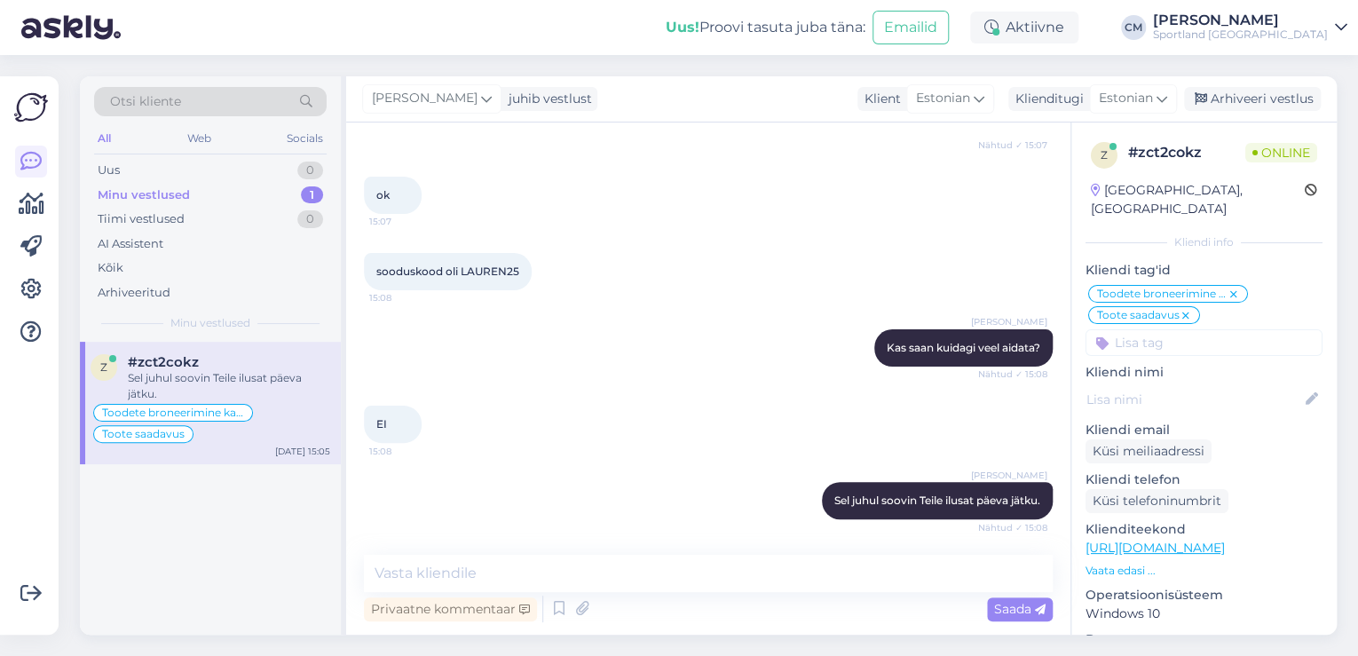
click at [1133, 563] on p "Vaata edasi ..." at bounding box center [1203, 571] width 237 height 16
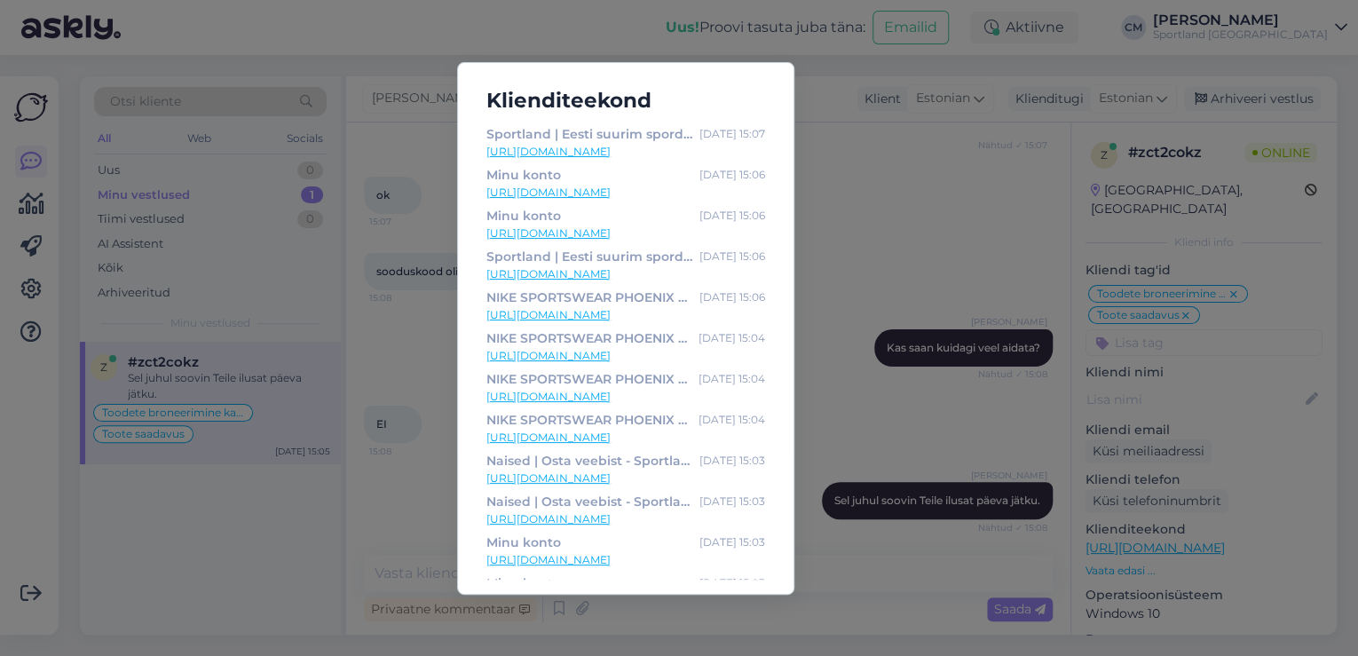
click at [1235, 465] on div "Klienditeekond Sportland | Eesti suurim spordipoodide kett Sep 4 15:07 https://…" at bounding box center [679, 328] width 1358 height 656
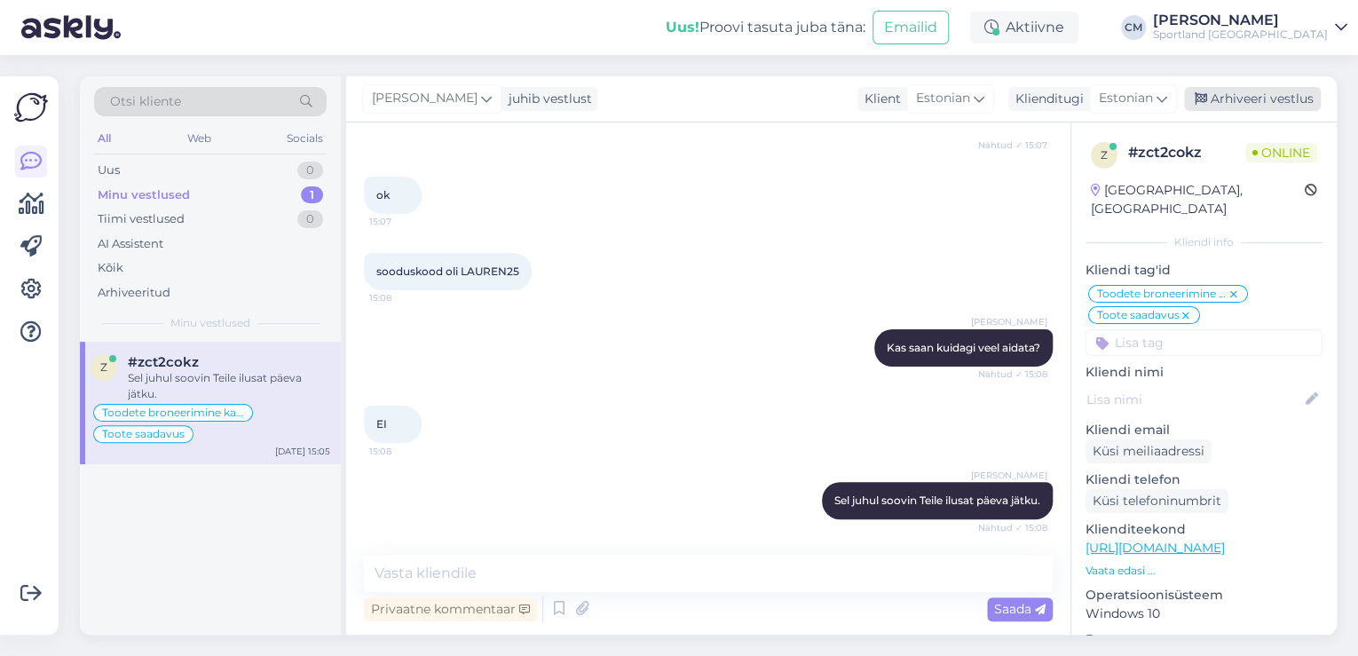
click at [1286, 90] on div "Arhiveeri vestlus" at bounding box center [1252, 99] width 137 height 24
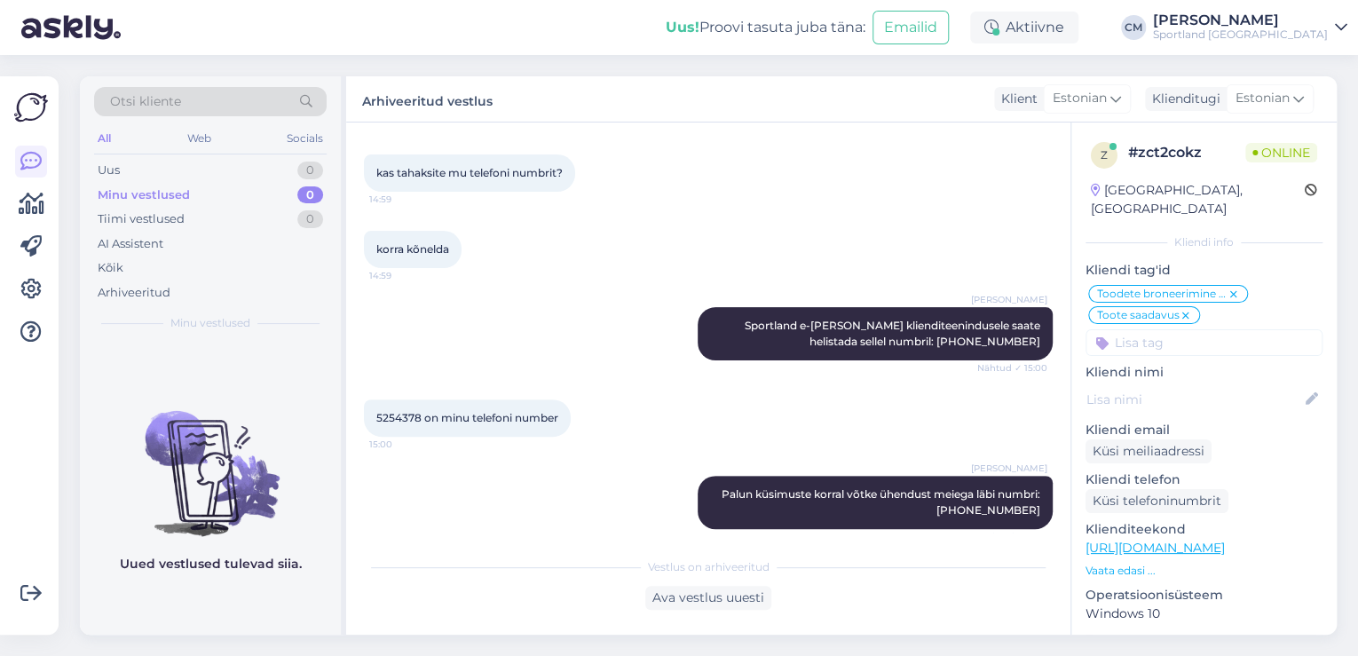
scroll to position [3605, 0]
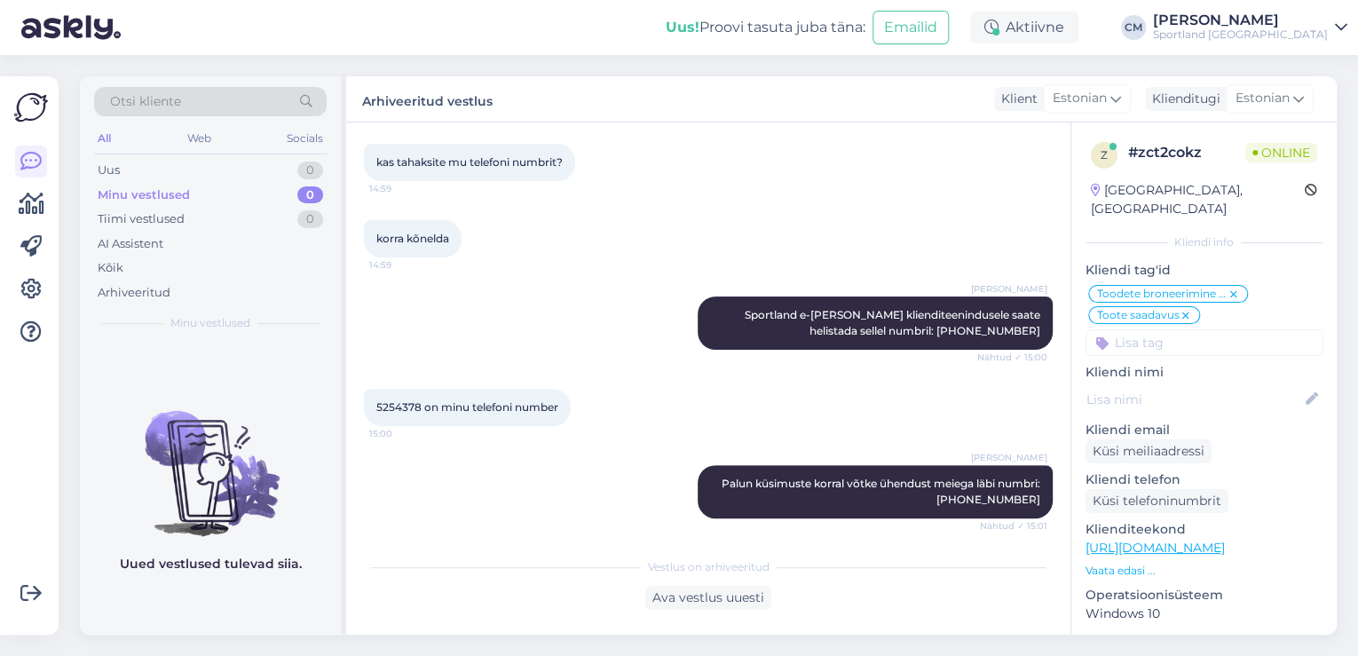
click at [394, 414] on span "5254378 on minu telefoni number" at bounding box center [467, 406] width 182 height 13
copy span "5254378"
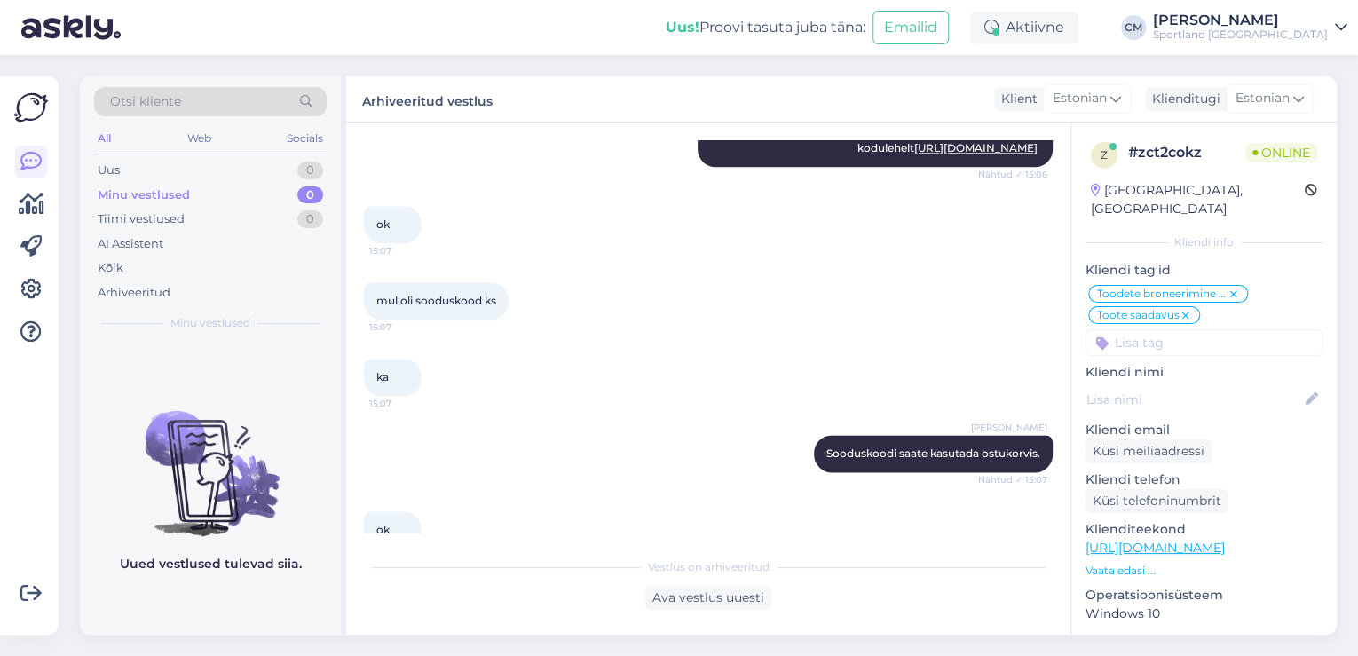
scroll to position [4881, 0]
